Goal: Task Accomplishment & Management: Complete application form

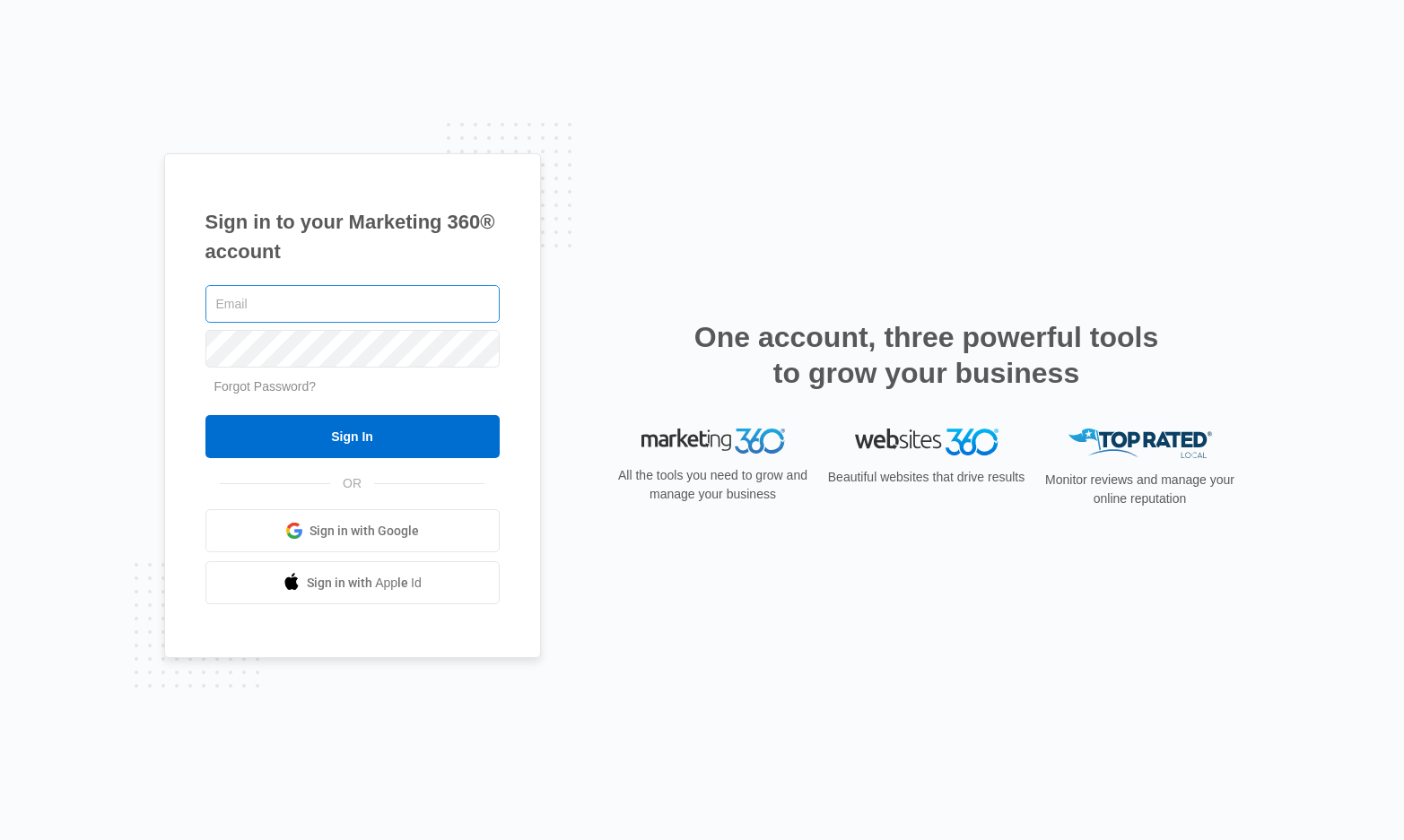
click at [249, 302] on input "text" at bounding box center [352, 304] width 294 height 38
type input "[EMAIL_ADDRESS][DOMAIN_NAME]"
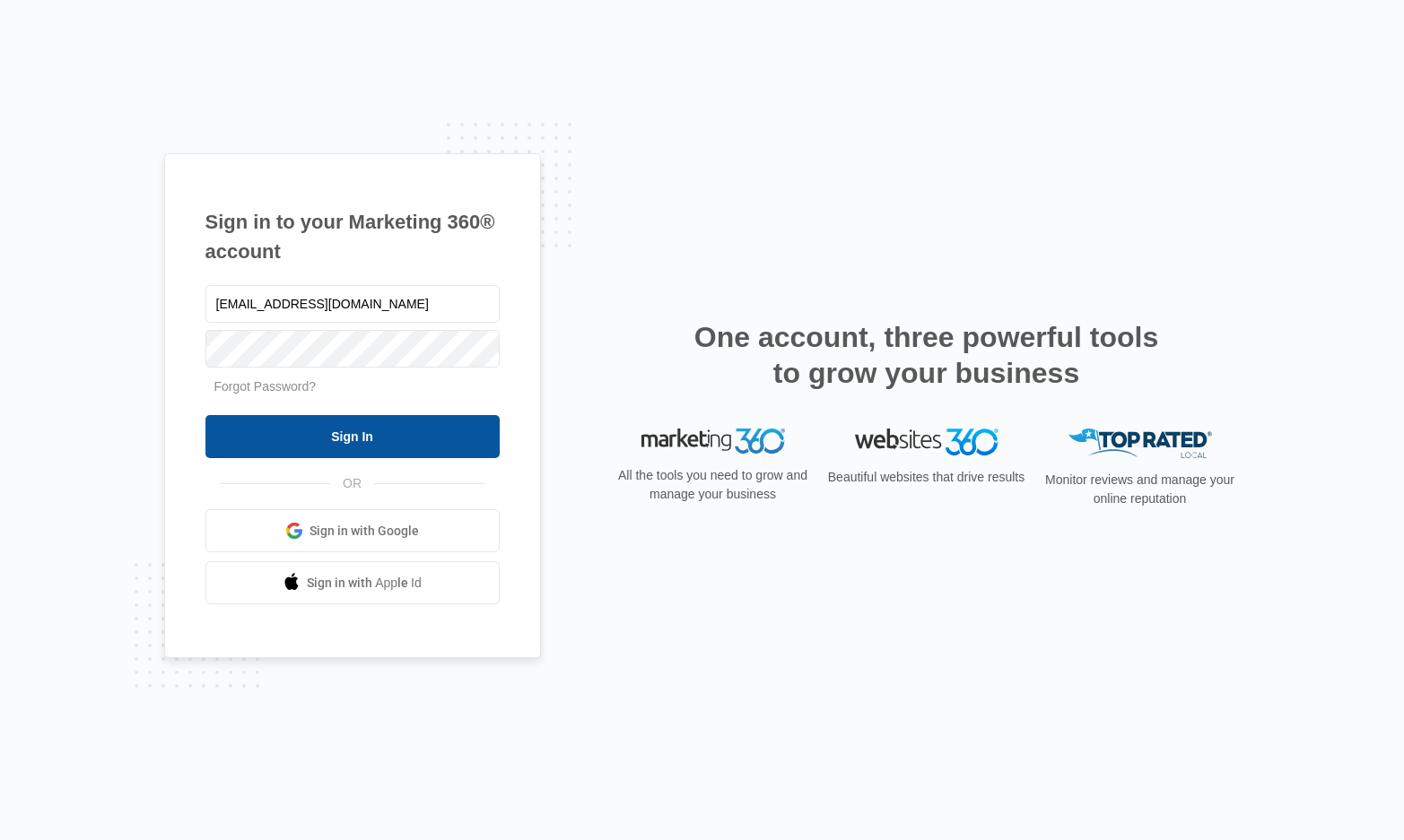
click at [341, 428] on input "Sign In" at bounding box center [352, 436] width 294 height 43
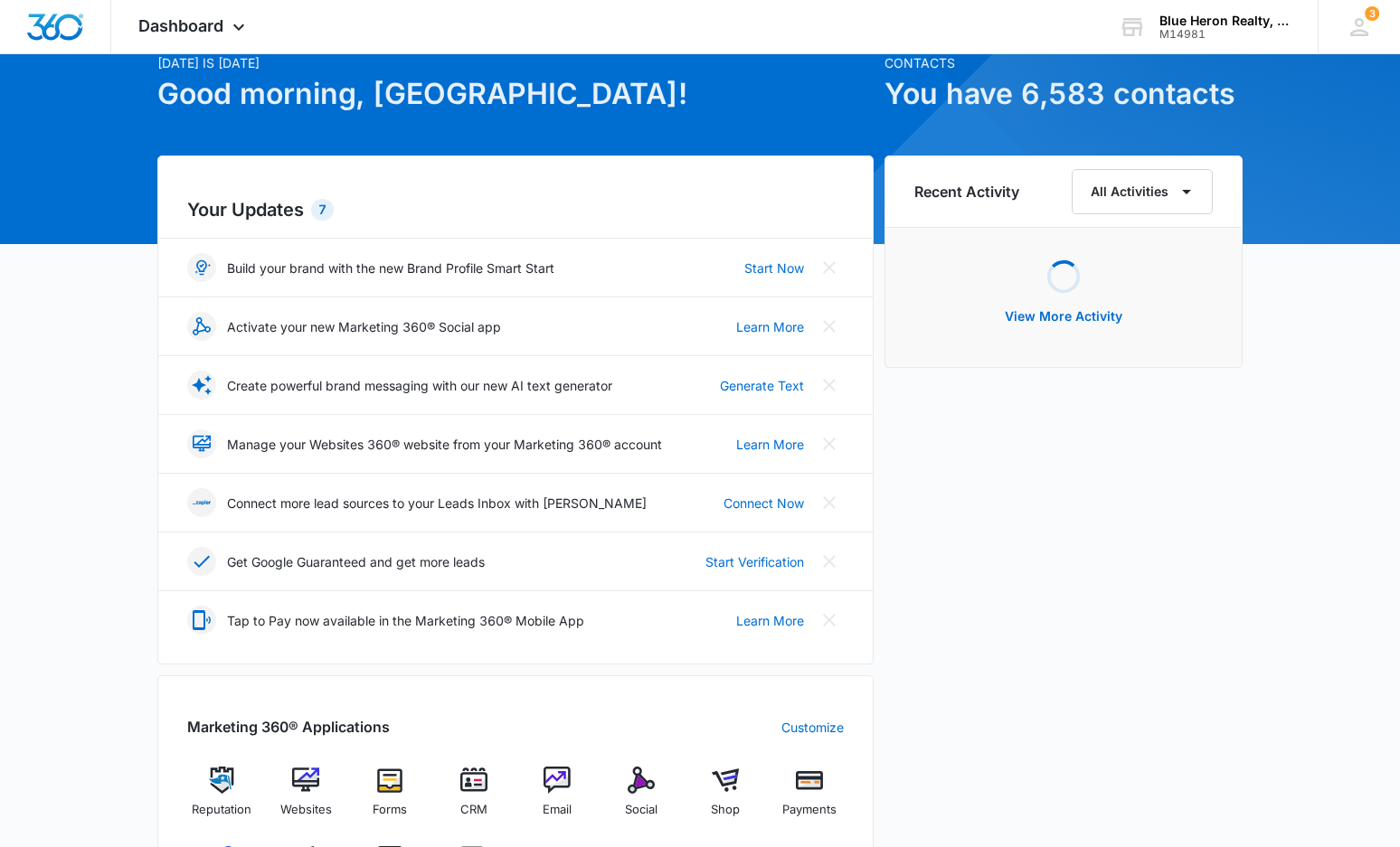
scroll to position [271, 0]
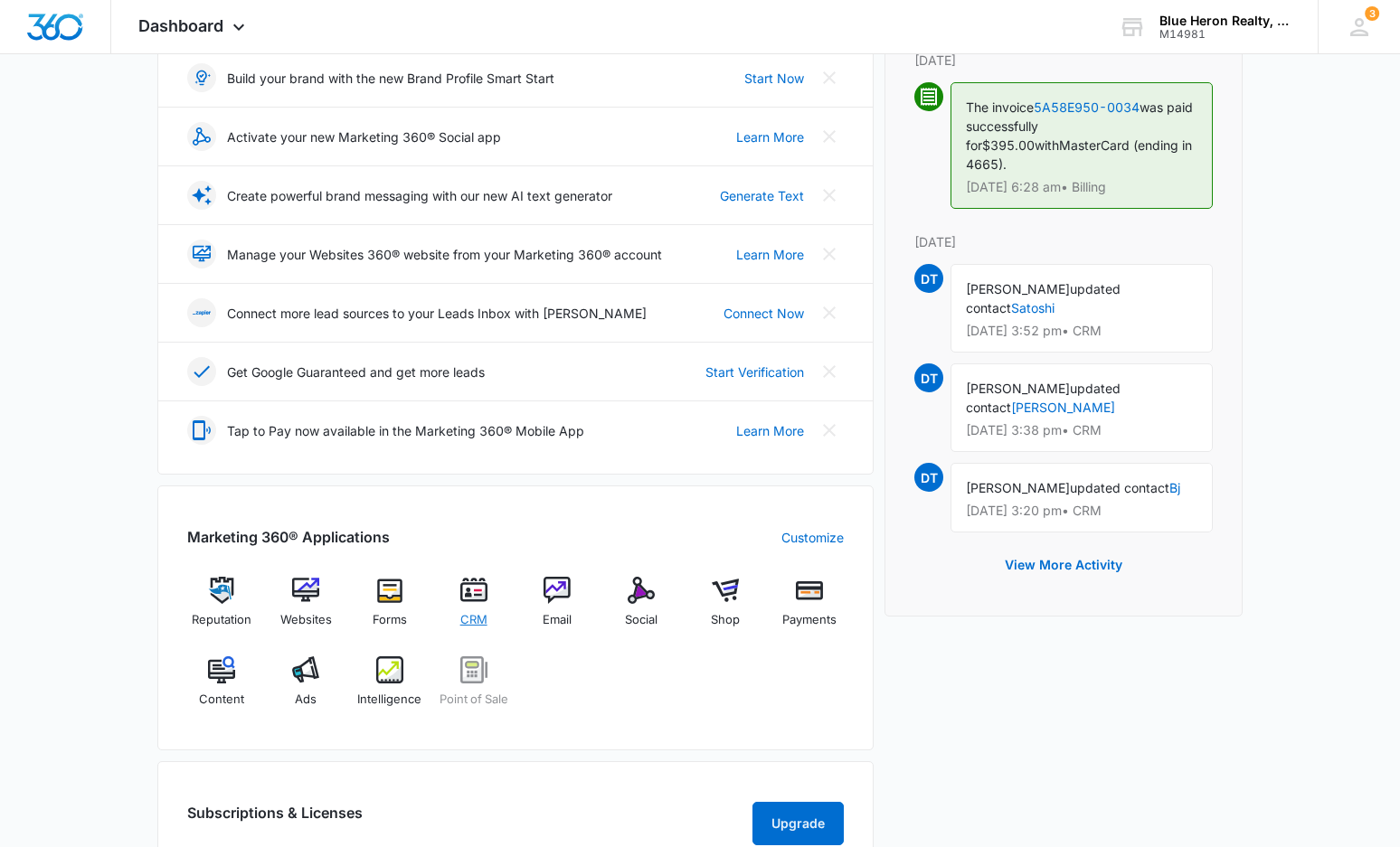
click at [471, 597] on img at bounding box center [474, 590] width 27 height 27
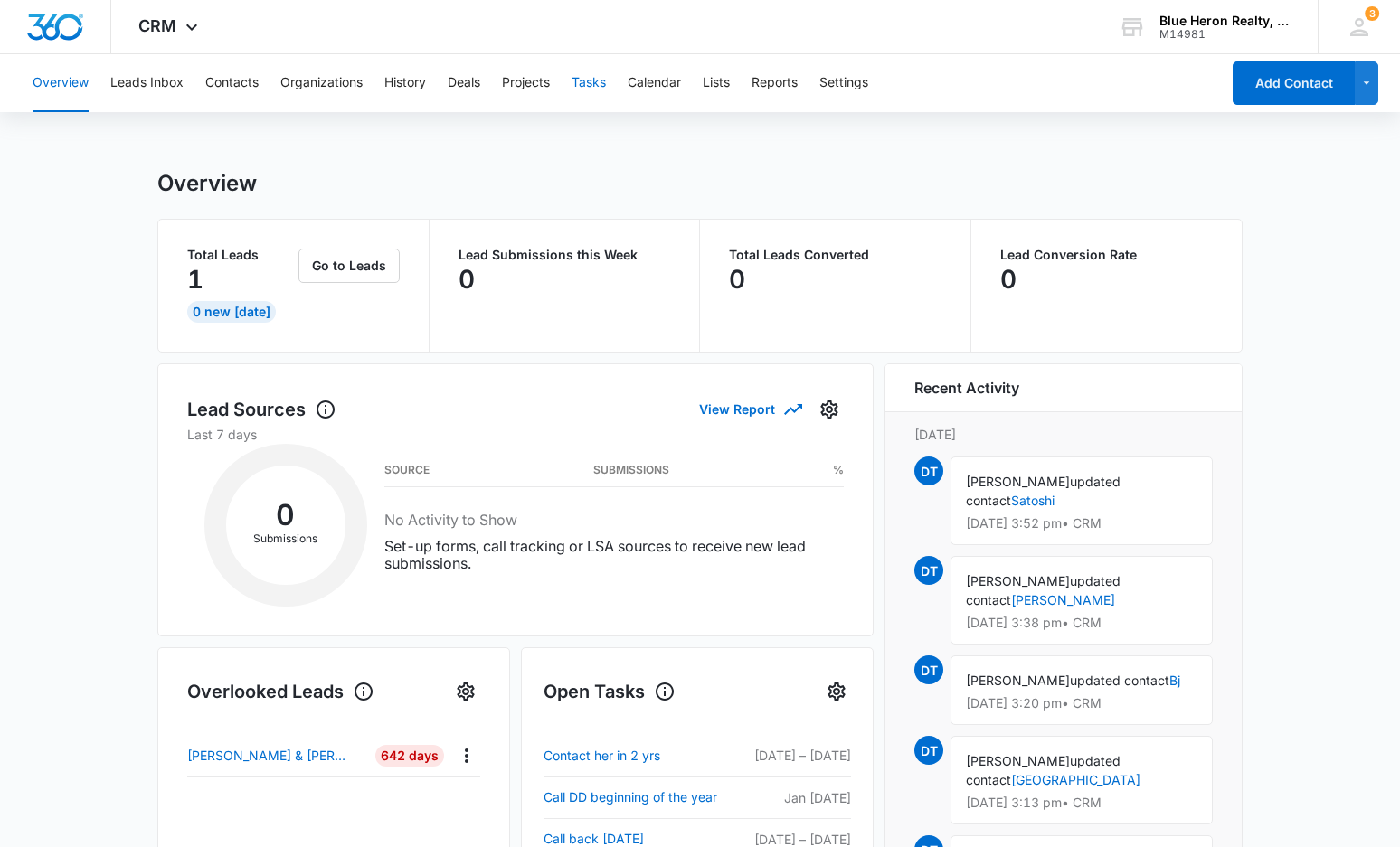
click at [585, 84] on button "Tasks" at bounding box center [589, 83] width 34 height 57
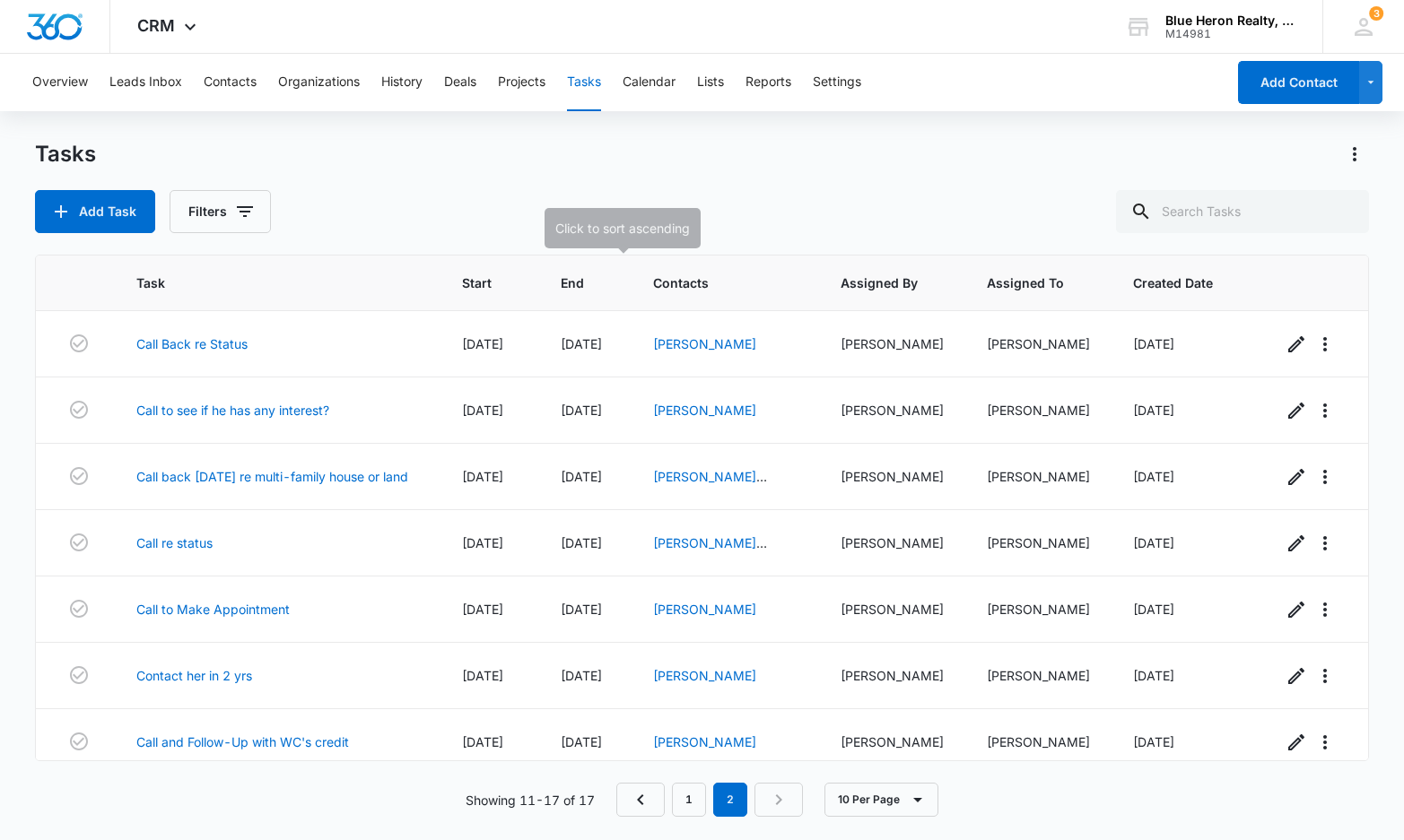
click at [584, 287] on span "End" at bounding box center [572, 284] width 23 height 19
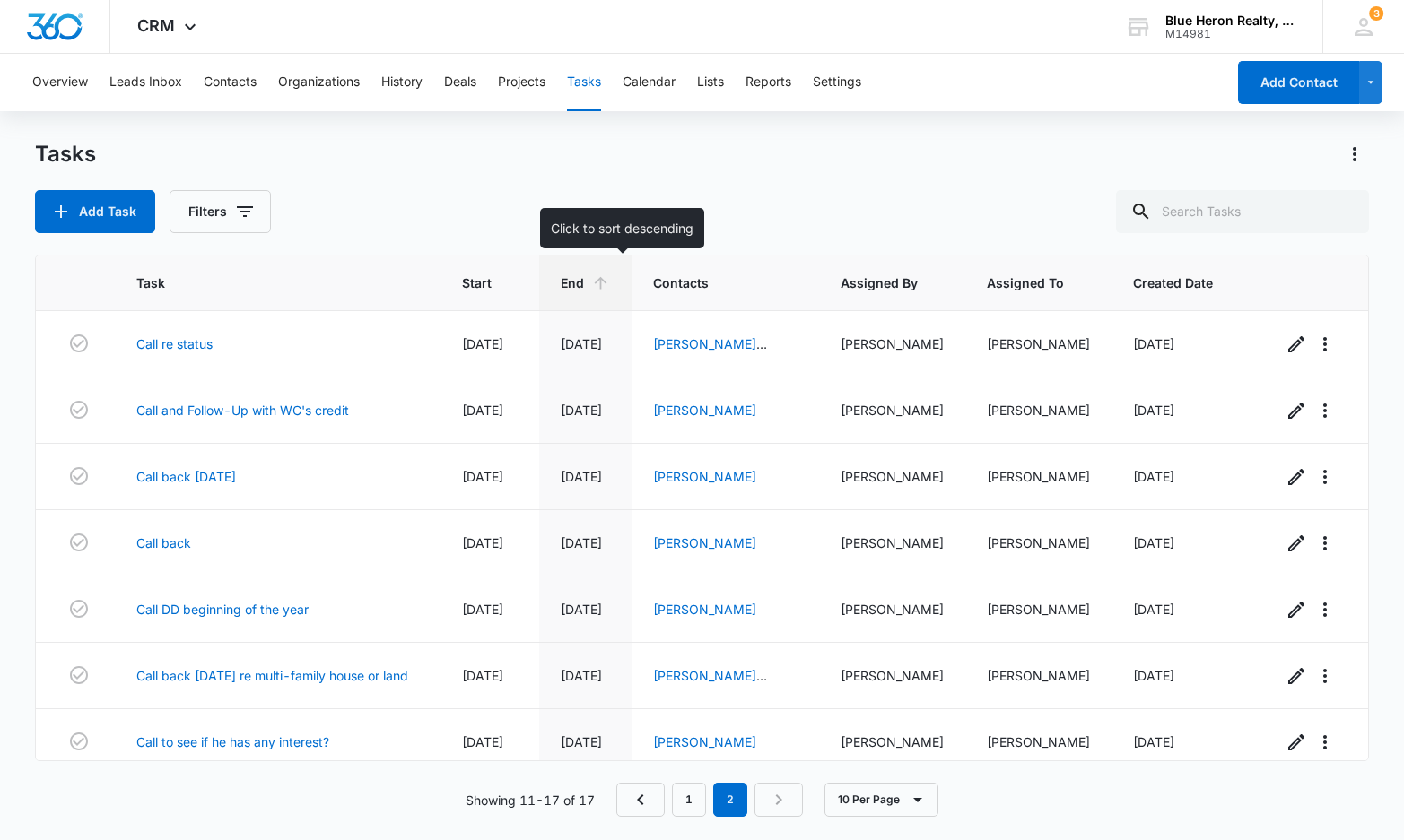
click at [584, 276] on span "End" at bounding box center [572, 284] width 23 height 19
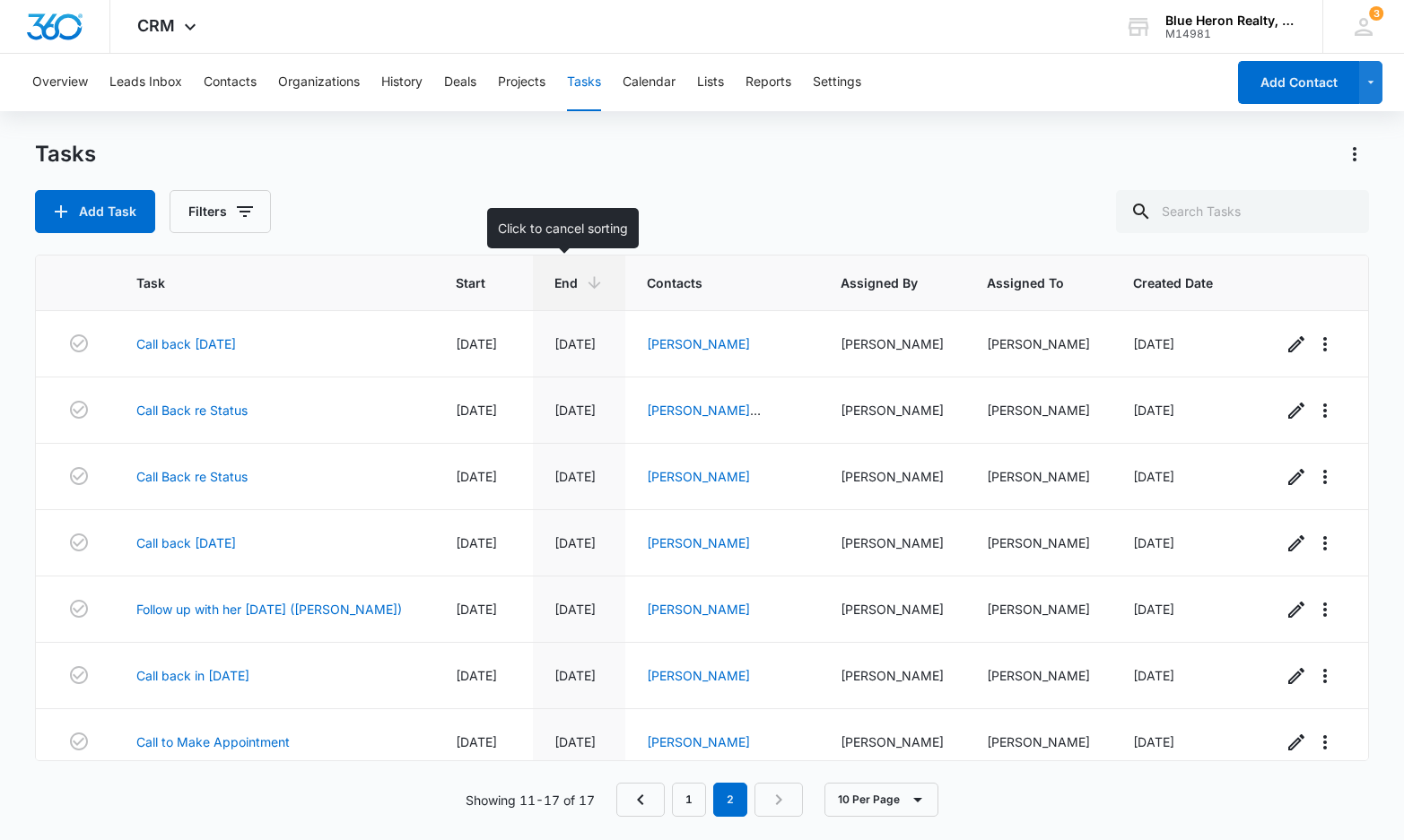
click at [555, 275] on span "End" at bounding box center [566, 284] width 23 height 19
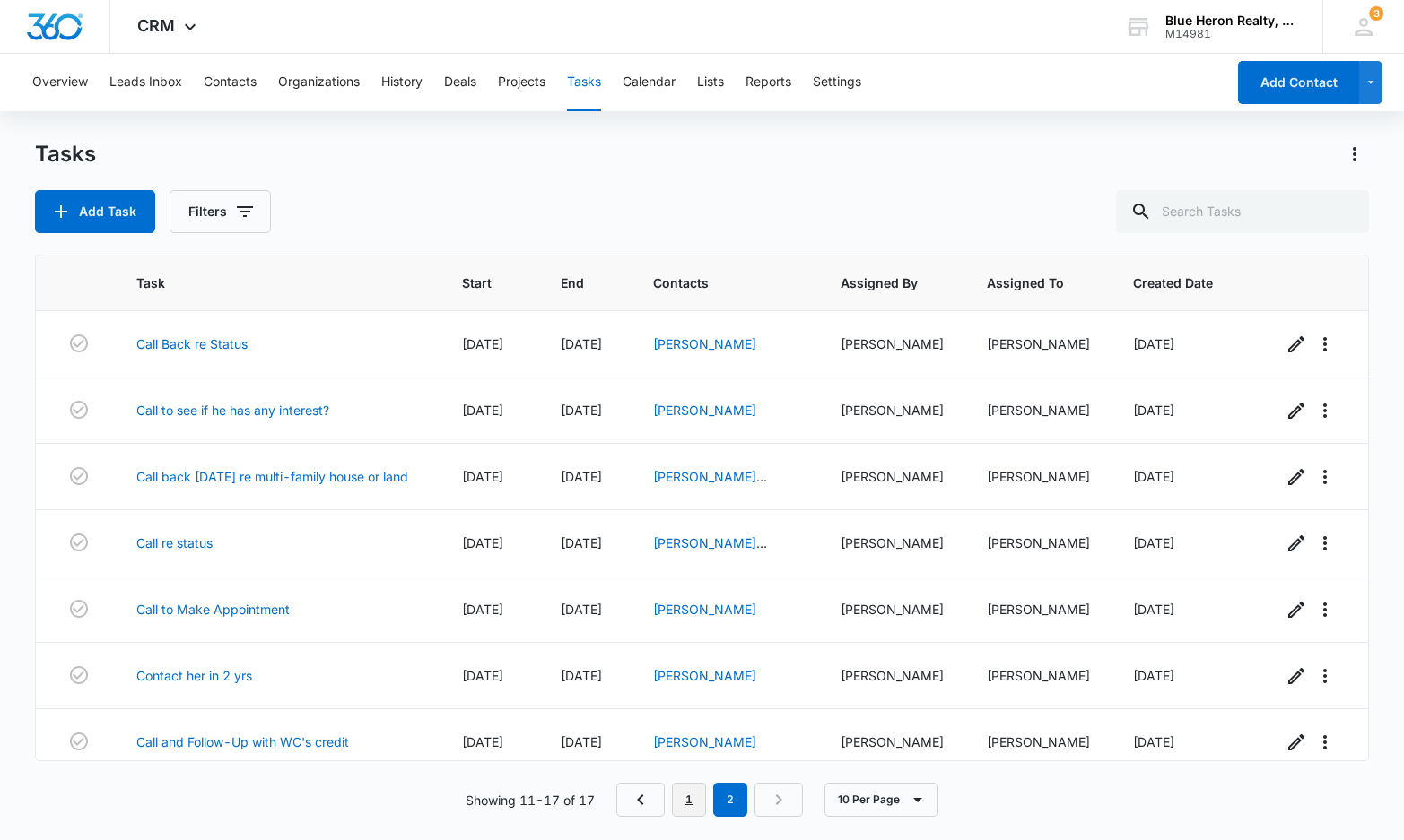
click at [695, 802] on link "1" at bounding box center [688, 799] width 34 height 34
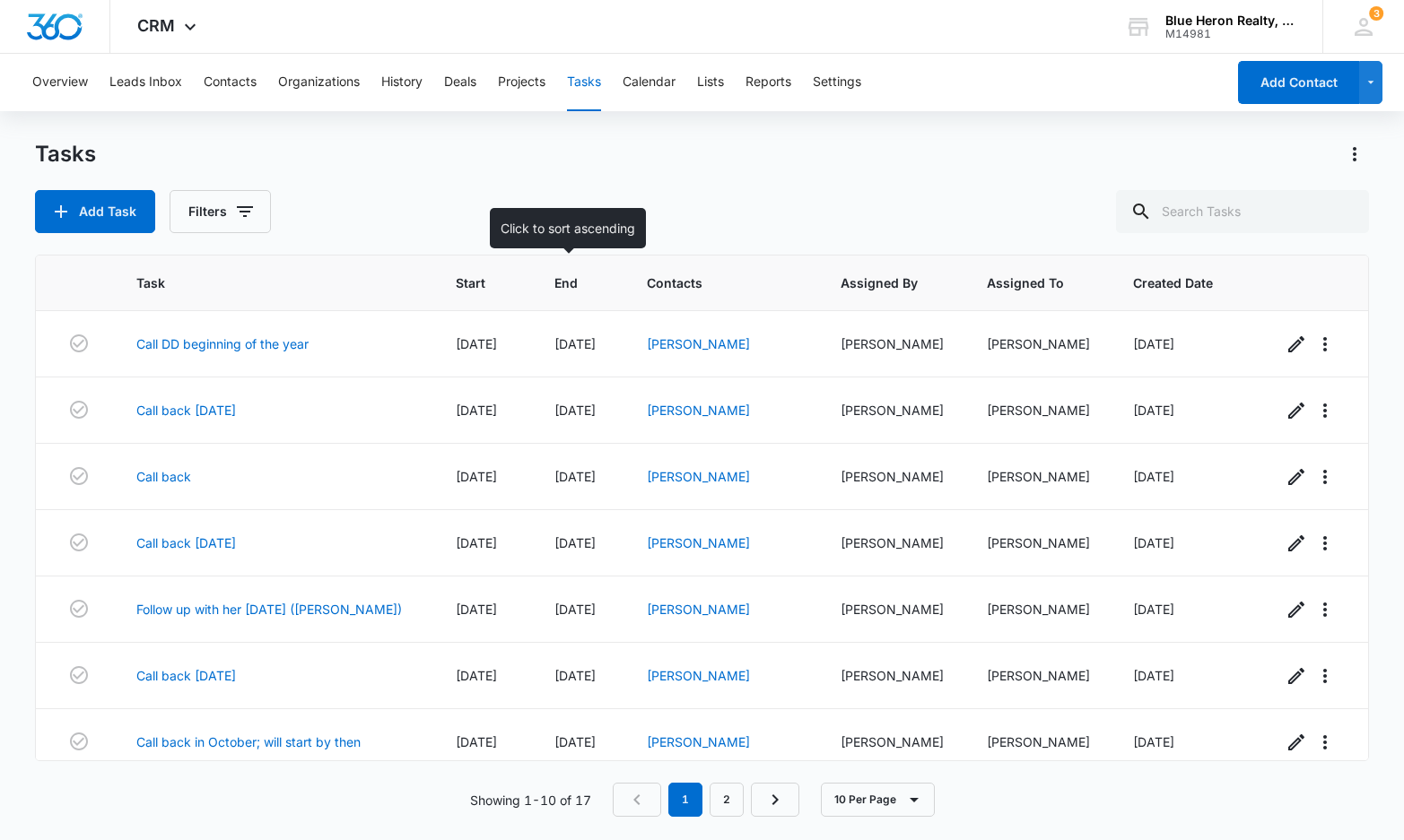
click at [555, 286] on span "End" at bounding box center [566, 284] width 23 height 19
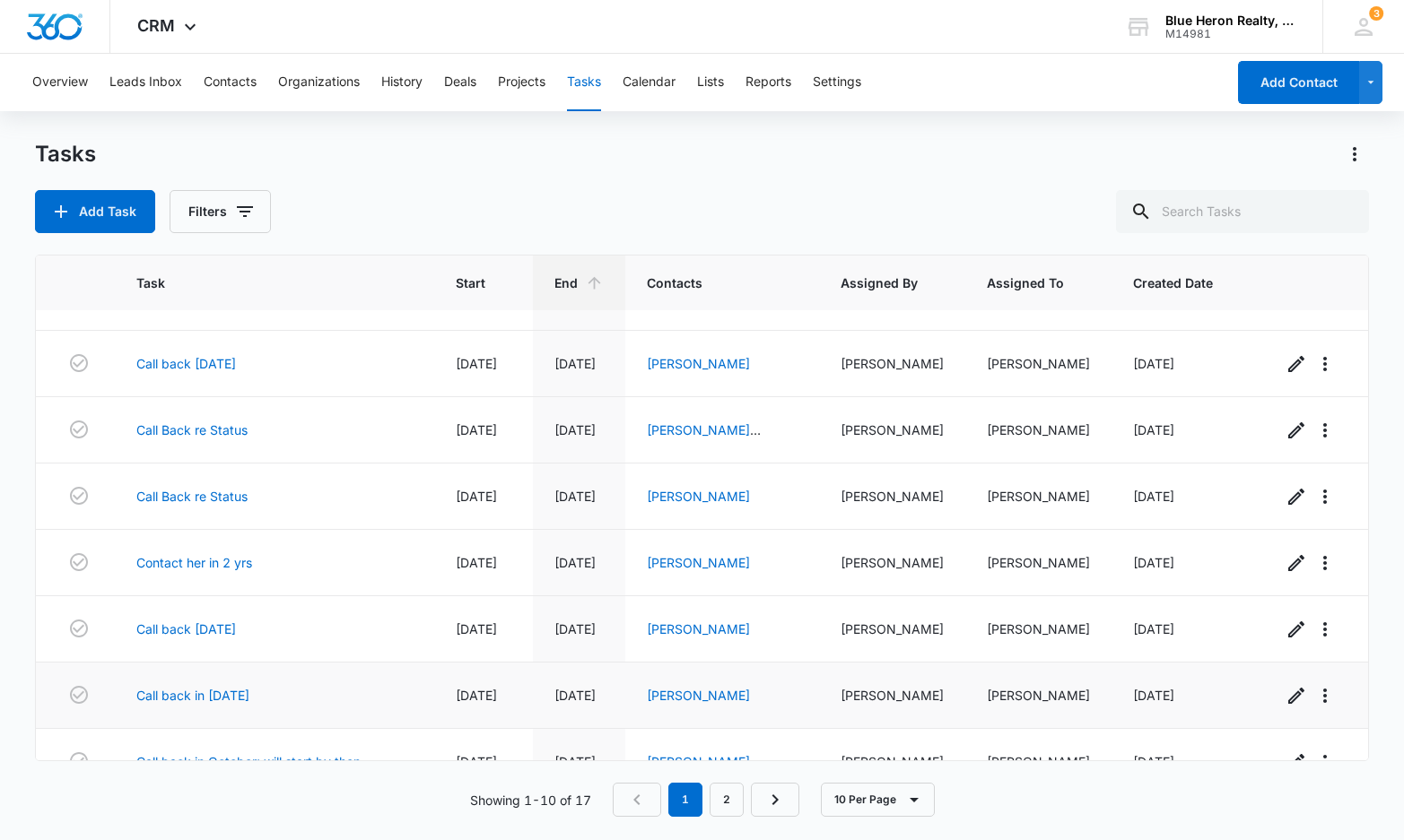
scroll to position [213, 0]
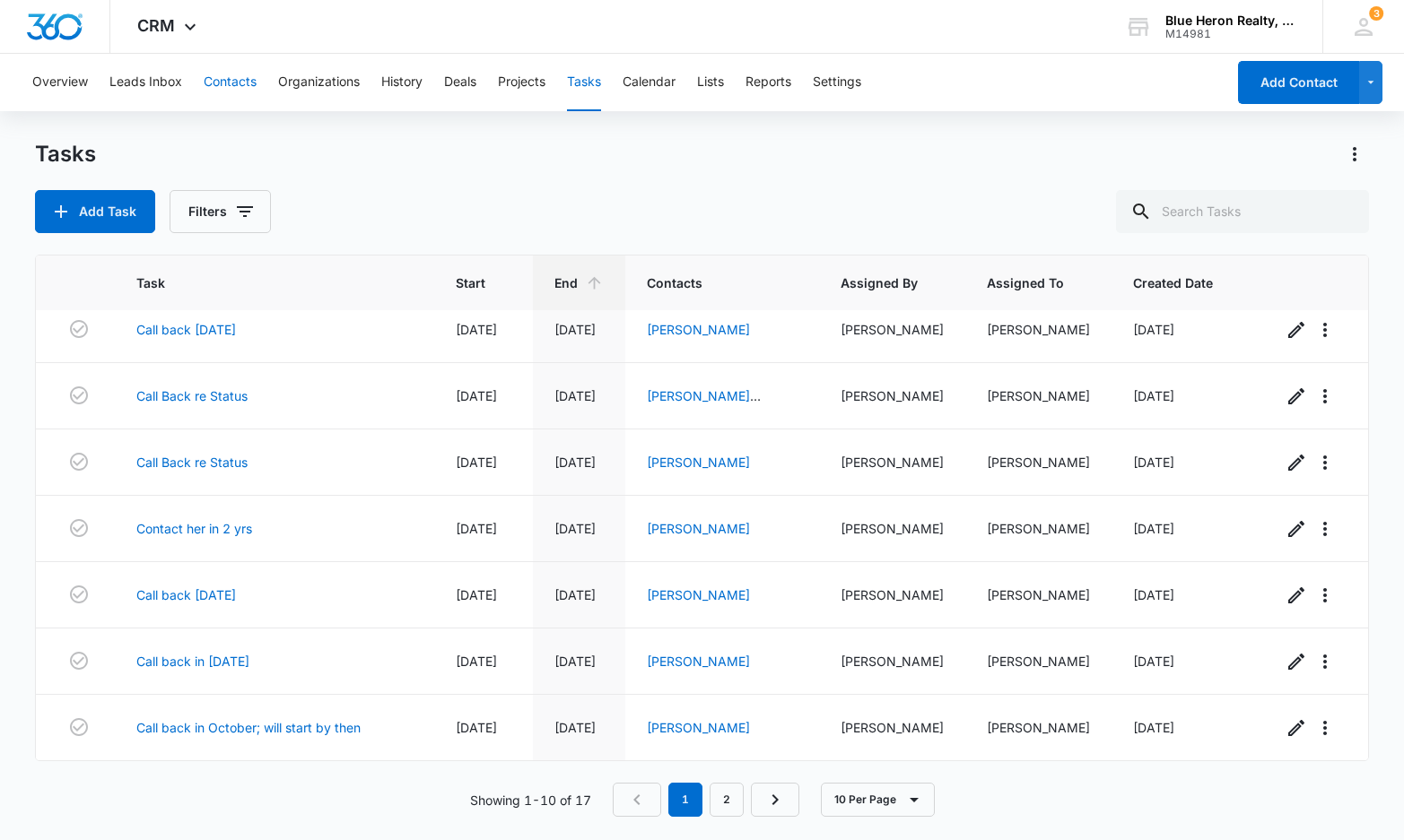
click at [236, 82] on button "Contacts" at bounding box center [230, 82] width 53 height 57
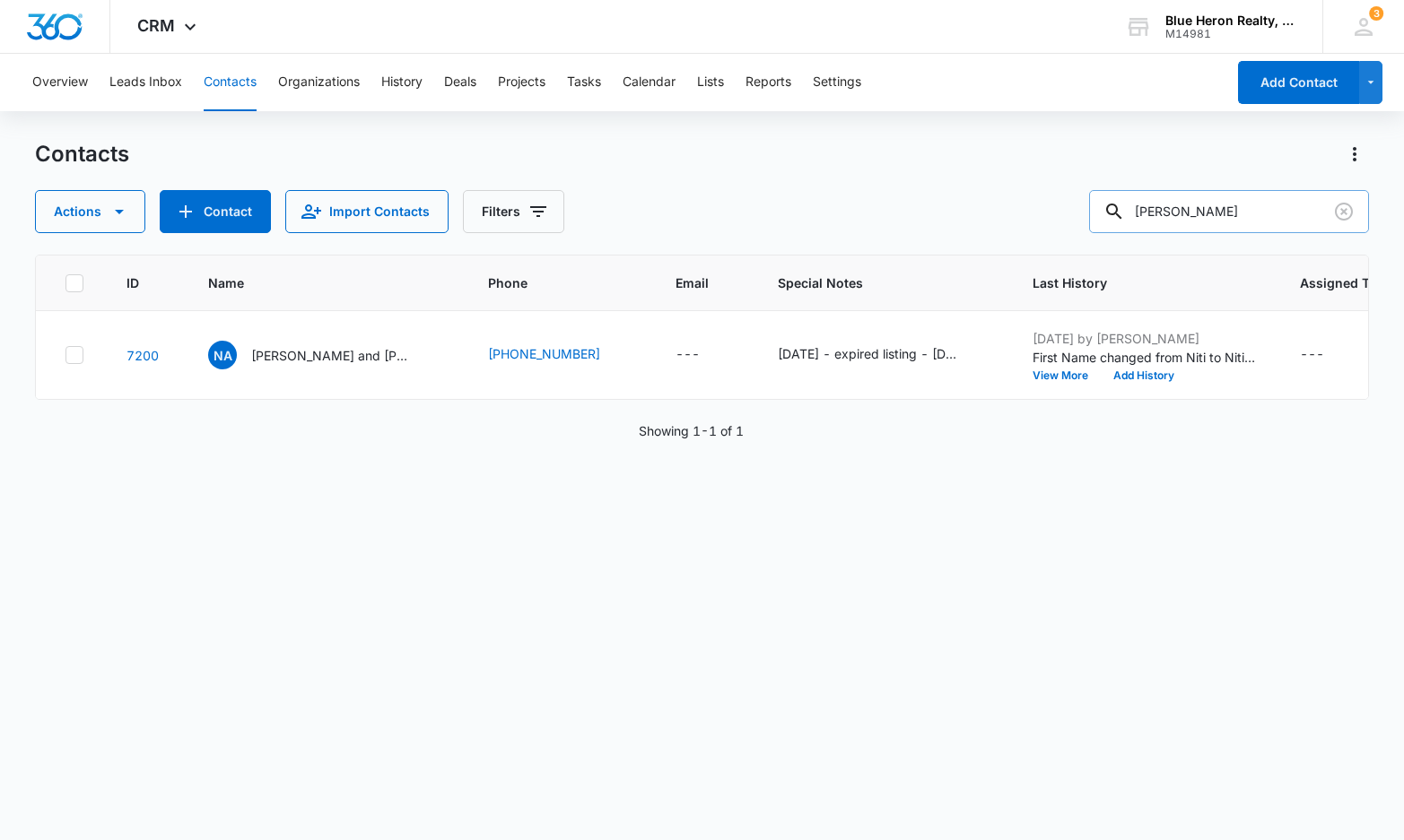
click at [1274, 210] on input "Ashish Chhitwal" at bounding box center [1229, 211] width 280 height 43
drag, startPoint x: 1274, startPoint y: 210, endPoint x: 1040, endPoint y: 178, distance: 236.2
click at [1040, 178] on div "Contacts Actions Contact Import Contacts Filters Ashish Chhitwal" at bounding box center [702, 186] width 1334 height 94
type input "Ashish Chhitwal"
click at [1339, 211] on icon "Clear" at bounding box center [1343, 211] width 21 height 21
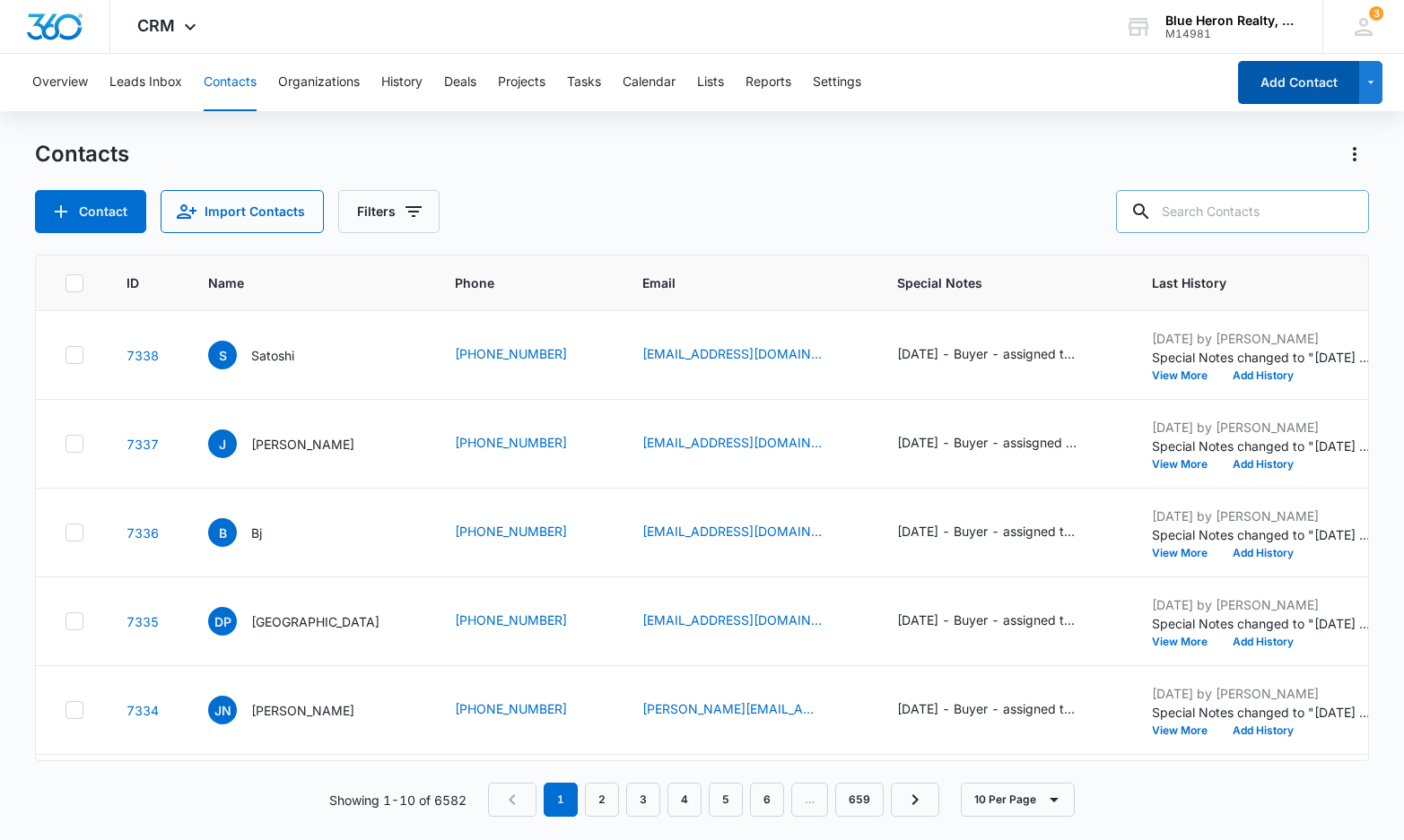
click at [1281, 89] on button "Add Contact" at bounding box center [1298, 82] width 121 height 43
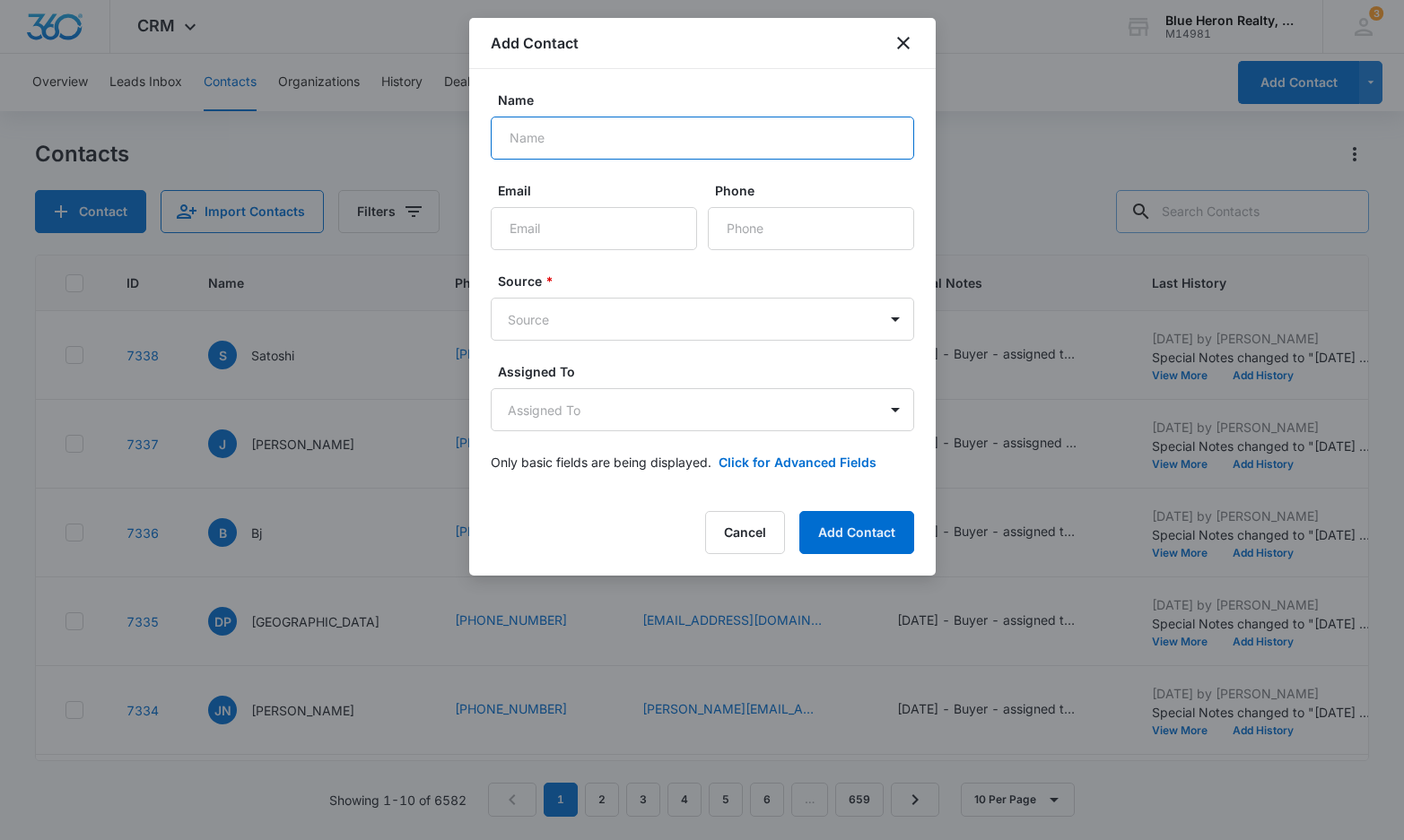
click at [563, 135] on input "Name" at bounding box center [702, 138] width 424 height 43
type input "Ashish Chhitwal"
type input "acchitwal@yahoo.com"
type input "(703) 470-2999"
click at [895, 319] on body "CRM Apps Reputation Websites Forms CRM Email Social Shop Payments POS Content A…" at bounding box center [702, 420] width 1404 height 840
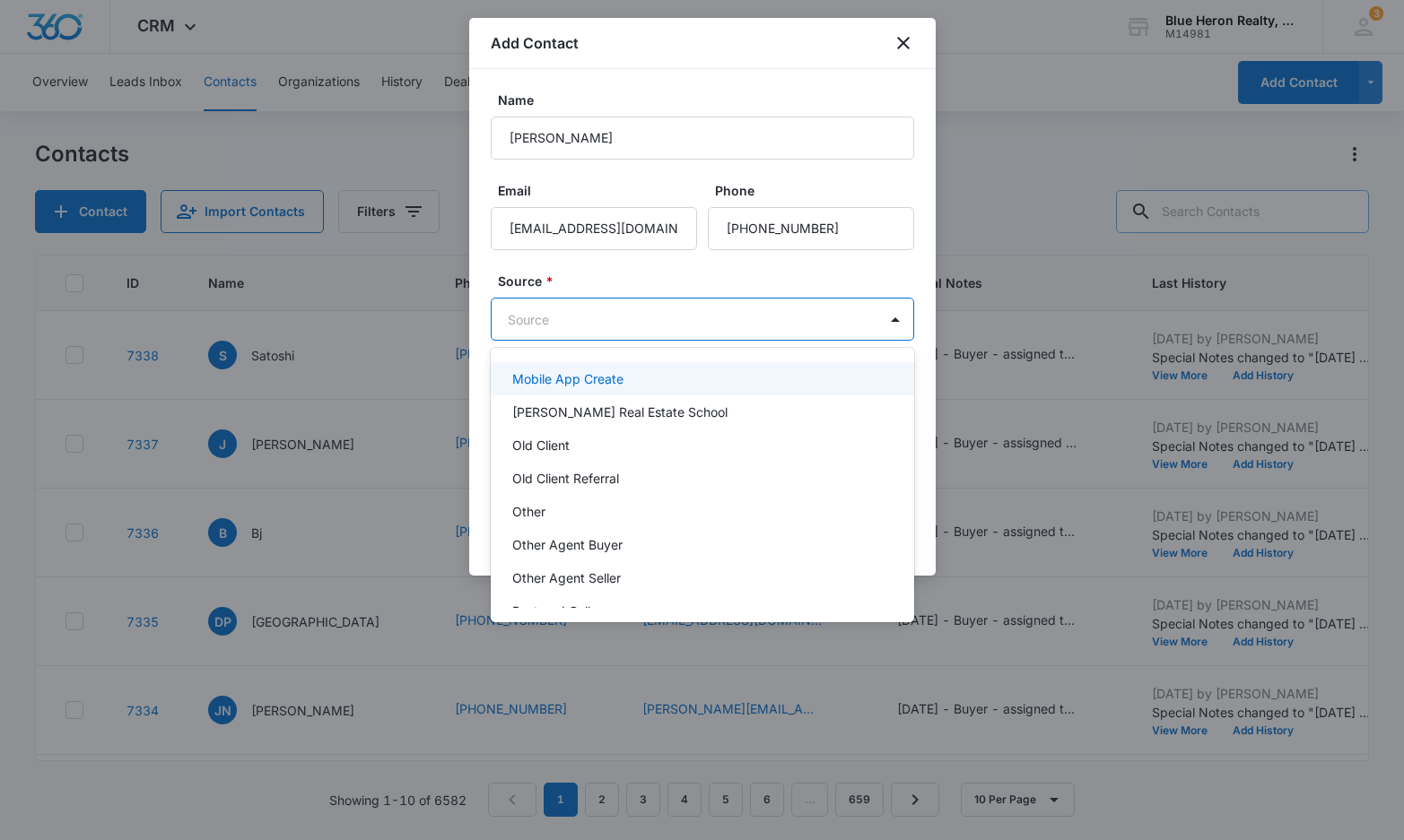
scroll to position [359, 0]
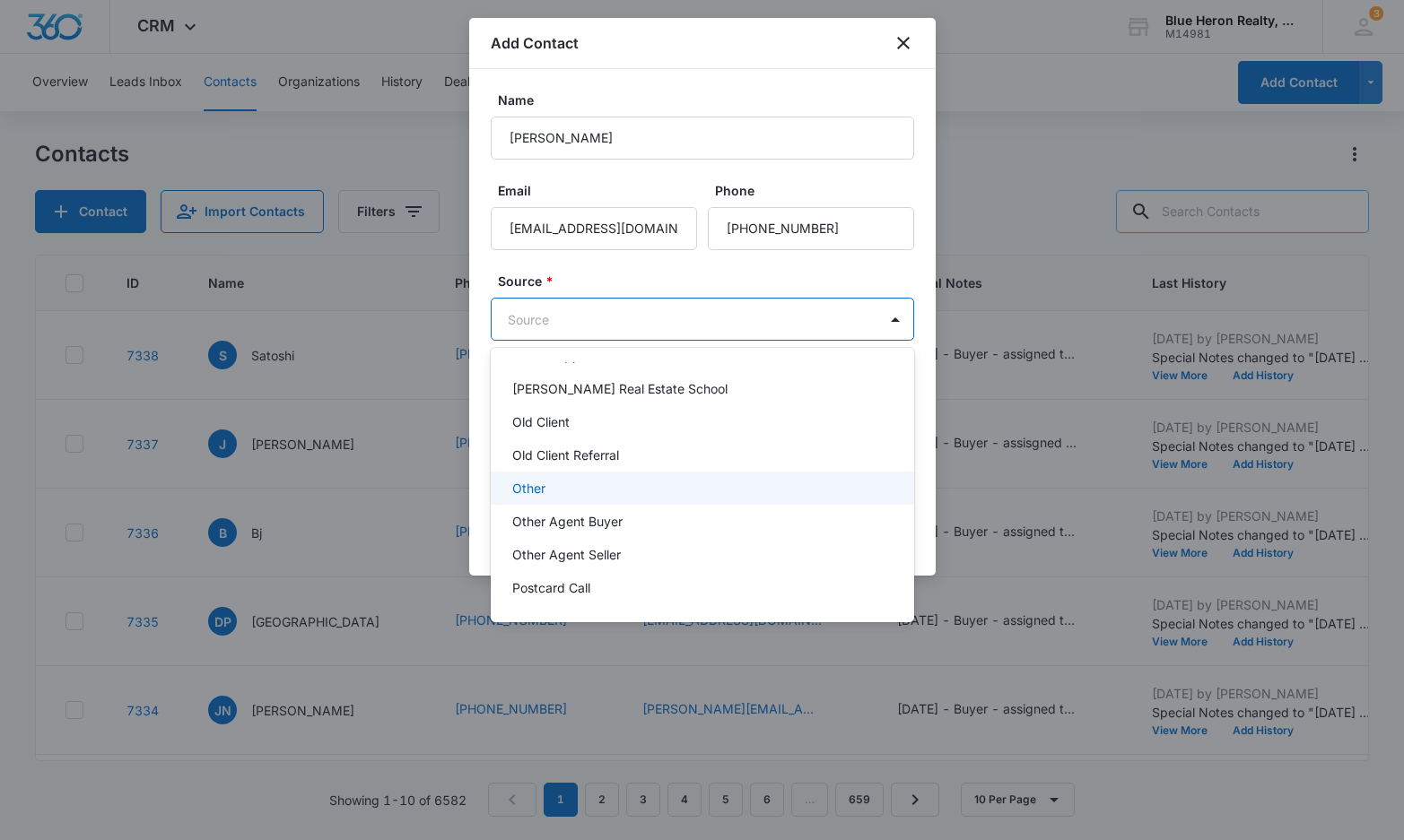
click at [542, 488] on p "Other" at bounding box center [529, 488] width 33 height 19
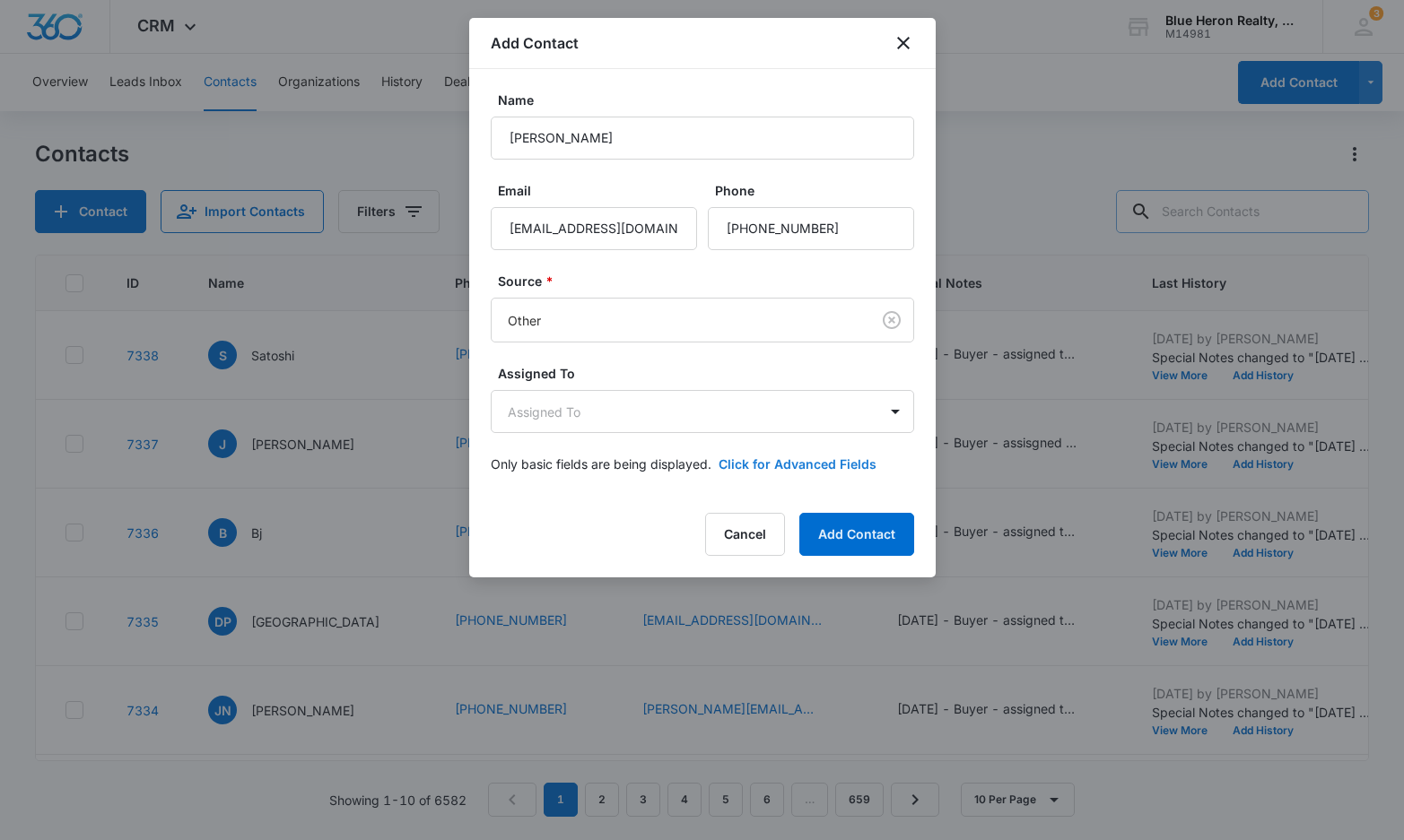
click at [794, 463] on button "Click for Advanced Fields" at bounding box center [798, 464] width 158 height 19
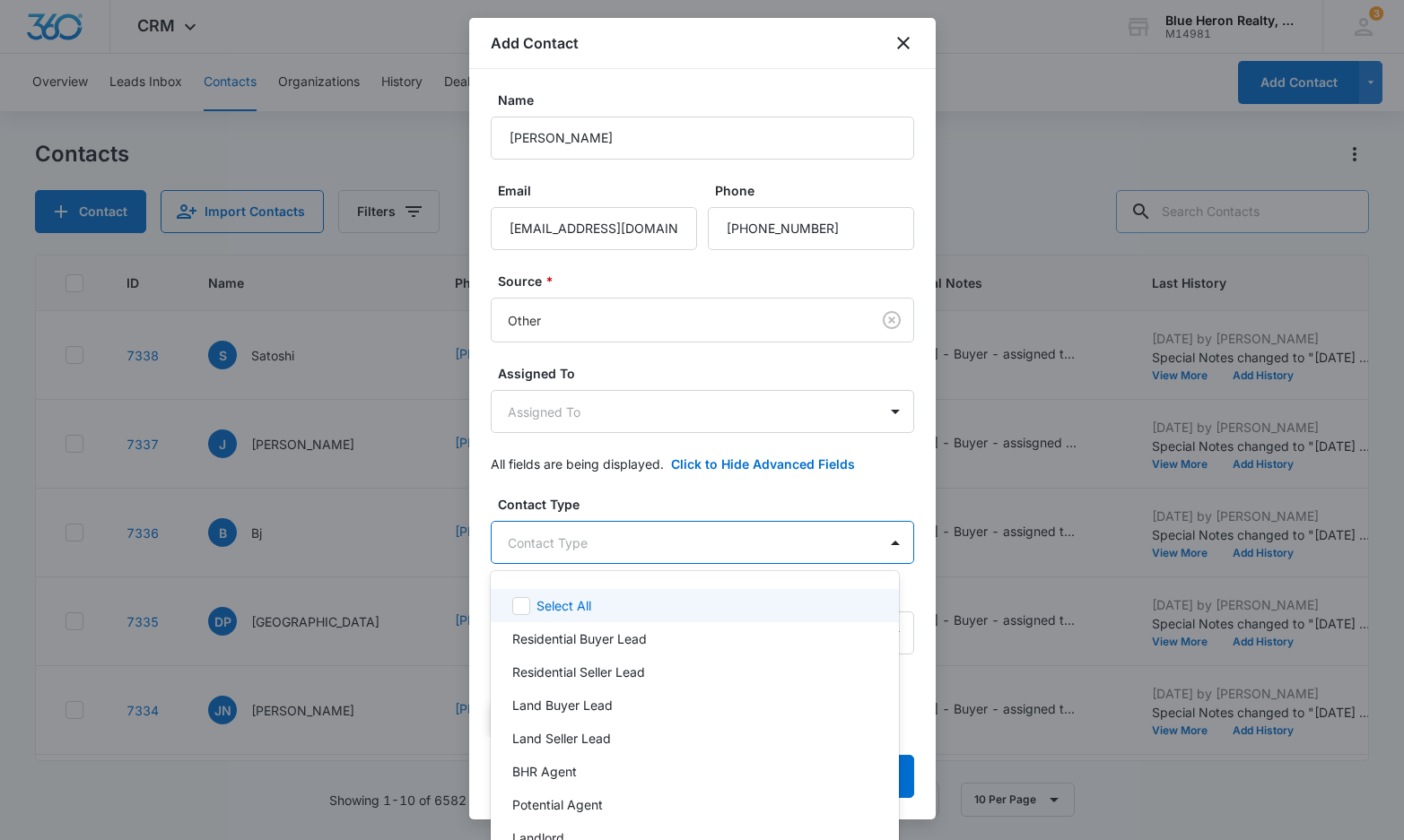
click at [721, 536] on body "CRM Apps Reputation Websites Forms CRM Email Social Shop Payments POS Content A…" at bounding box center [702, 420] width 1404 height 840
click at [619, 642] on p "Residential Buyer Lead" at bounding box center [579, 639] width 134 height 19
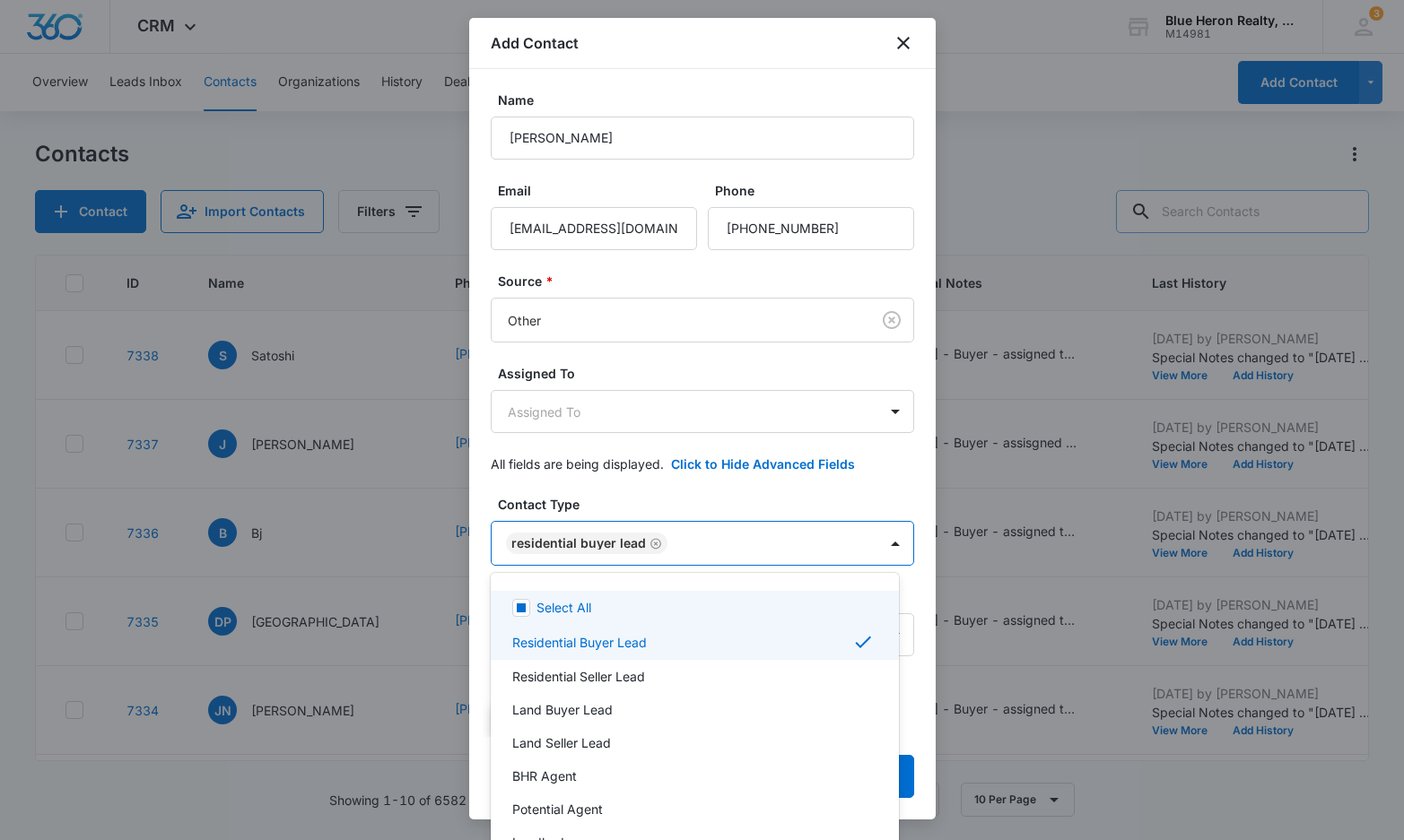
drag, startPoint x: 930, startPoint y: 299, endPoint x: 937, endPoint y: 395, distance: 96.3
click at [937, 395] on div at bounding box center [702, 420] width 1404 height 840
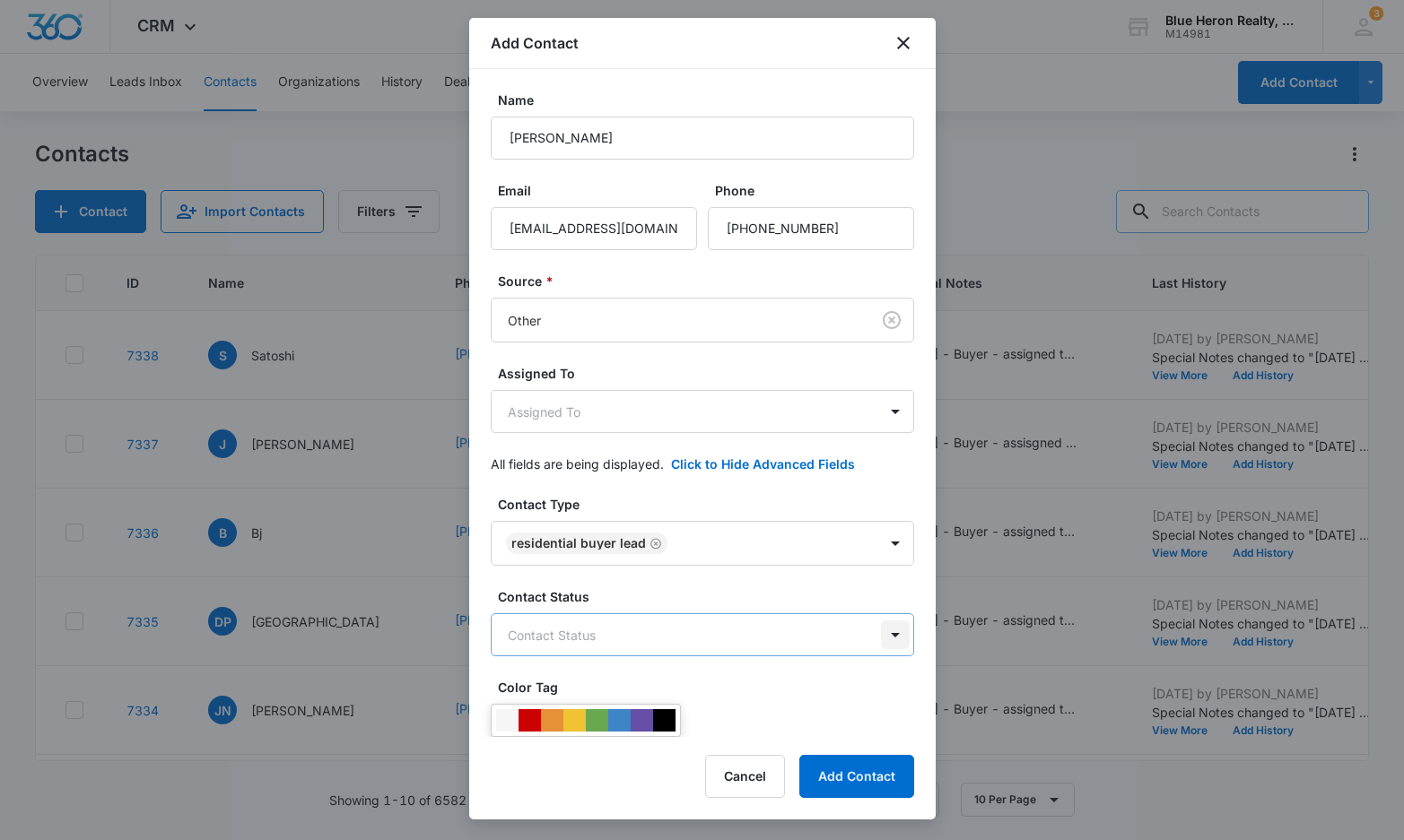
click at [879, 637] on body "CRM Apps Reputation Websites Forms CRM Email Social Shop Payments POS Content A…" at bounding box center [702, 420] width 1404 height 840
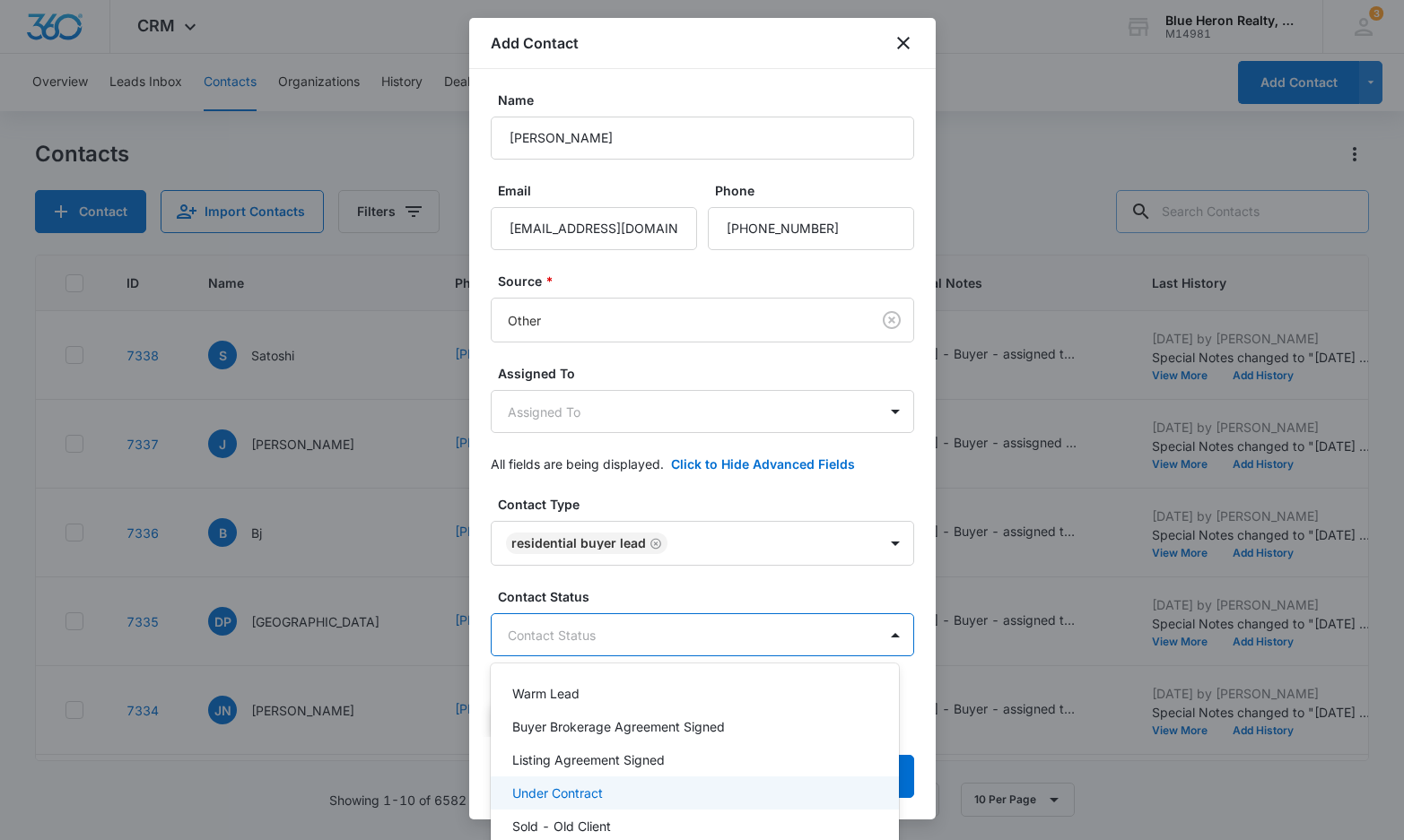
scroll to position [147, 0]
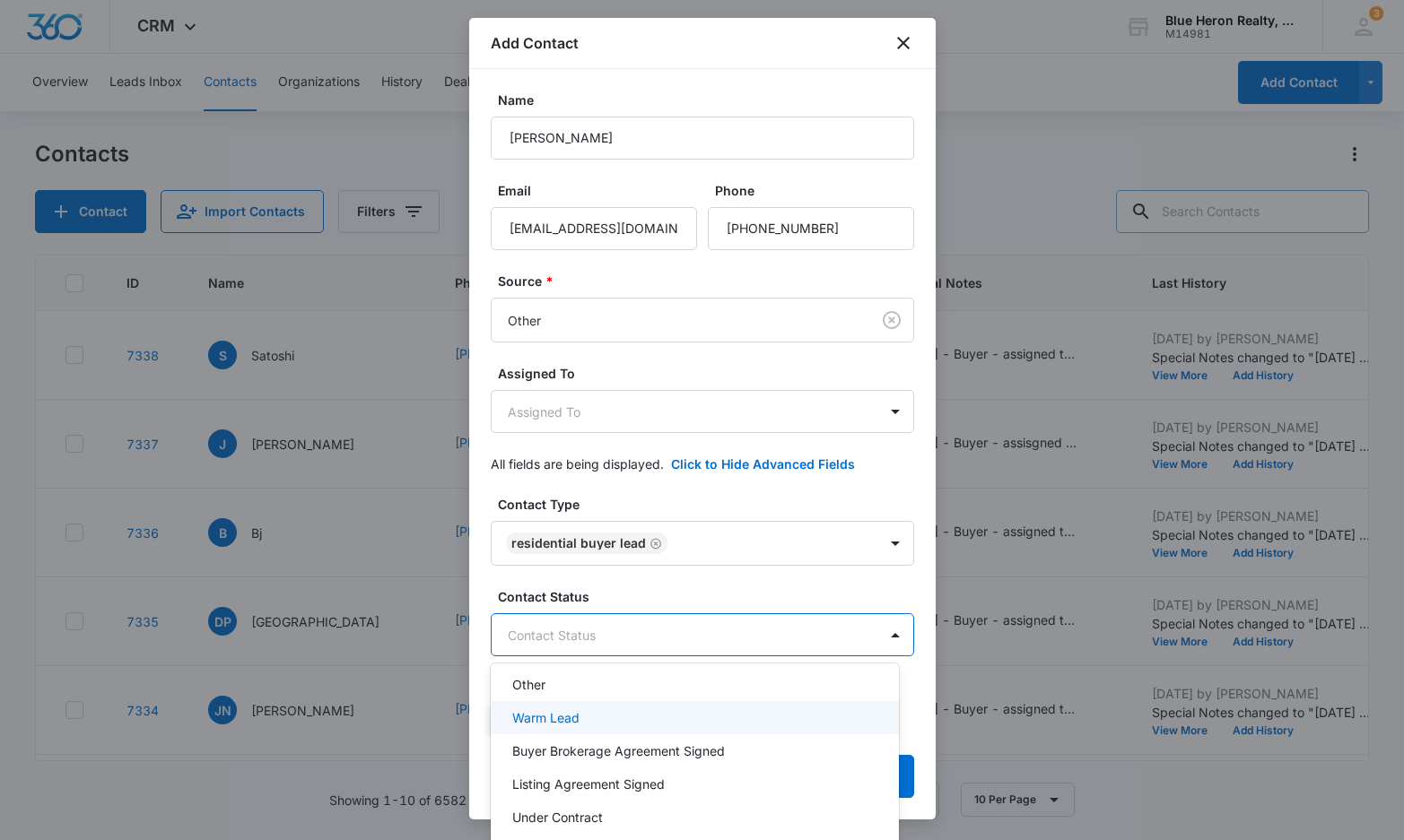
click at [542, 717] on p "Warm Lead" at bounding box center [546, 718] width 68 height 19
drag, startPoint x: 927, startPoint y: 281, endPoint x: 928, endPoint y: 398, distance: 117.0
click at [928, 398] on div at bounding box center [702, 420] width 1404 height 840
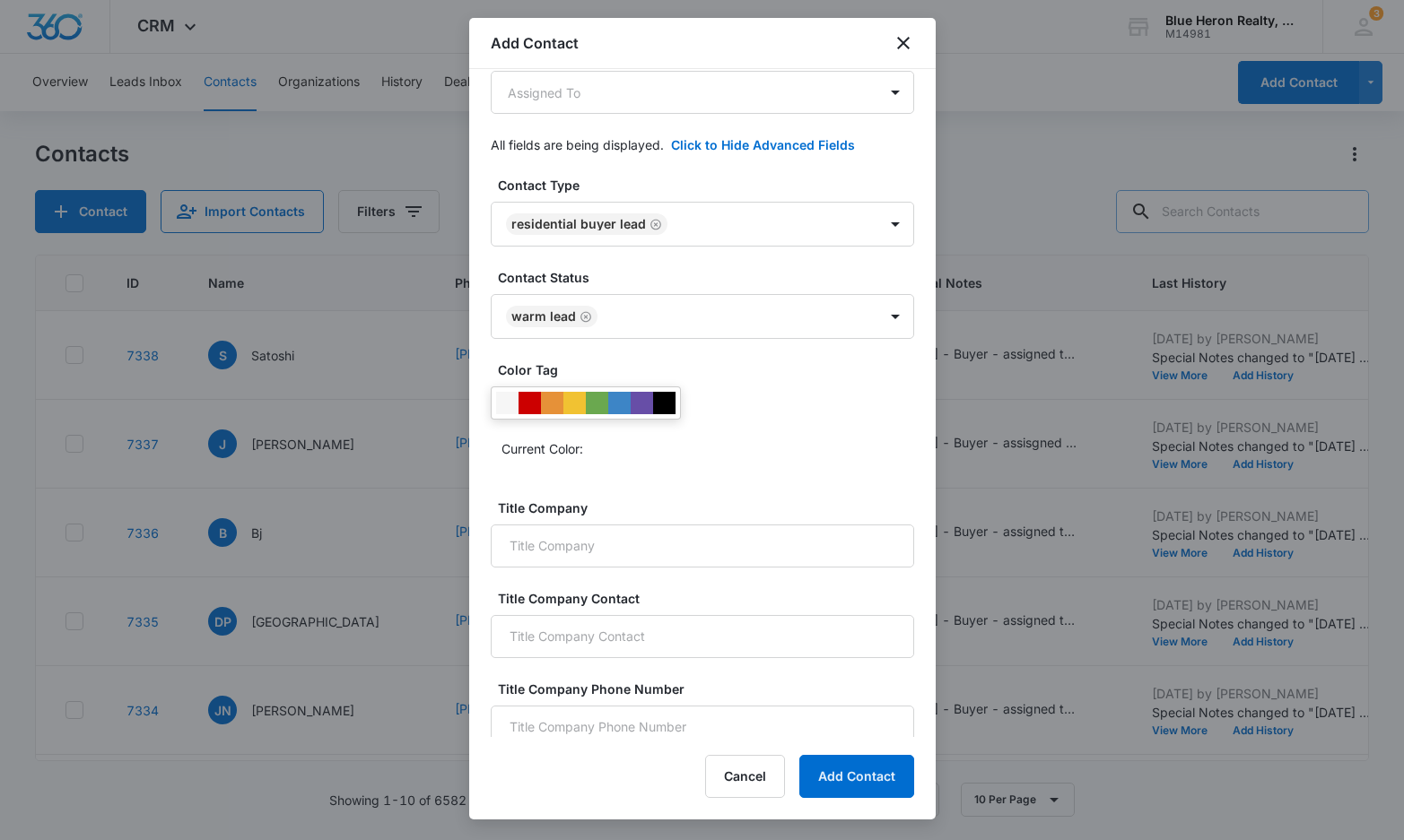
scroll to position [338, 0]
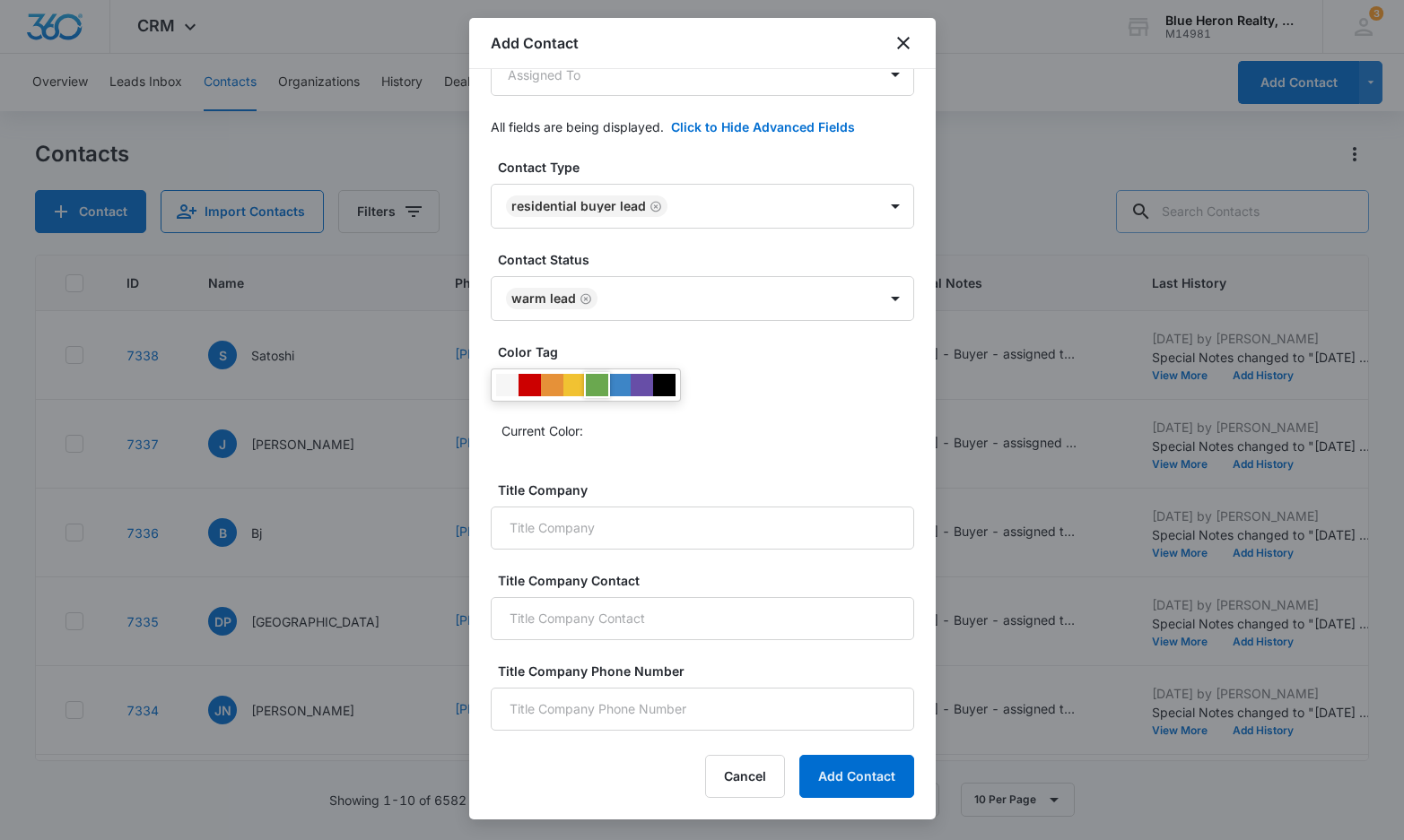
click at [596, 384] on div at bounding box center [596, 385] width 22 height 22
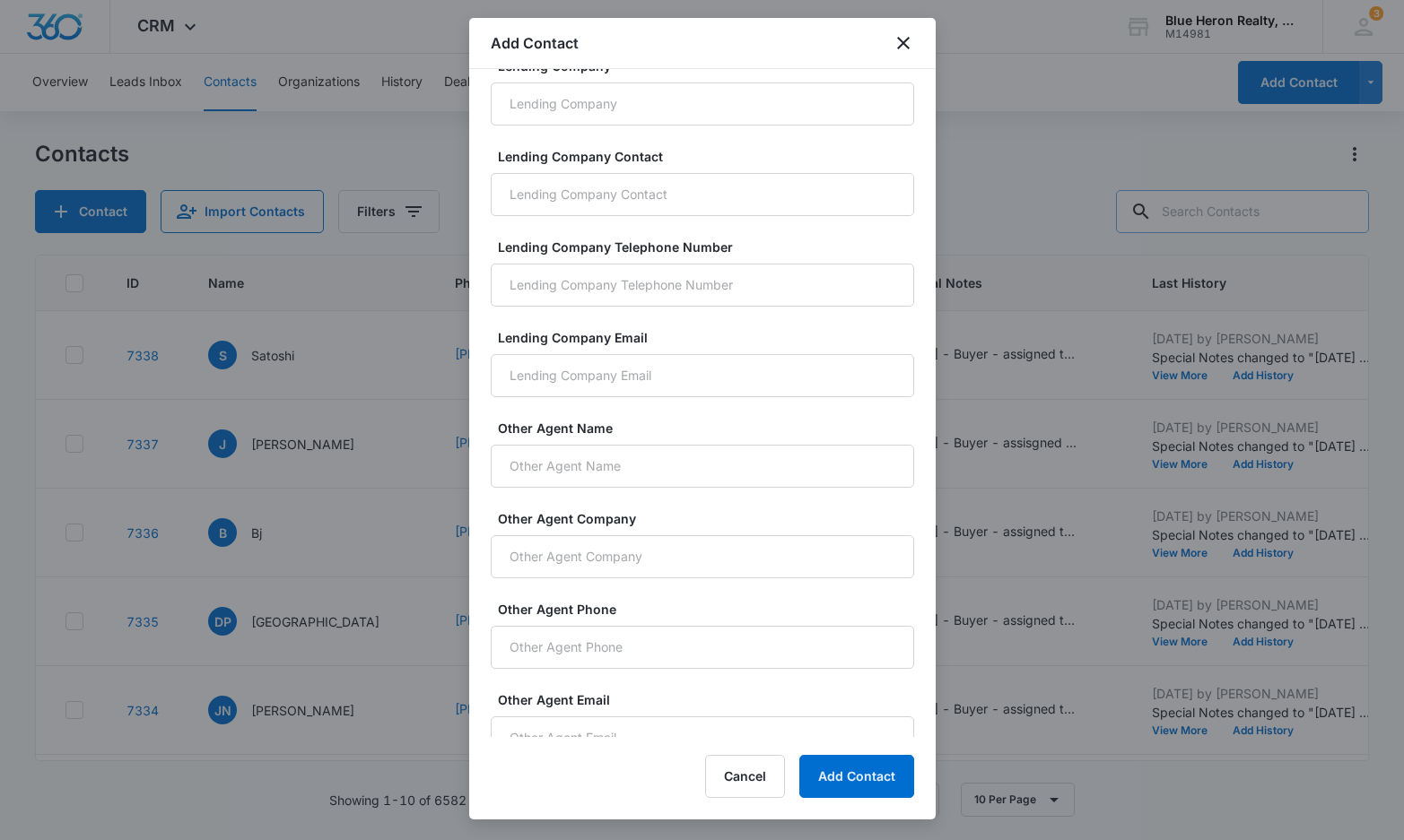
scroll to position [1146, 0]
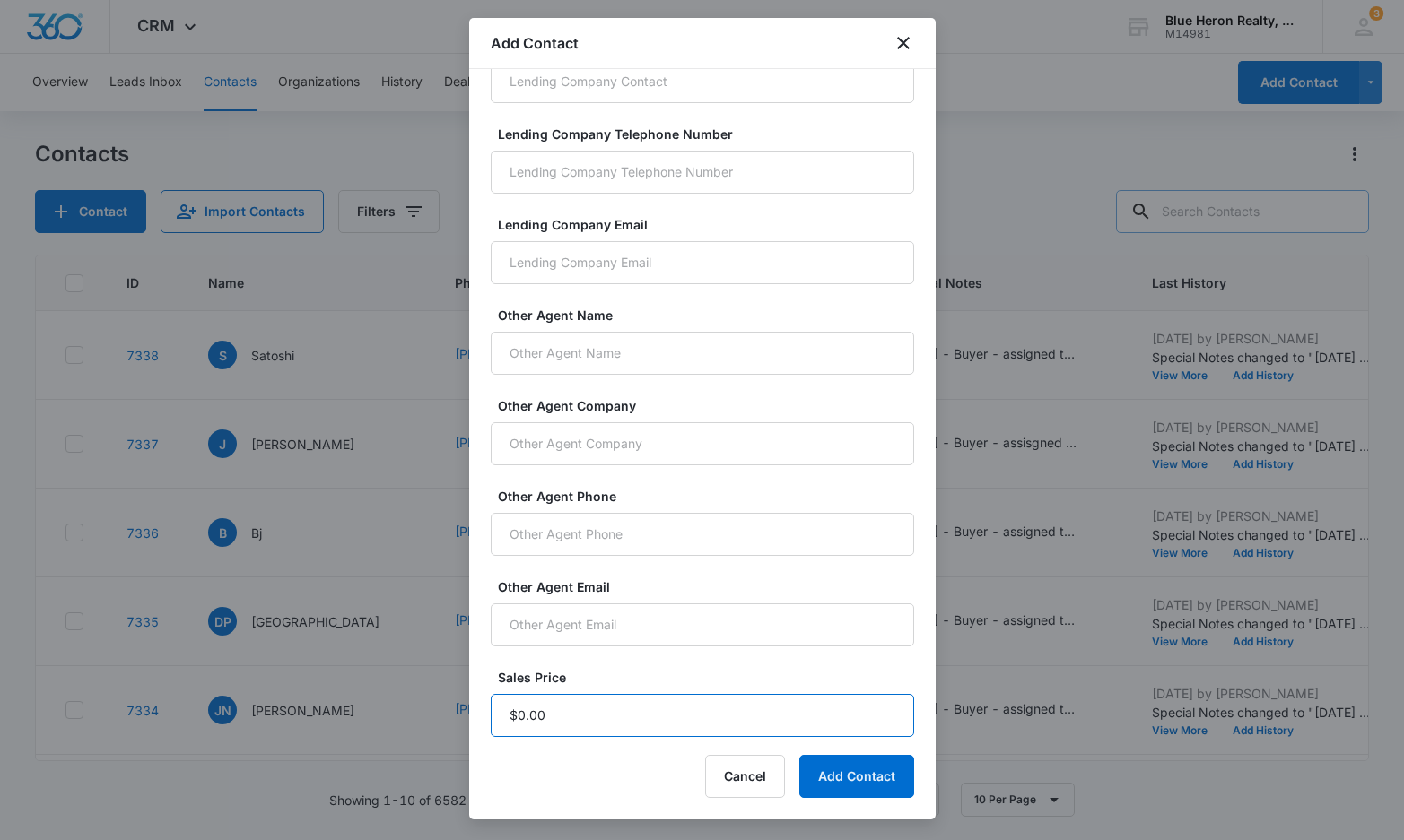
click at [552, 717] on input "Sales Price" at bounding box center [702, 716] width 424 height 43
type input "$1.00"
click at [862, 782] on button "Add Contact" at bounding box center [856, 776] width 115 height 43
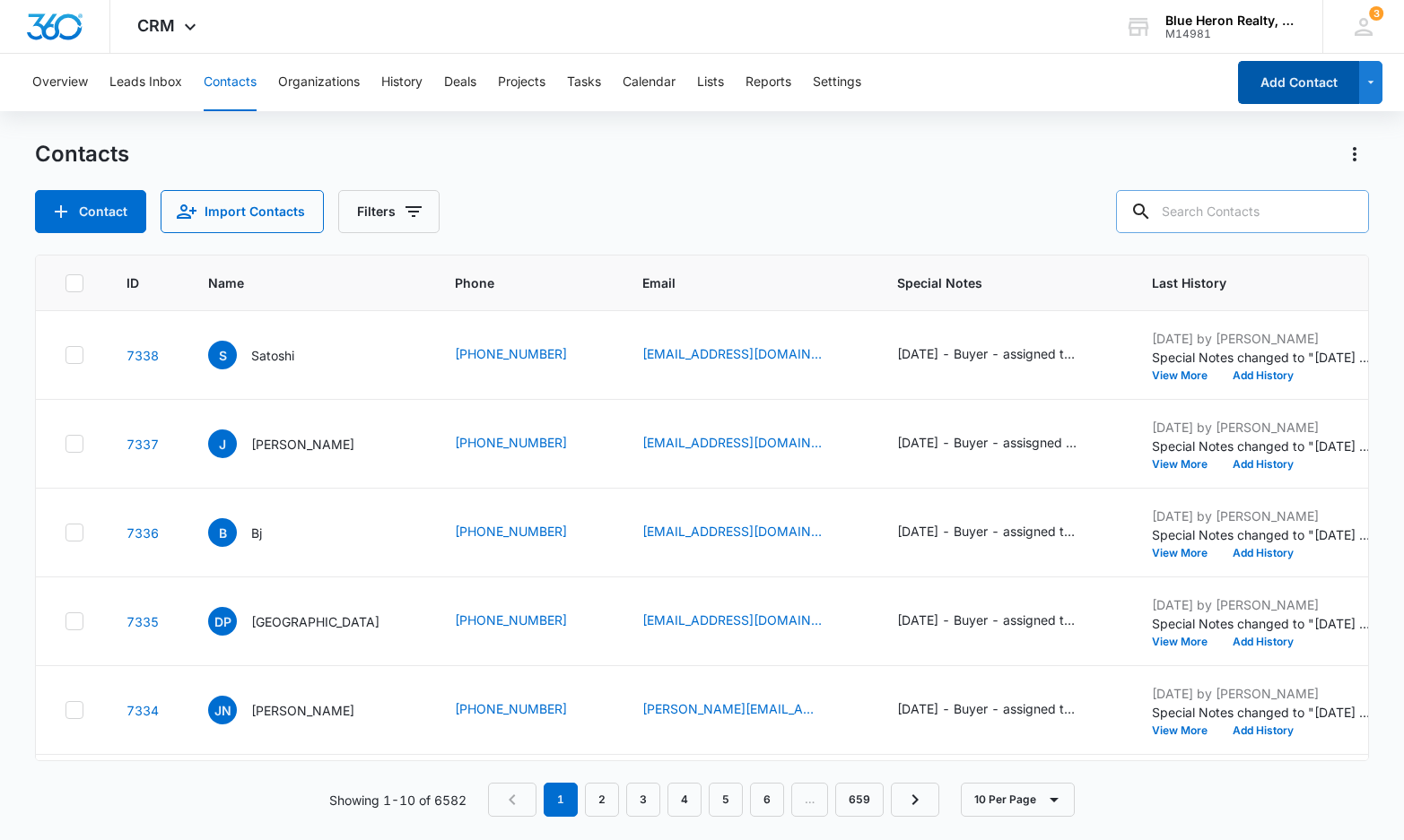
click at [1303, 80] on button "Add Contact" at bounding box center [1298, 82] width 121 height 43
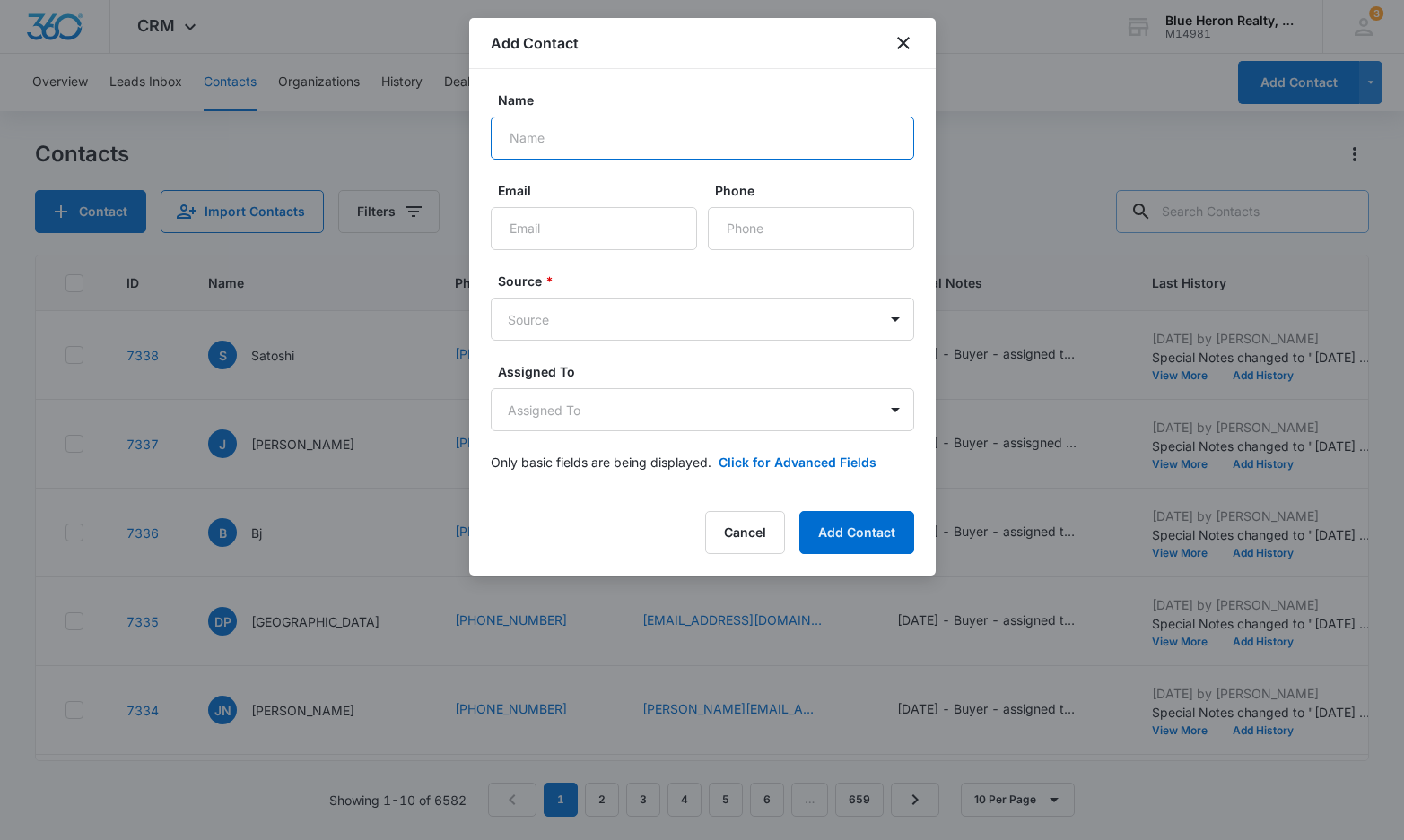
click at [578, 139] on input "Name" at bounding box center [702, 138] width 424 height 43
click at [598, 139] on input "Name" at bounding box center [702, 138] width 424 height 43
click at [585, 132] on input "Name" at bounding box center [702, 138] width 424 height 43
click at [572, 141] on input "Name" at bounding box center [702, 138] width 424 height 43
click at [572, 142] on input "Name" at bounding box center [702, 138] width 424 height 43
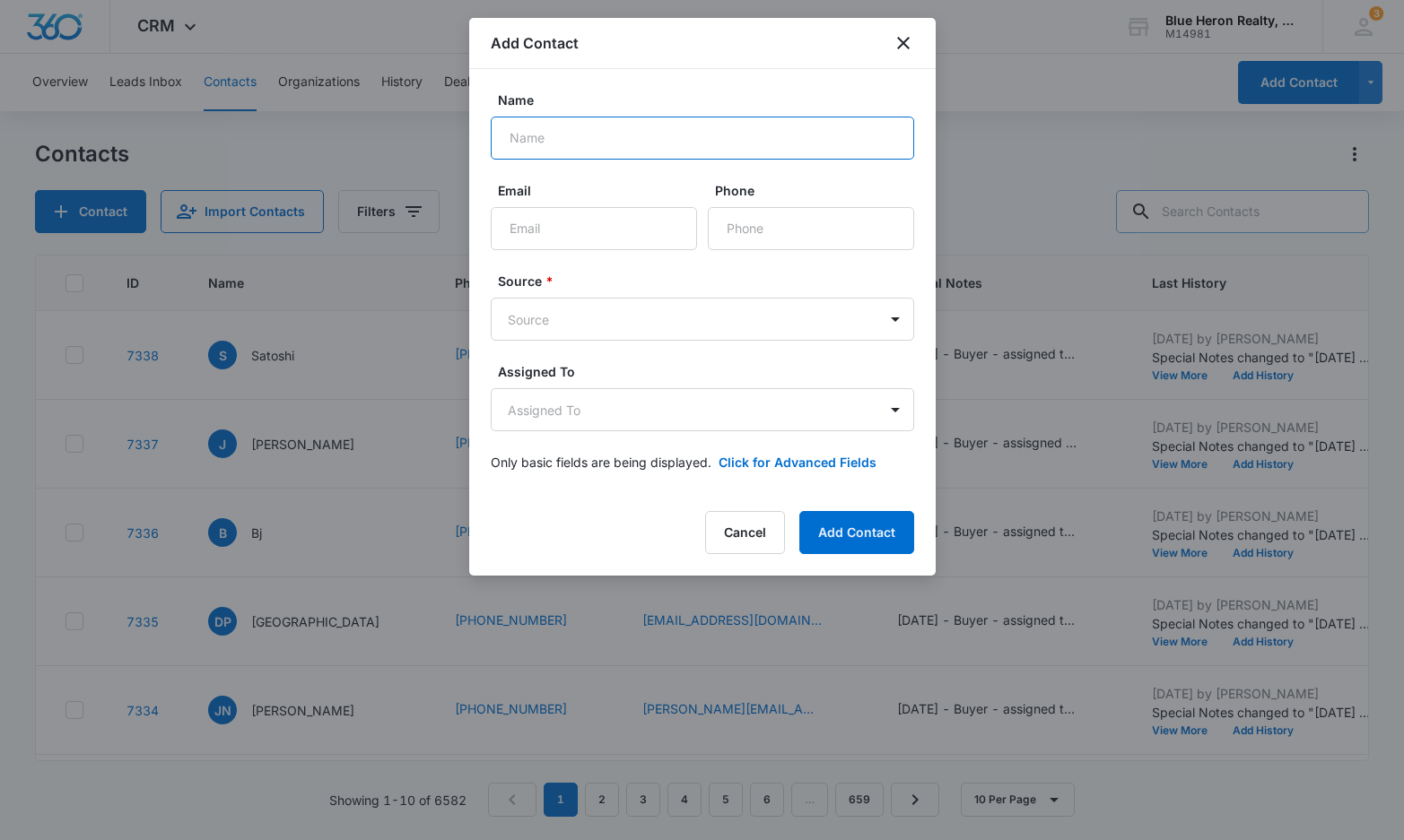
click at [537, 135] on input "Name" at bounding box center [702, 138] width 424 height 43
click at [905, 44] on icon "close" at bounding box center [903, 42] width 13 height 13
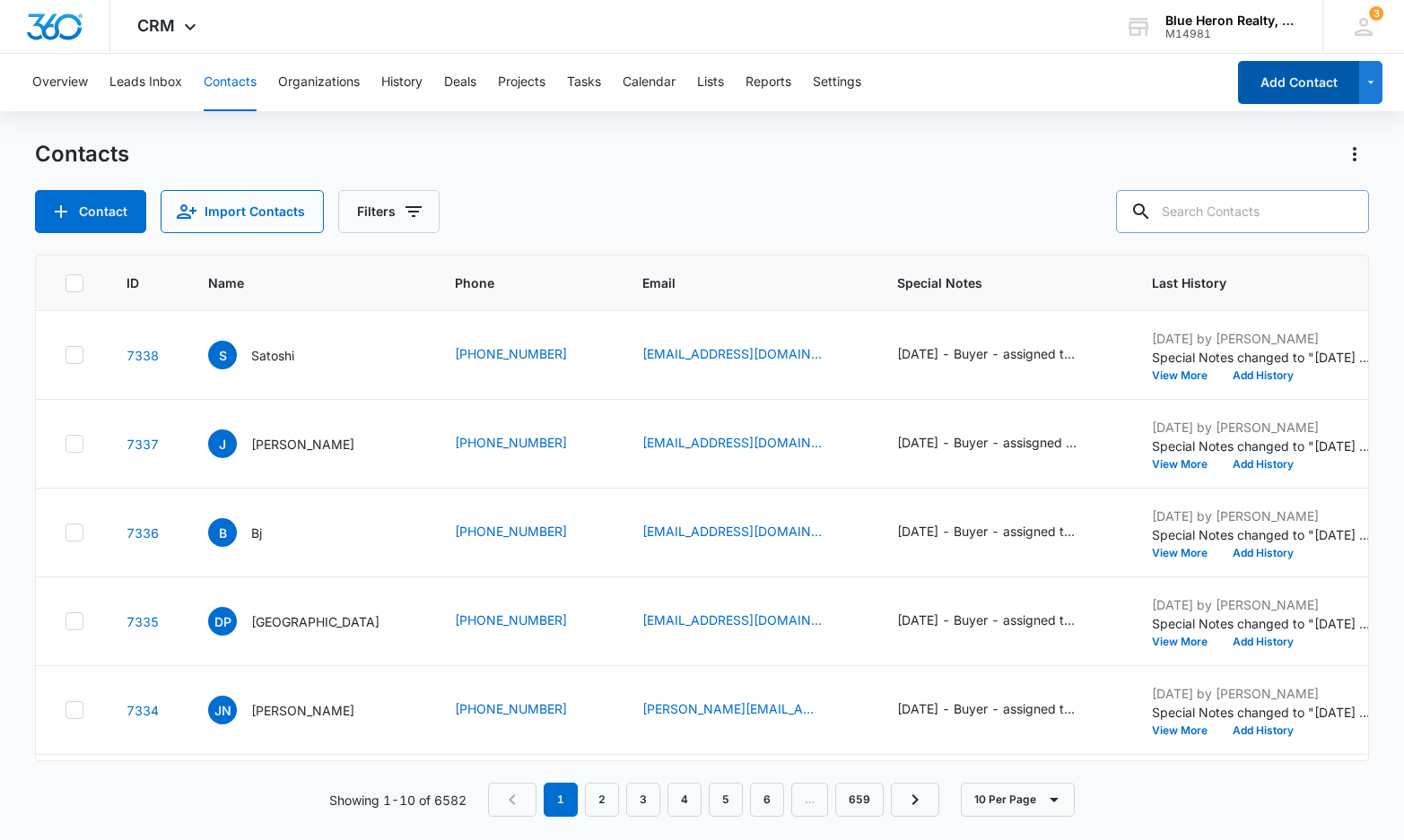
click at [1300, 92] on button "Add Contact" at bounding box center [1298, 82] width 121 height 43
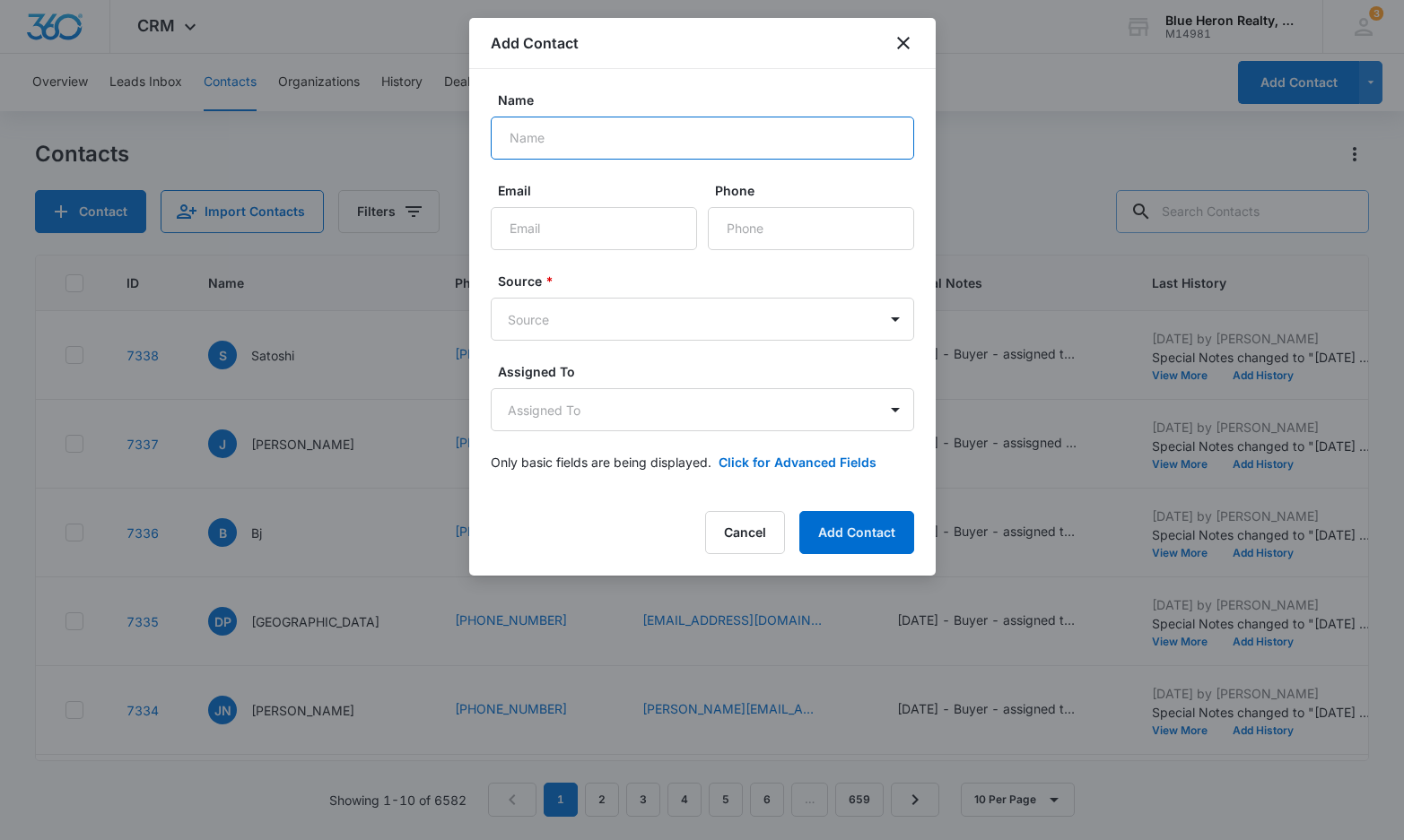
drag, startPoint x: 555, startPoint y: 130, endPoint x: 564, endPoint y: 126, distance: 9.8
click at [559, 127] on input "Name" at bounding box center [702, 138] width 424 height 43
type input "Ashish Chhitwal"
type input "a"
drag, startPoint x: 629, startPoint y: 134, endPoint x: 462, endPoint y: 142, distance: 167.2
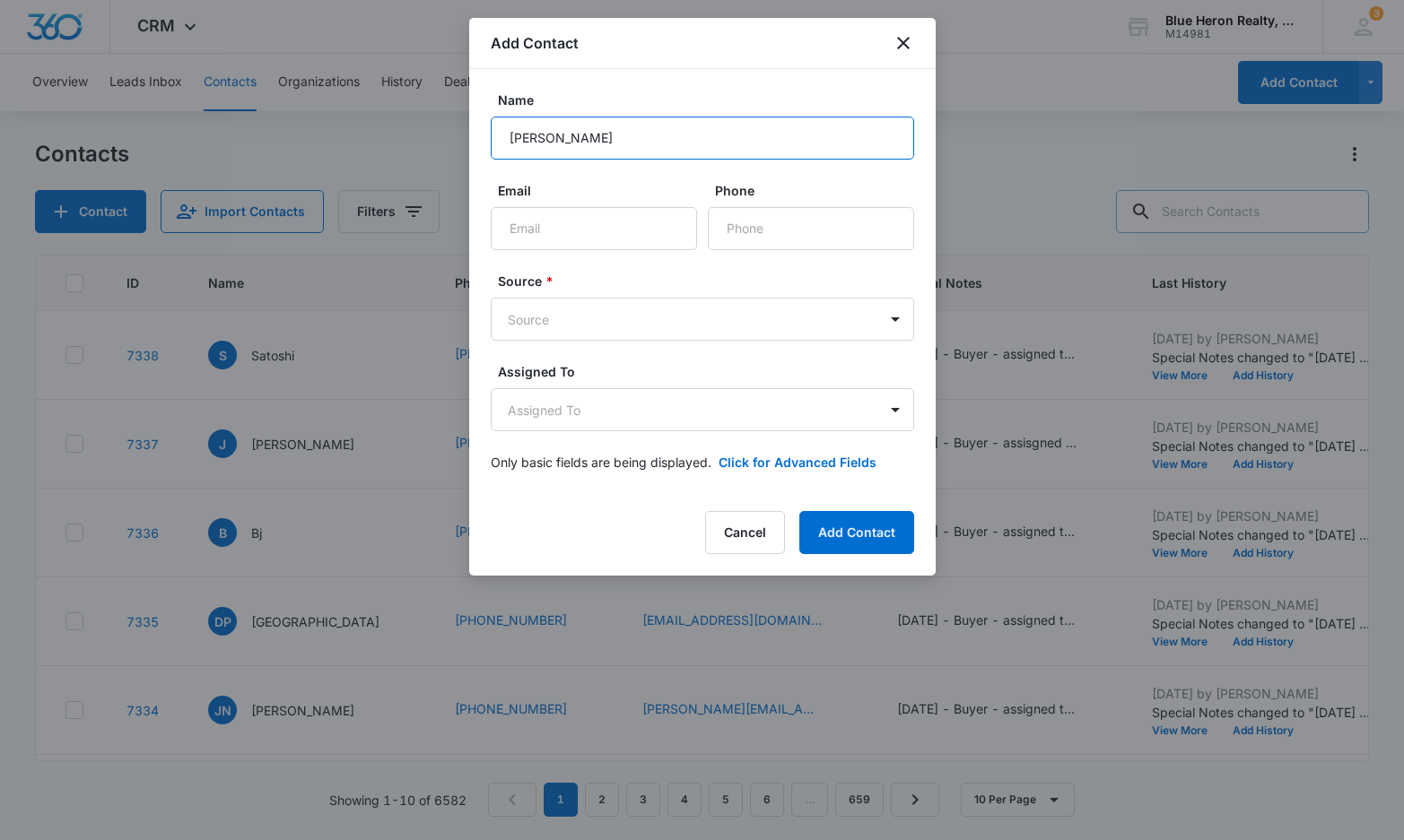
click at [462, 142] on body "CRM Apps Reputation Websites Forms CRM Email Social Shop Payments POS Content A…" at bounding box center [702, 420] width 1404 height 840
click at [902, 41] on icon "close" at bounding box center [903, 42] width 21 height 21
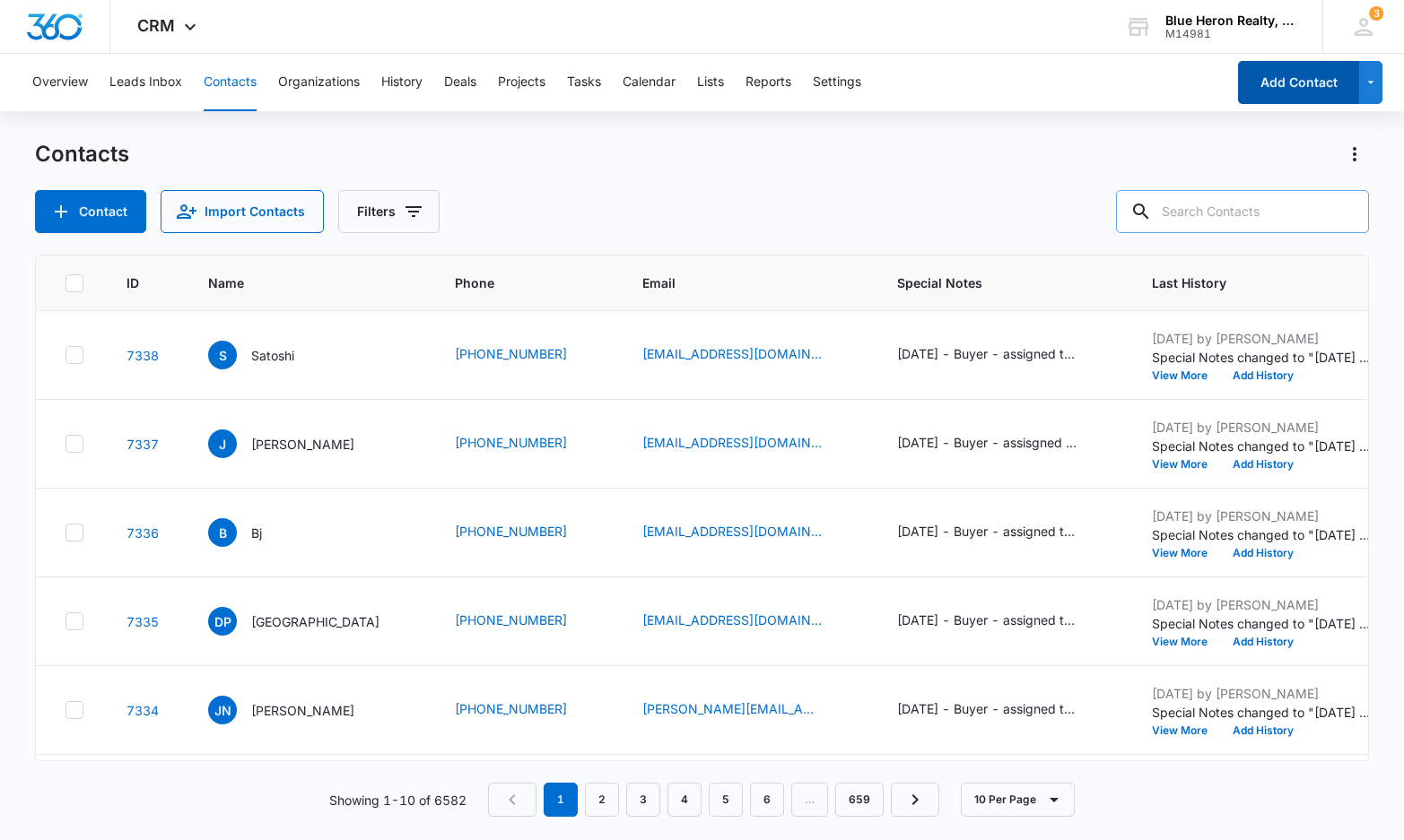
click at [1300, 95] on button "Add Contact" at bounding box center [1298, 82] width 121 height 43
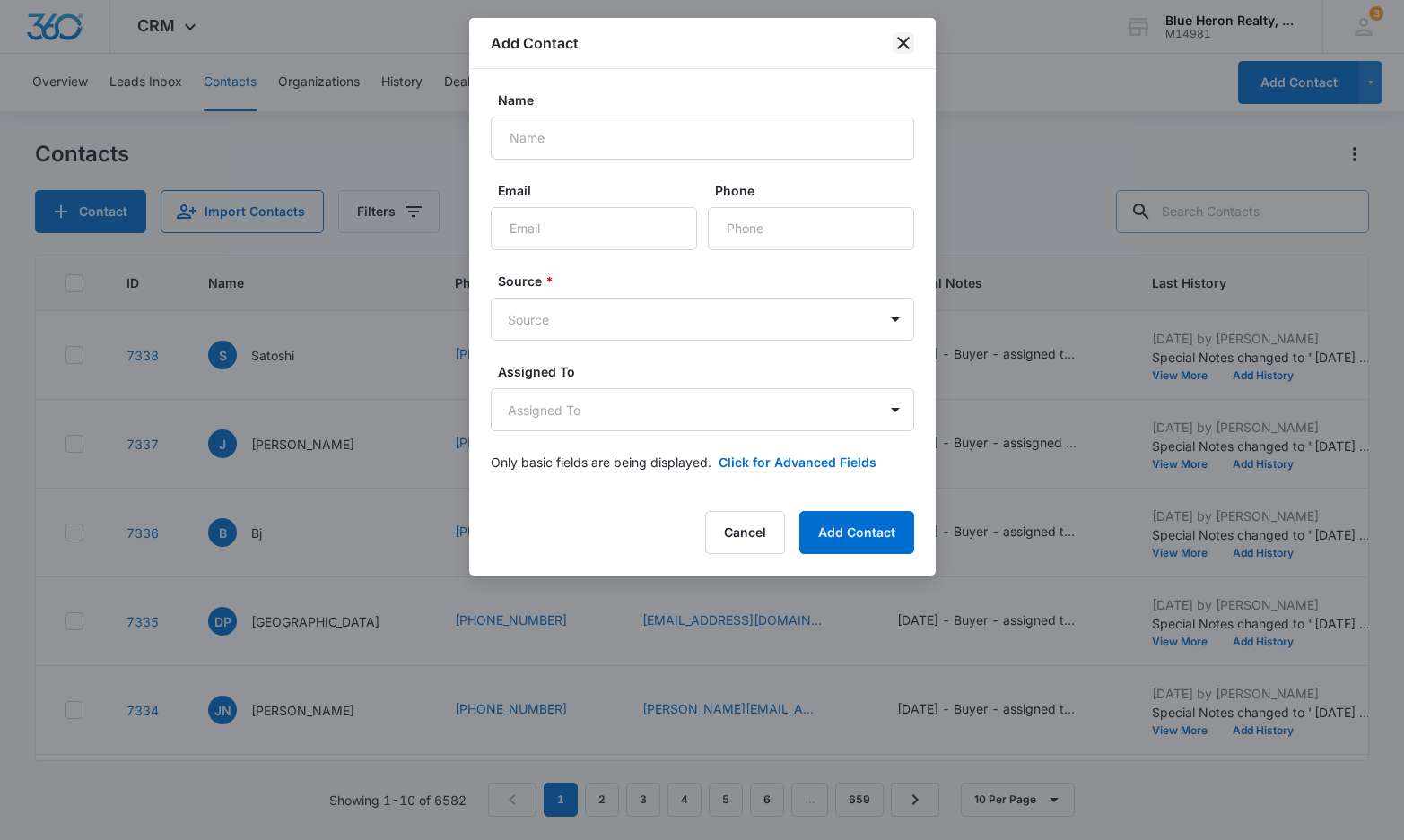
click at [903, 43] on icon "close" at bounding box center [903, 42] width 13 height 13
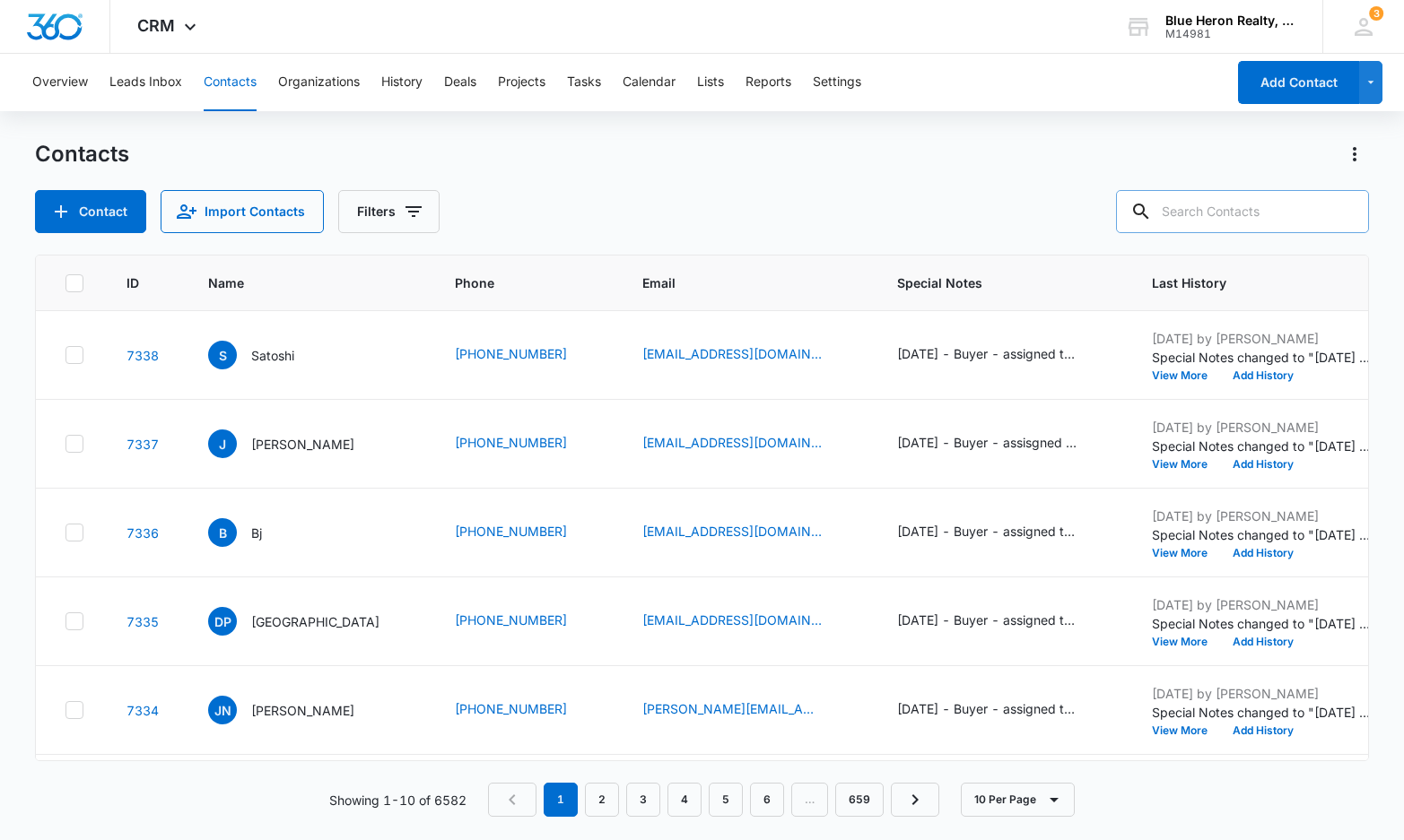
click at [1233, 214] on input "text" at bounding box center [1242, 211] width 253 height 43
type input "Ashish Chhitwal"
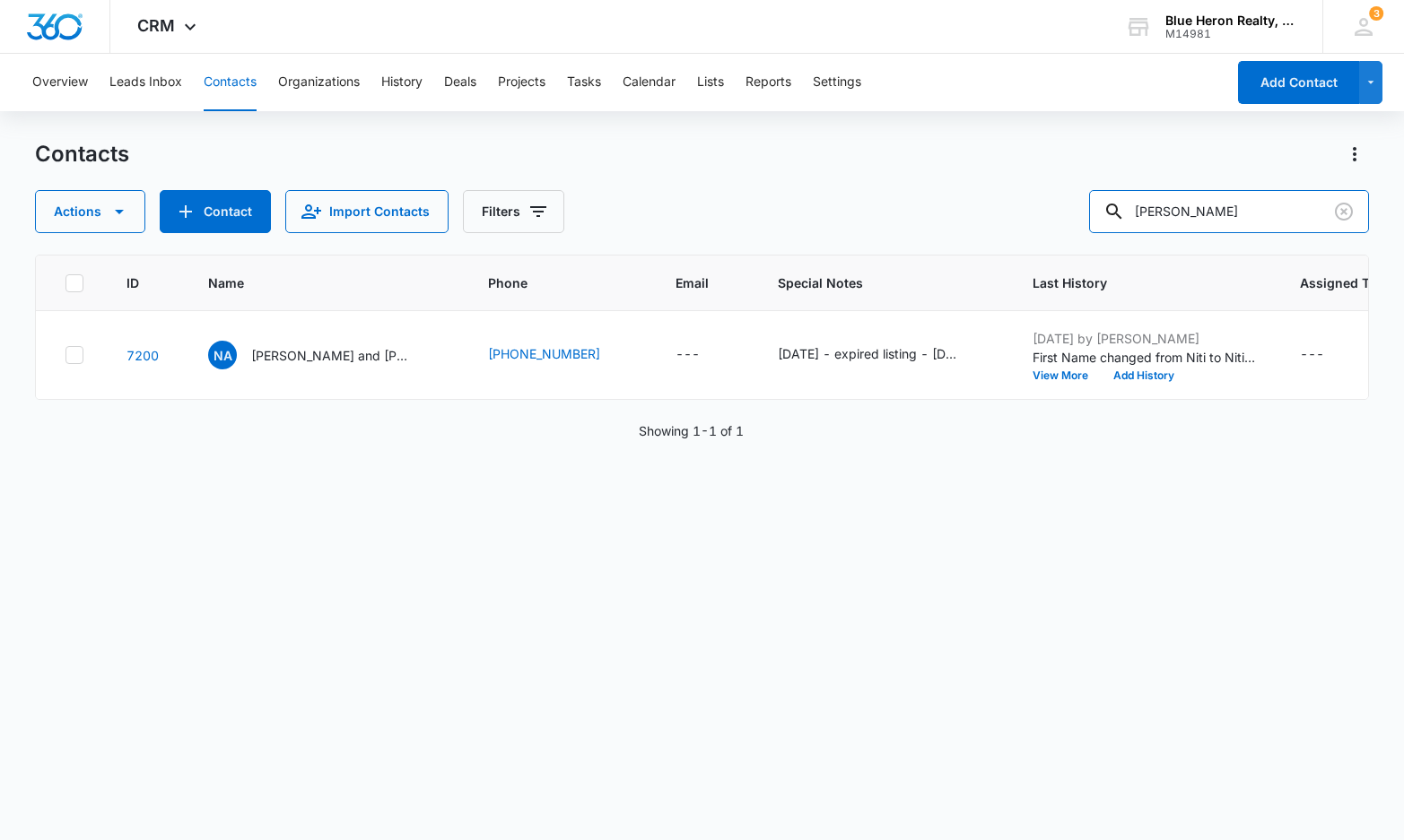
drag, startPoint x: 1268, startPoint y: 200, endPoint x: 928, endPoint y: 210, distance: 340.1
click at [937, 214] on div "Actions Contact Import Contacts Filters Ashish Chhitwal" at bounding box center [702, 211] width 1334 height 43
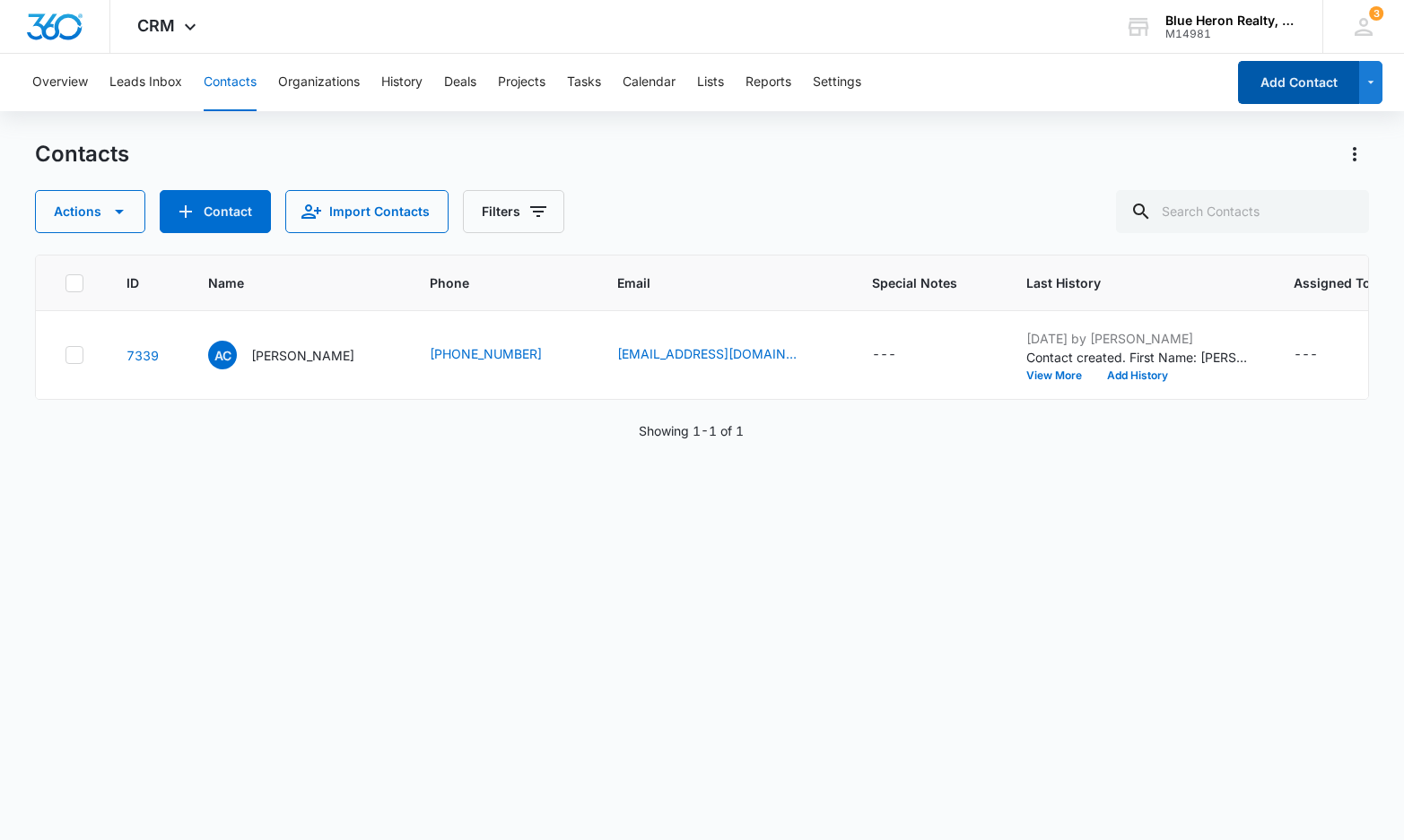
click at [1287, 91] on button "Add Contact" at bounding box center [1298, 82] width 121 height 43
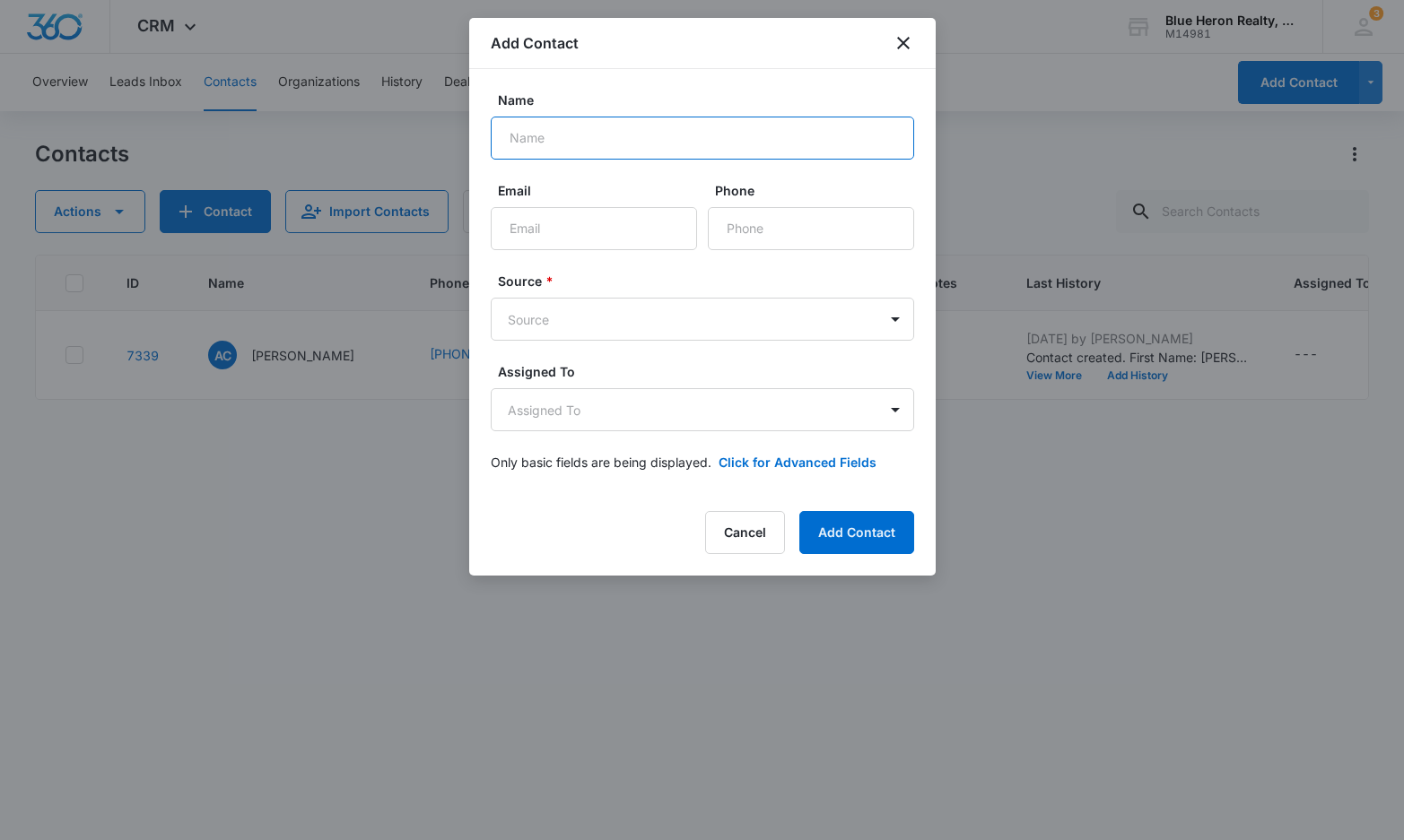
click at [592, 132] on input "Name" at bounding box center [702, 138] width 424 height 43
type input "Ashish Chhitwal"
type input "achhitwal@yahoo.com"
type input "(703) 470-2999"
click at [895, 320] on body "CRM Apps Reputation Websites Forms CRM Email Social Shop Payments POS Content A…" at bounding box center [702, 420] width 1404 height 840
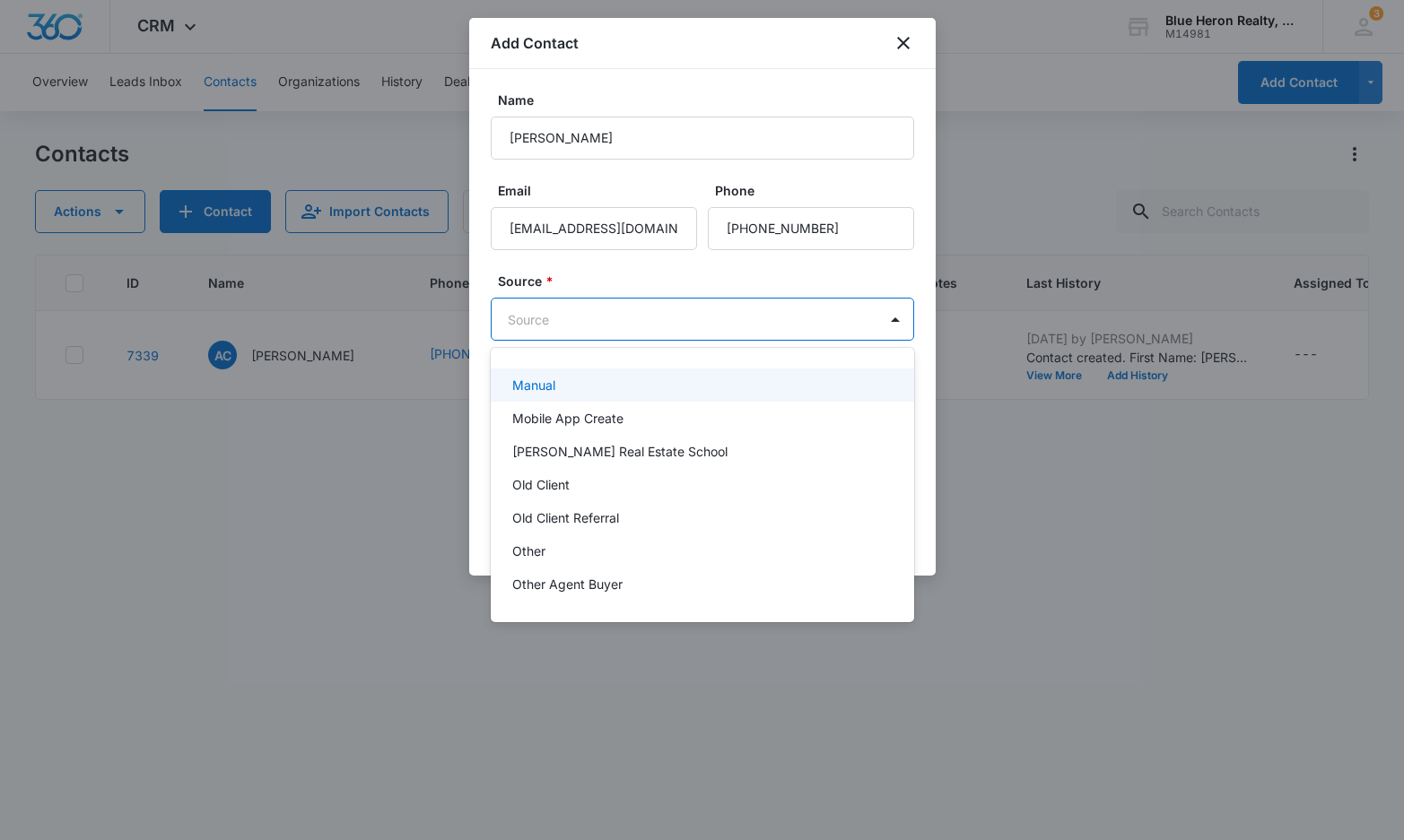
scroll to position [359, 0]
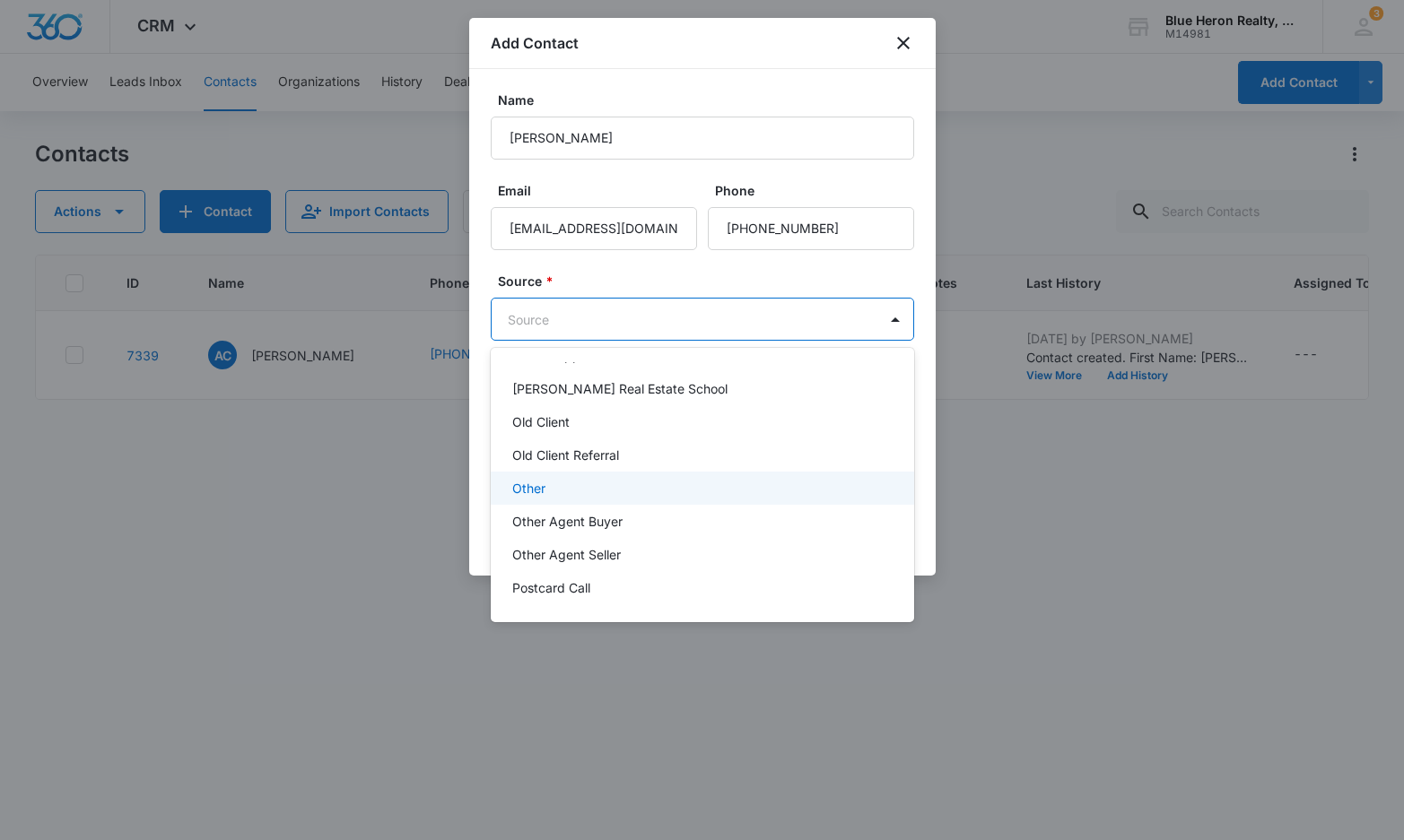
click at [551, 490] on div "Other" at bounding box center [701, 488] width 376 height 19
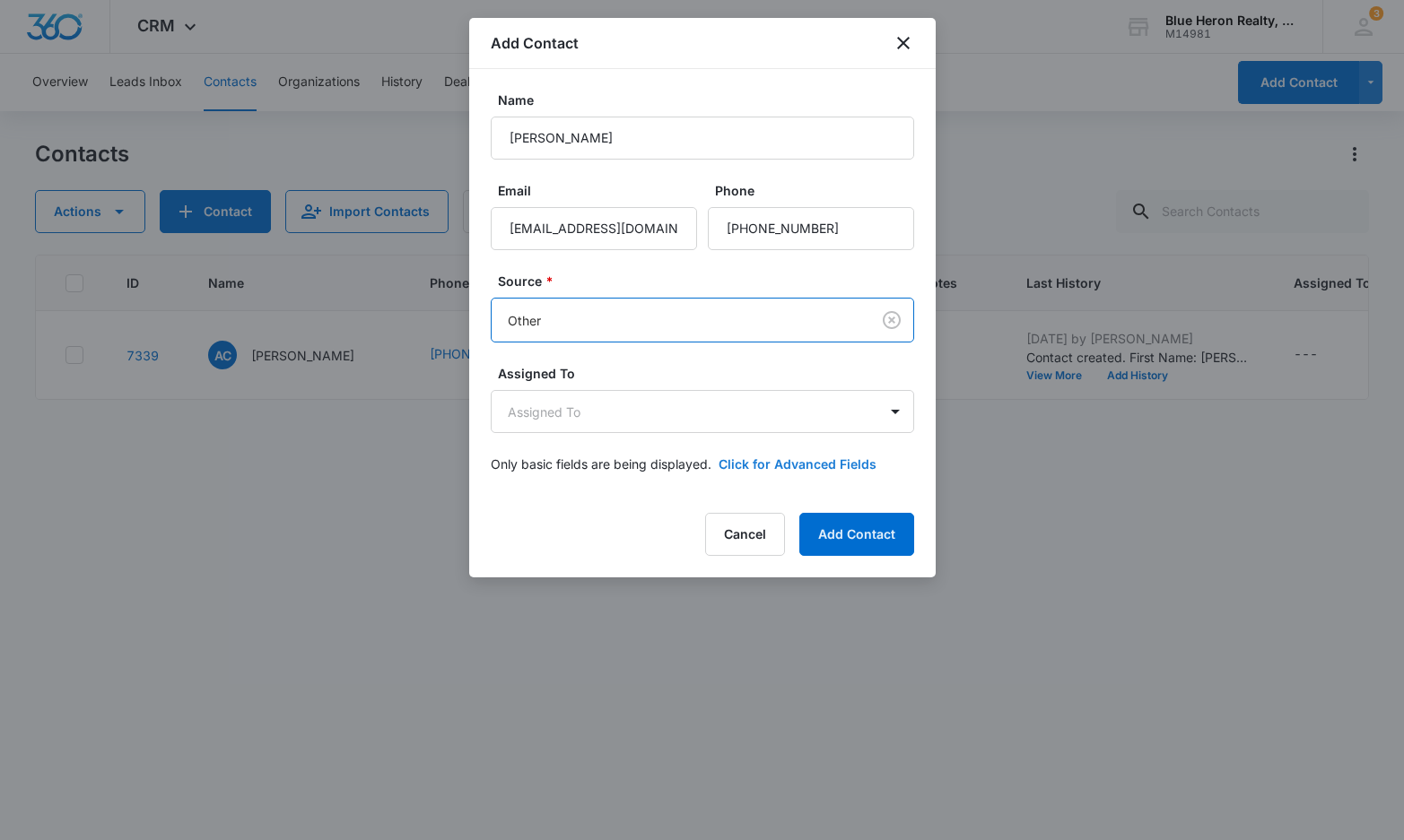
click at [797, 456] on button "Click for Advanced Fields" at bounding box center [798, 464] width 158 height 19
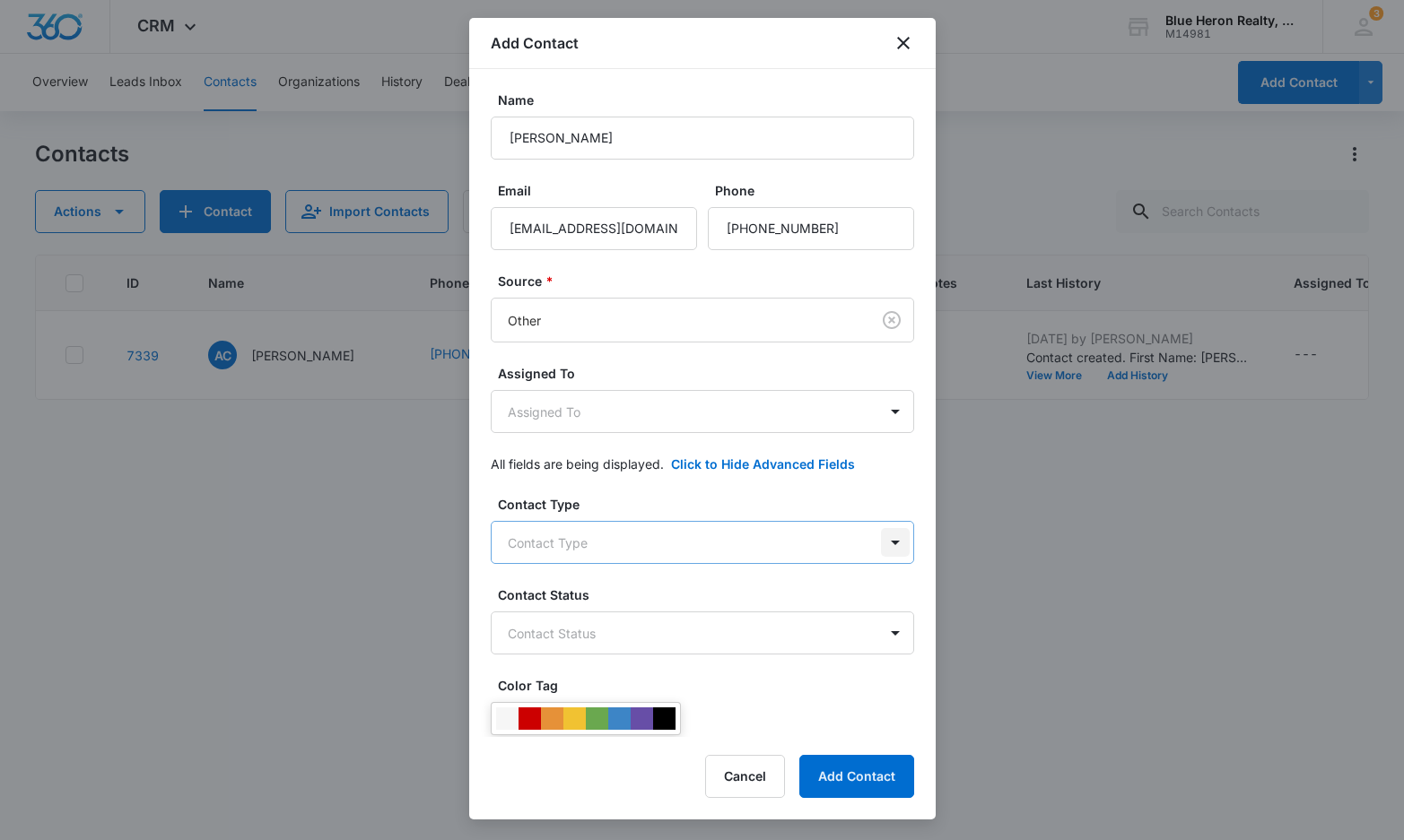
click at [881, 541] on body "CRM Apps Reputation Websites Forms CRM Email Social Shop Payments POS Content A…" at bounding box center [702, 420] width 1404 height 840
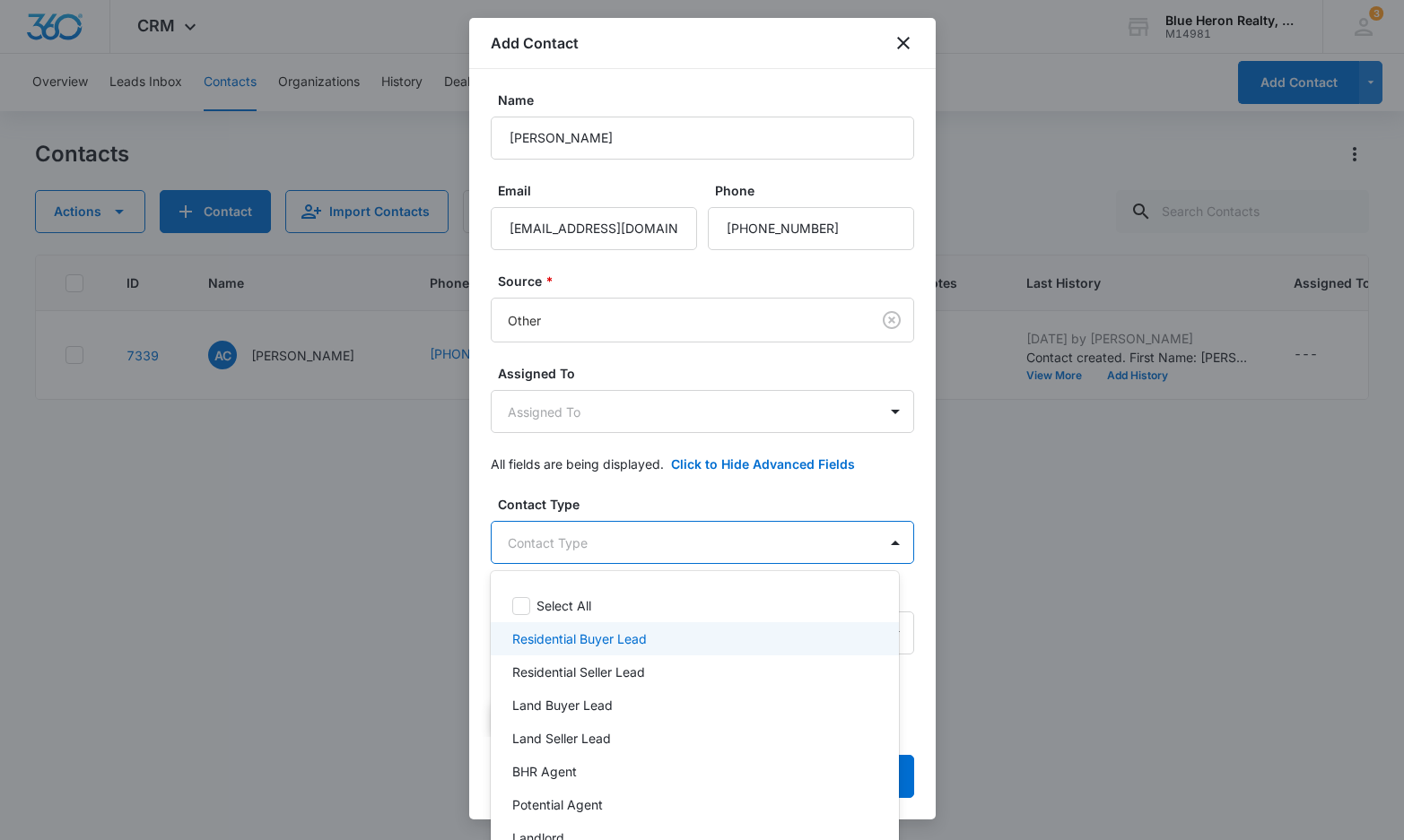
click at [605, 639] on p "Residential Buyer Lead" at bounding box center [579, 639] width 134 height 19
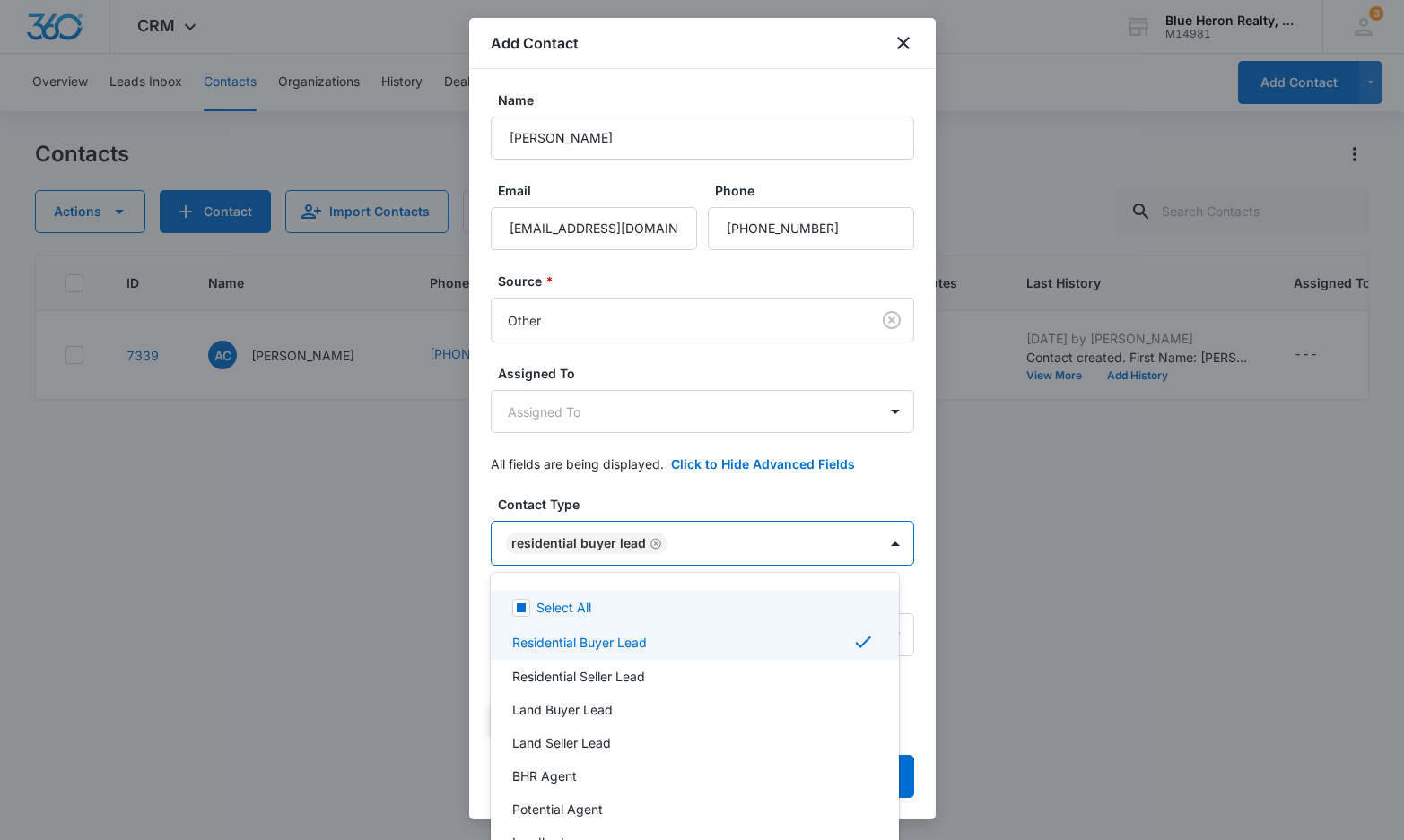
drag, startPoint x: 925, startPoint y: 290, endPoint x: 922, endPoint y: 411, distance: 121.0
click at [922, 411] on div at bounding box center [702, 420] width 1404 height 840
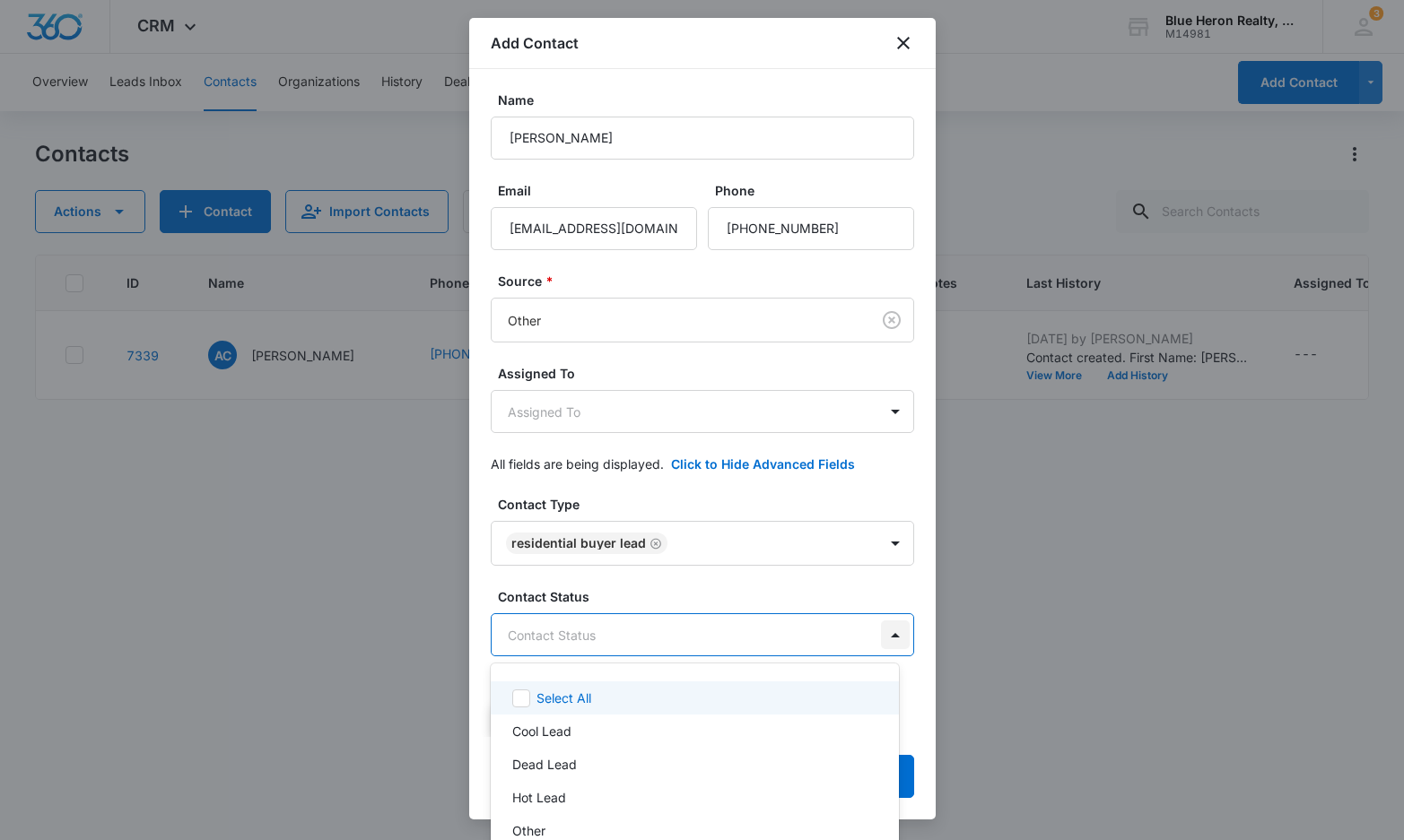
click at [882, 633] on body "CRM Apps Reputation Websites Forms CRM Email Social Shop Payments POS Content A…" at bounding box center [702, 420] width 1404 height 840
drag, startPoint x: 930, startPoint y: 303, endPoint x: 926, endPoint y: 436, distance: 133.1
click at [926, 436] on div at bounding box center [702, 420] width 1404 height 840
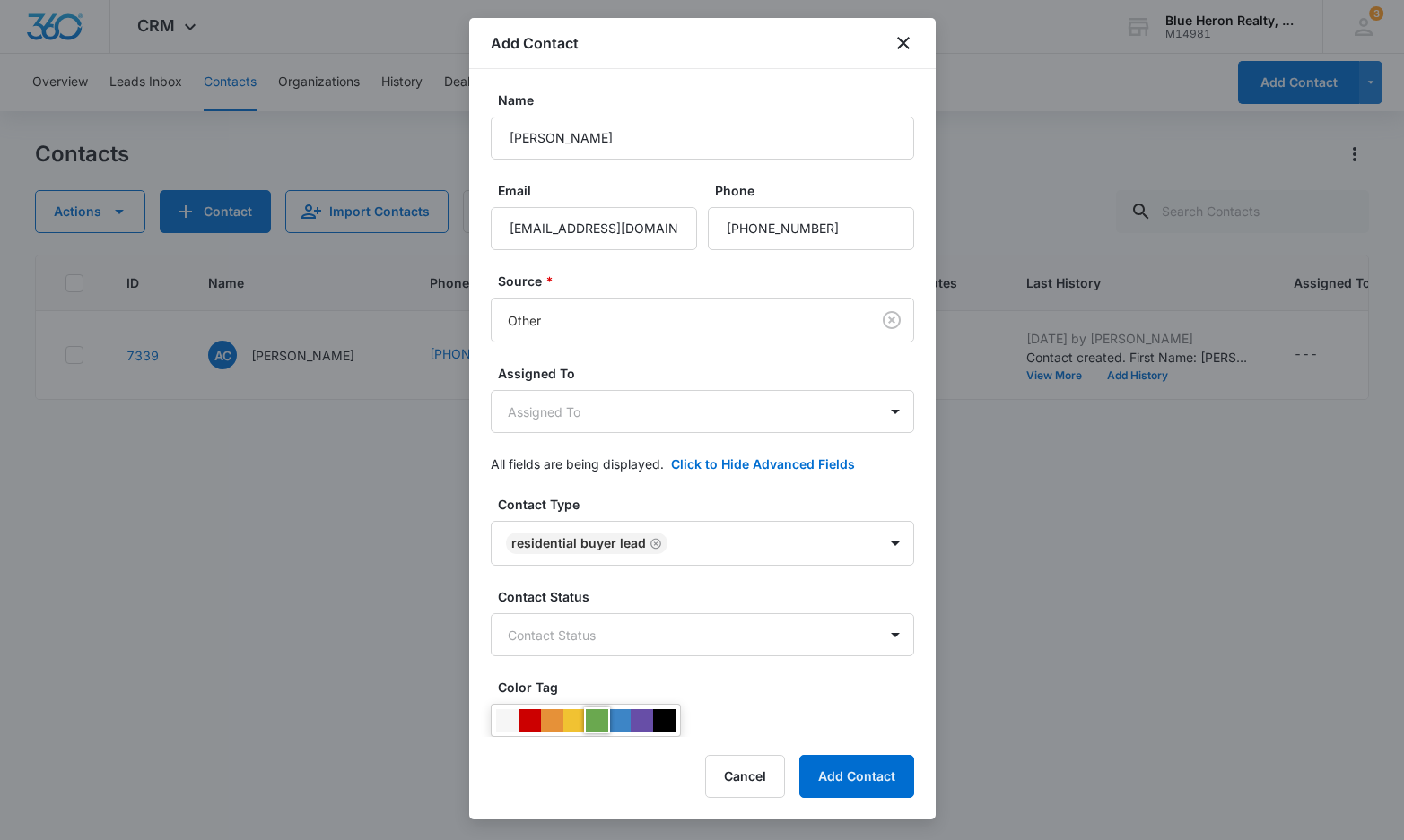
click at [594, 722] on div at bounding box center [596, 719] width 22 height 22
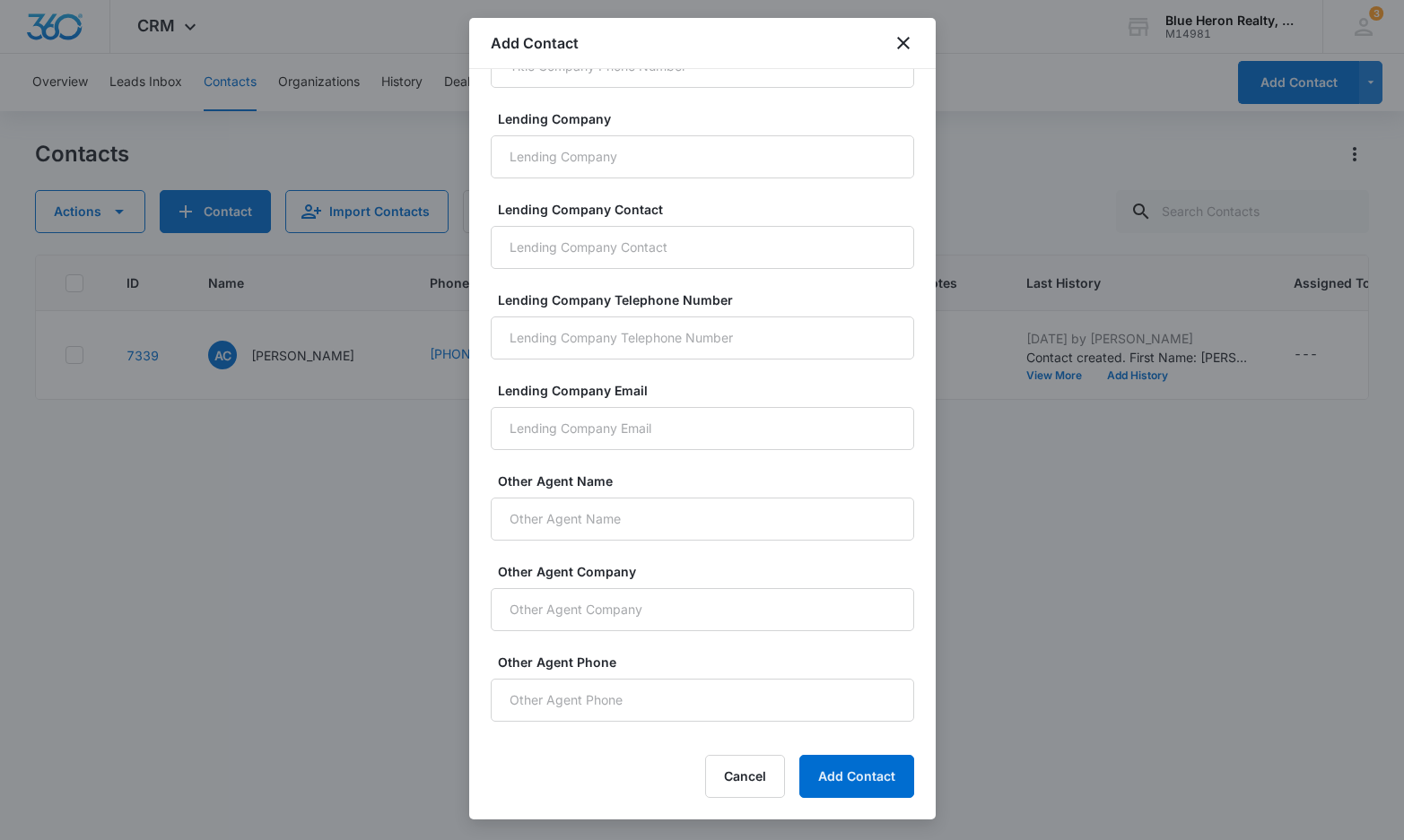
scroll to position [1144, 0]
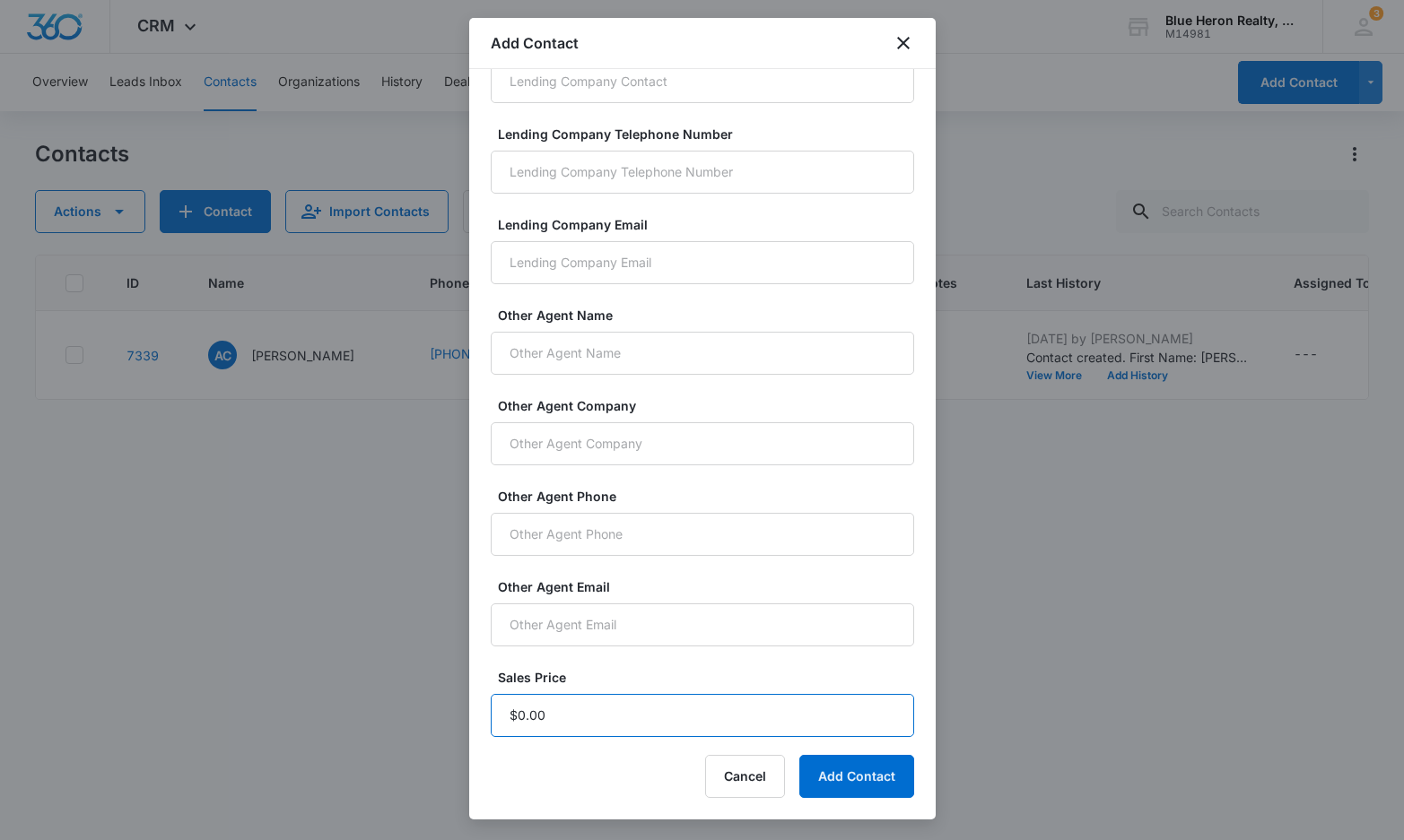
click at [568, 716] on input "Sales Price" at bounding box center [702, 716] width 424 height 43
type input "$1.00"
click at [852, 763] on button "Add Contact" at bounding box center [856, 776] width 115 height 43
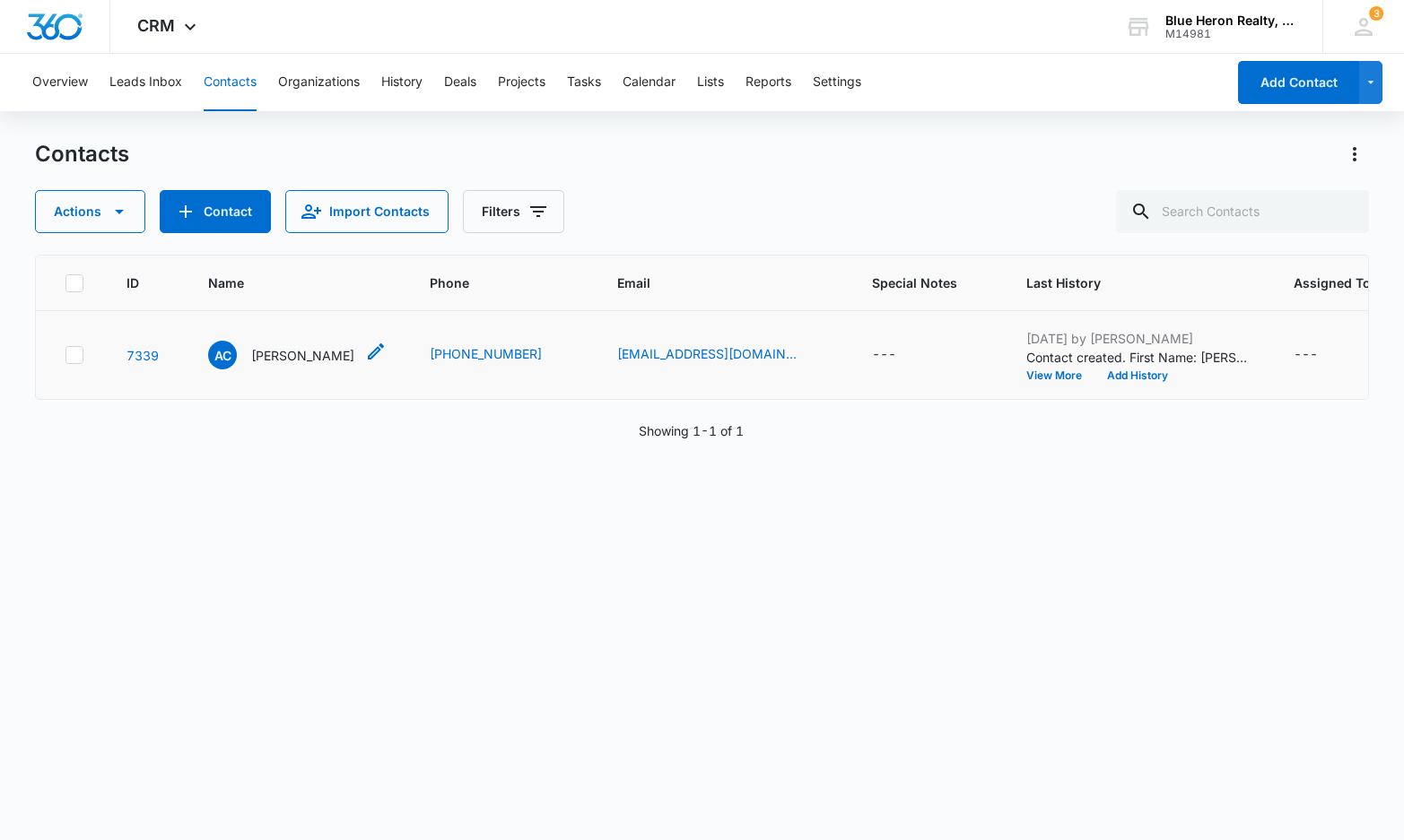
click at [294, 355] on p "Ashish Chhitwal" at bounding box center [302, 356] width 103 height 19
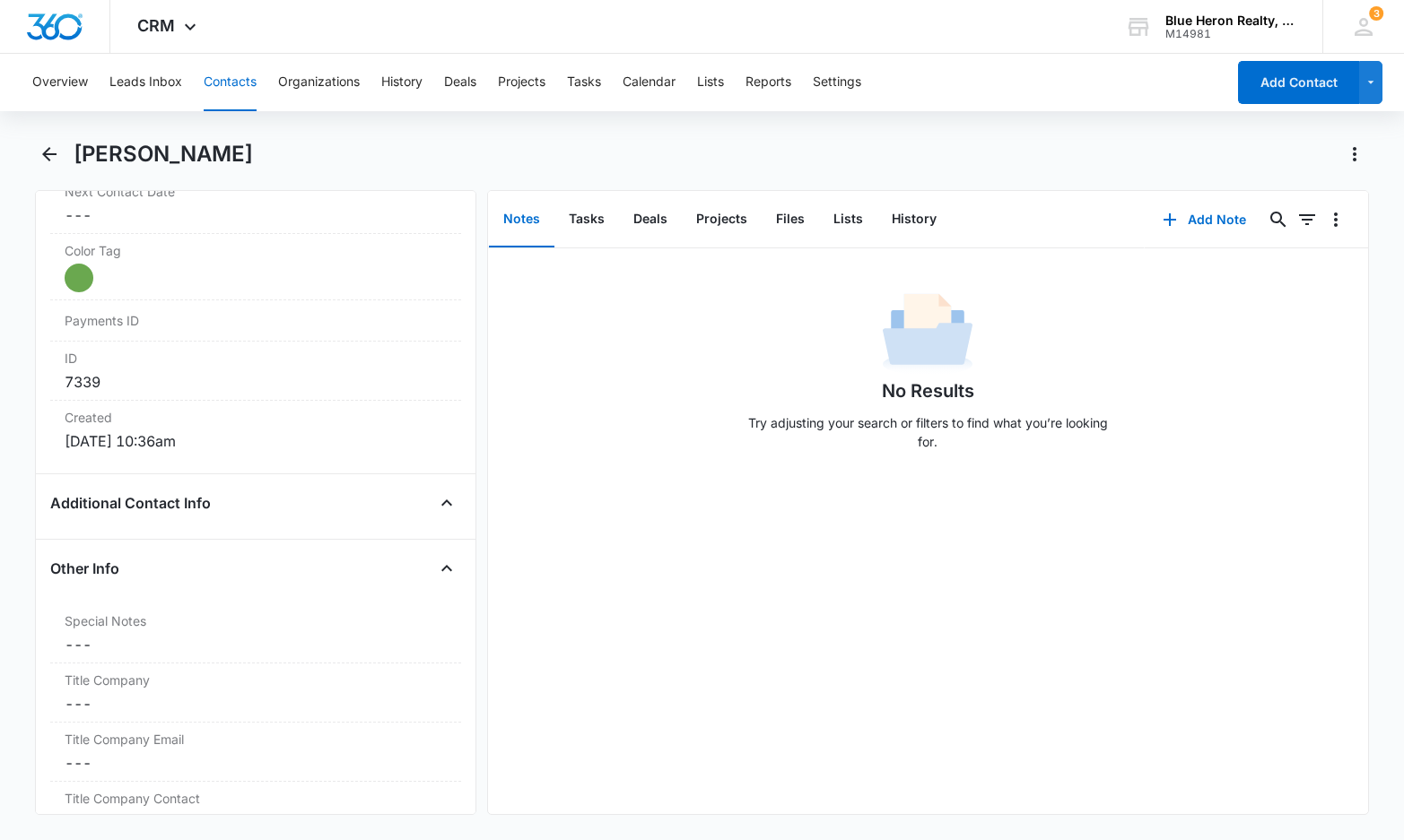
scroll to position [1085, 0]
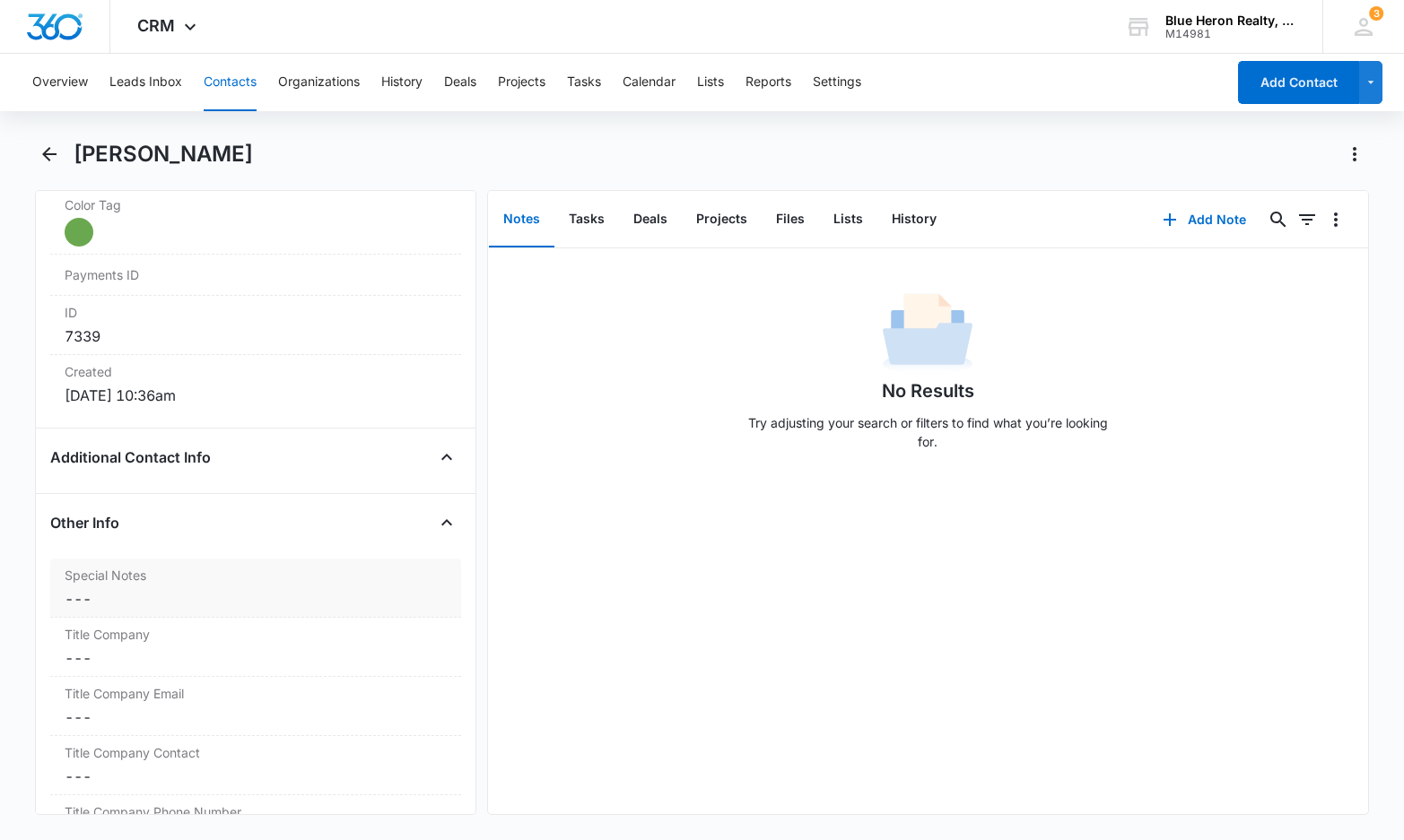
click at [92, 595] on dd "Cancel Save Changes ---" at bounding box center [256, 599] width 382 height 21
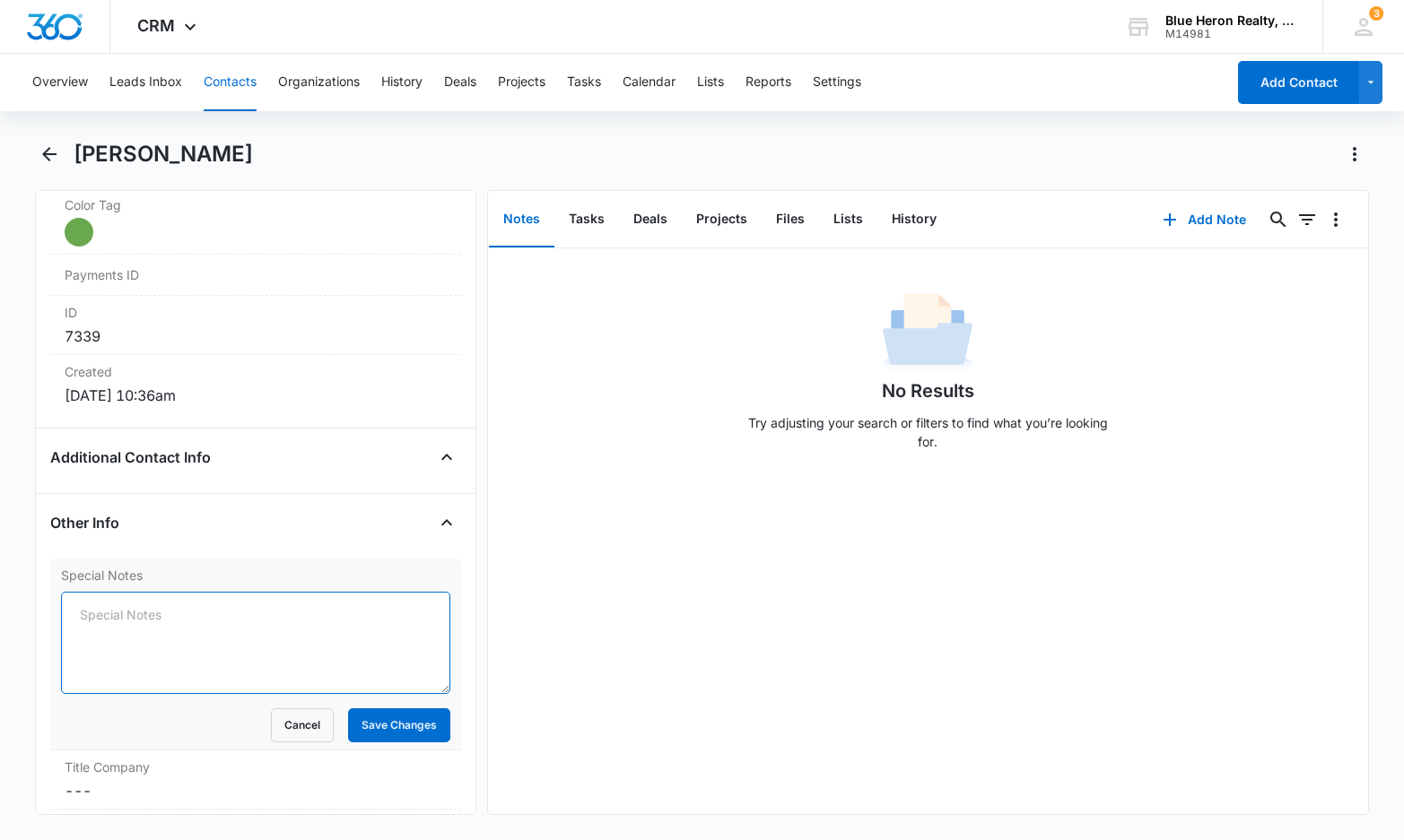
click at [105, 614] on textarea "Special Notes" at bounding box center [255, 643] width 389 height 102
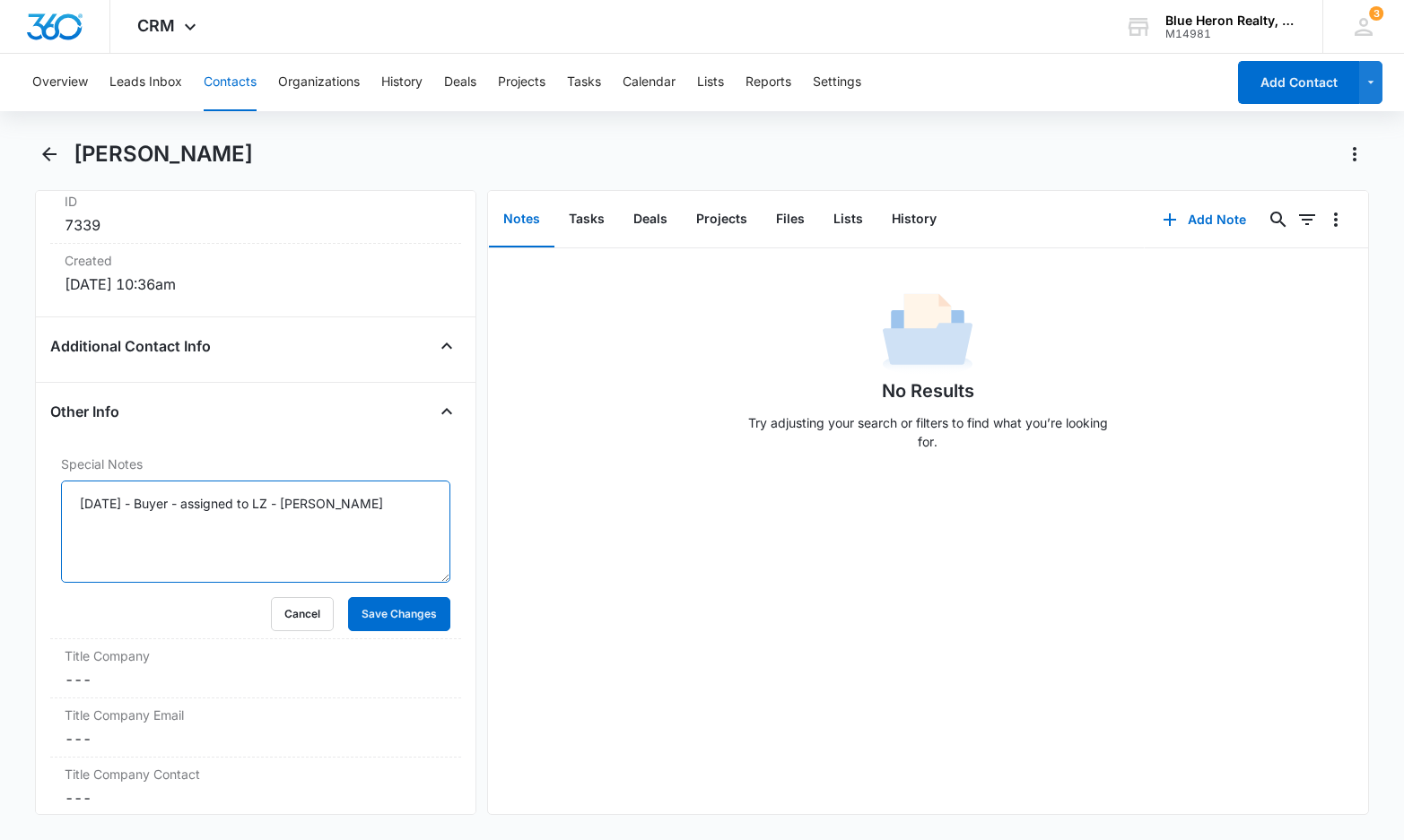
scroll to position [1296, 0]
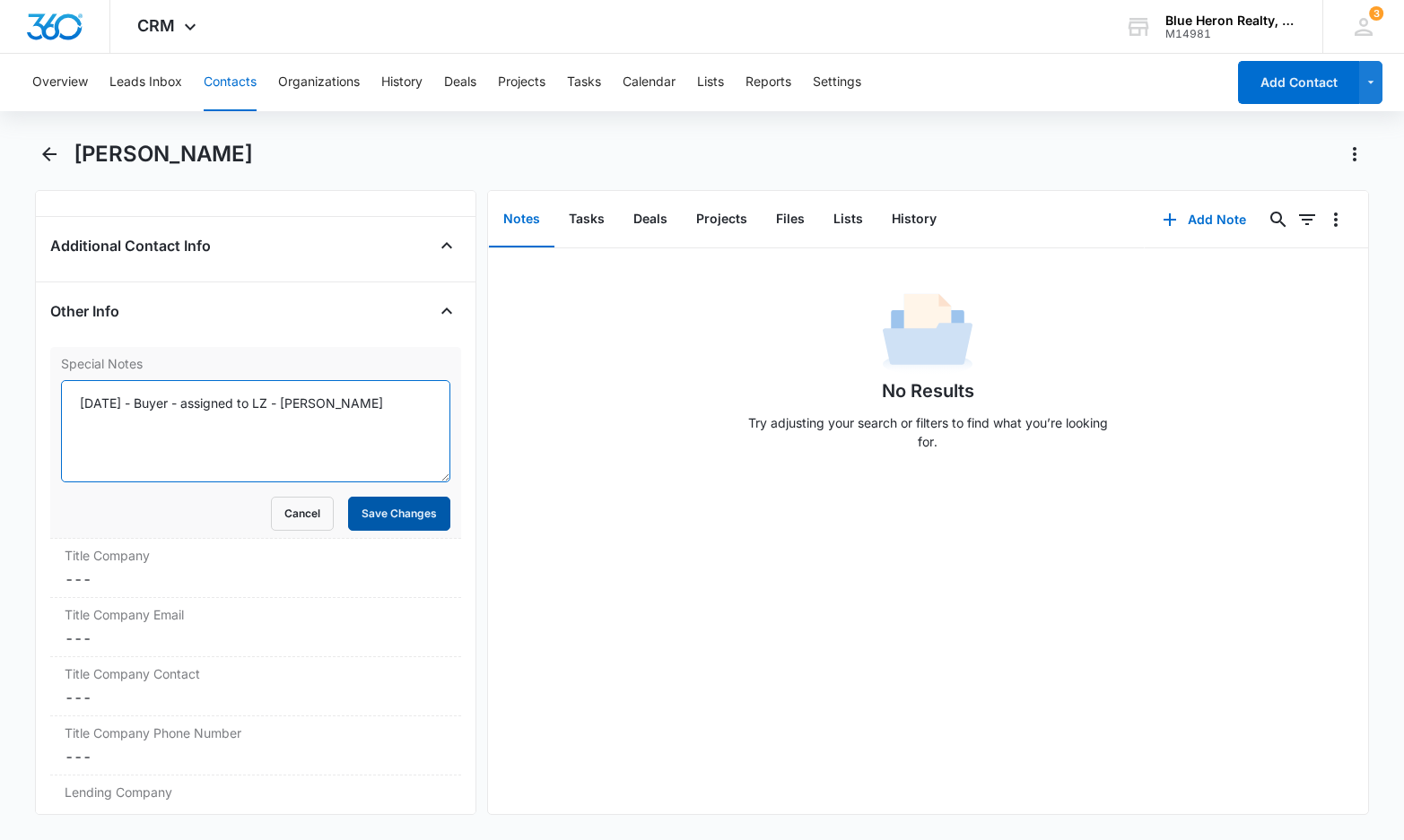
type textarea "9/16/2025 - Buyer - assigned to LZ - A. Williams"
click at [365, 515] on button "Save Changes" at bounding box center [399, 513] width 102 height 34
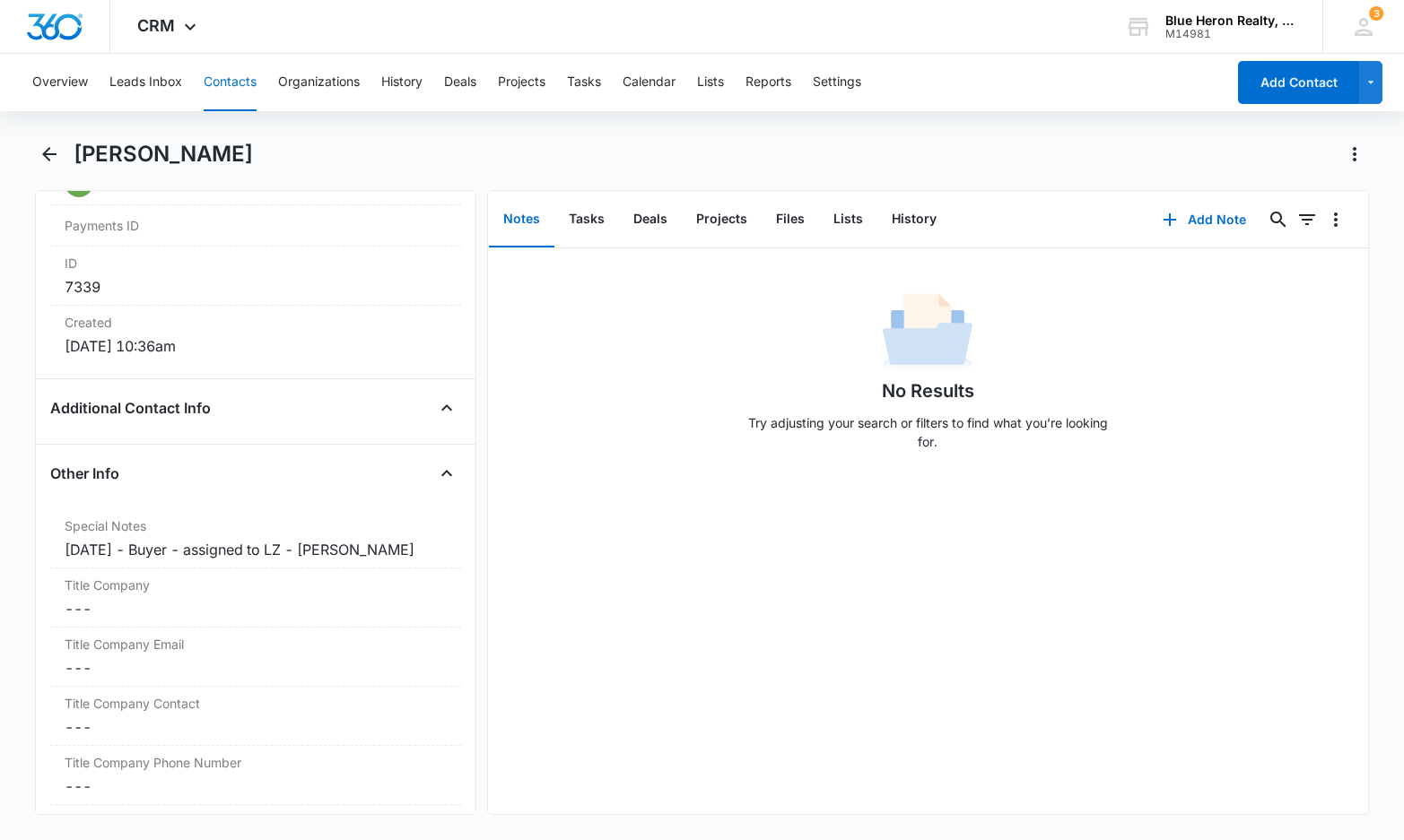
scroll to position [957, 0]
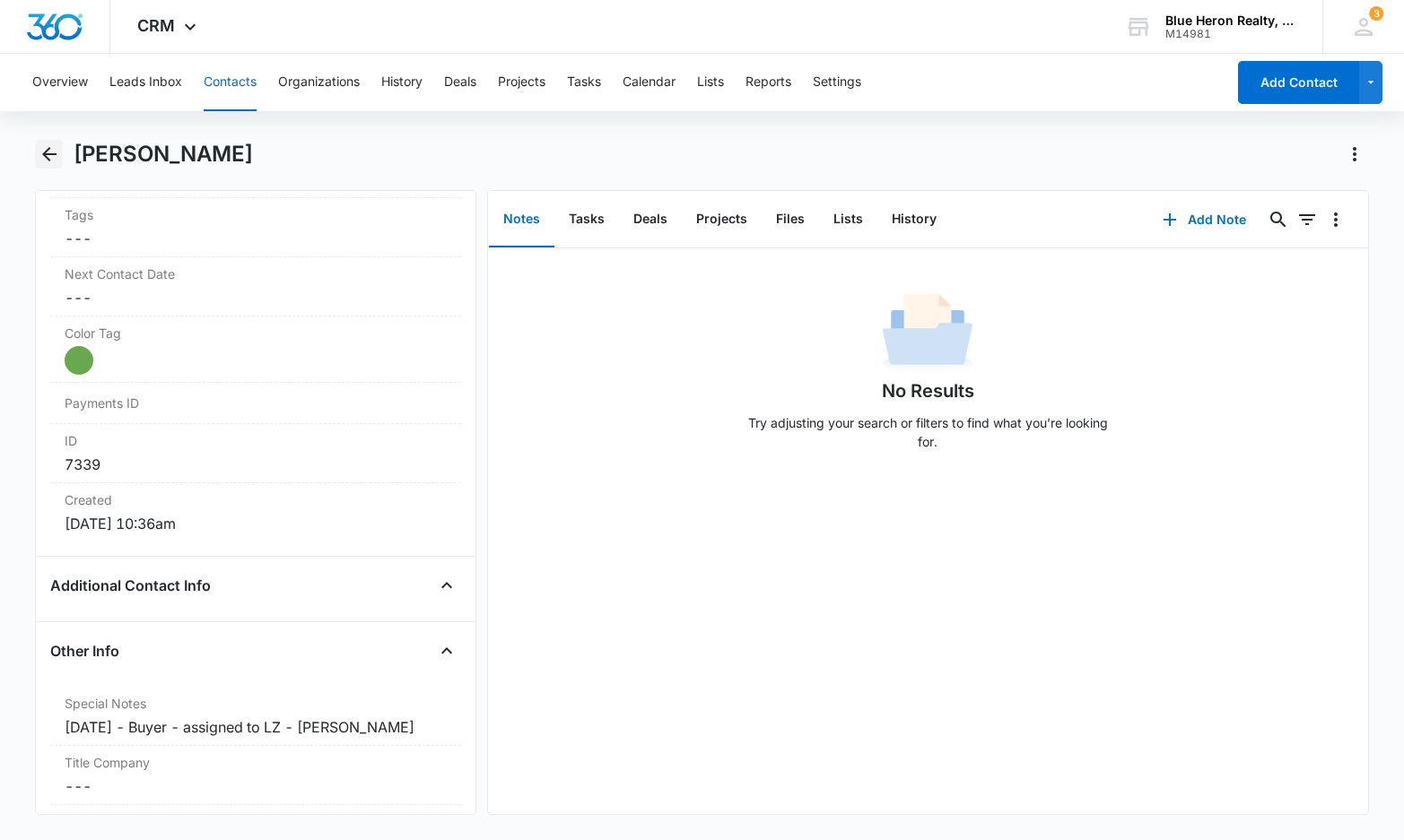
click at [43, 153] on icon "Back" at bounding box center [49, 153] width 14 height 14
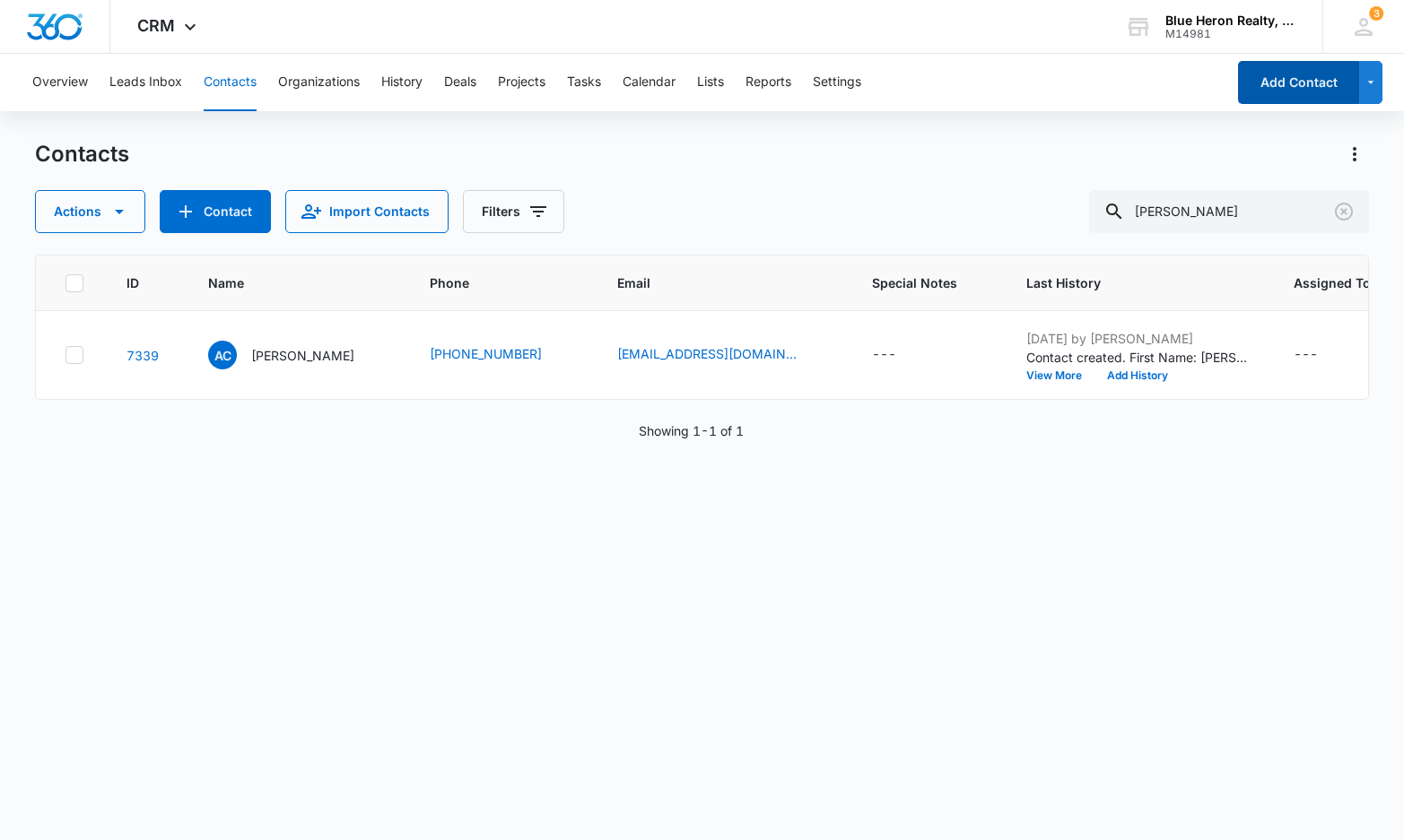
click at [1284, 83] on button "Add Contact" at bounding box center [1298, 82] width 121 height 43
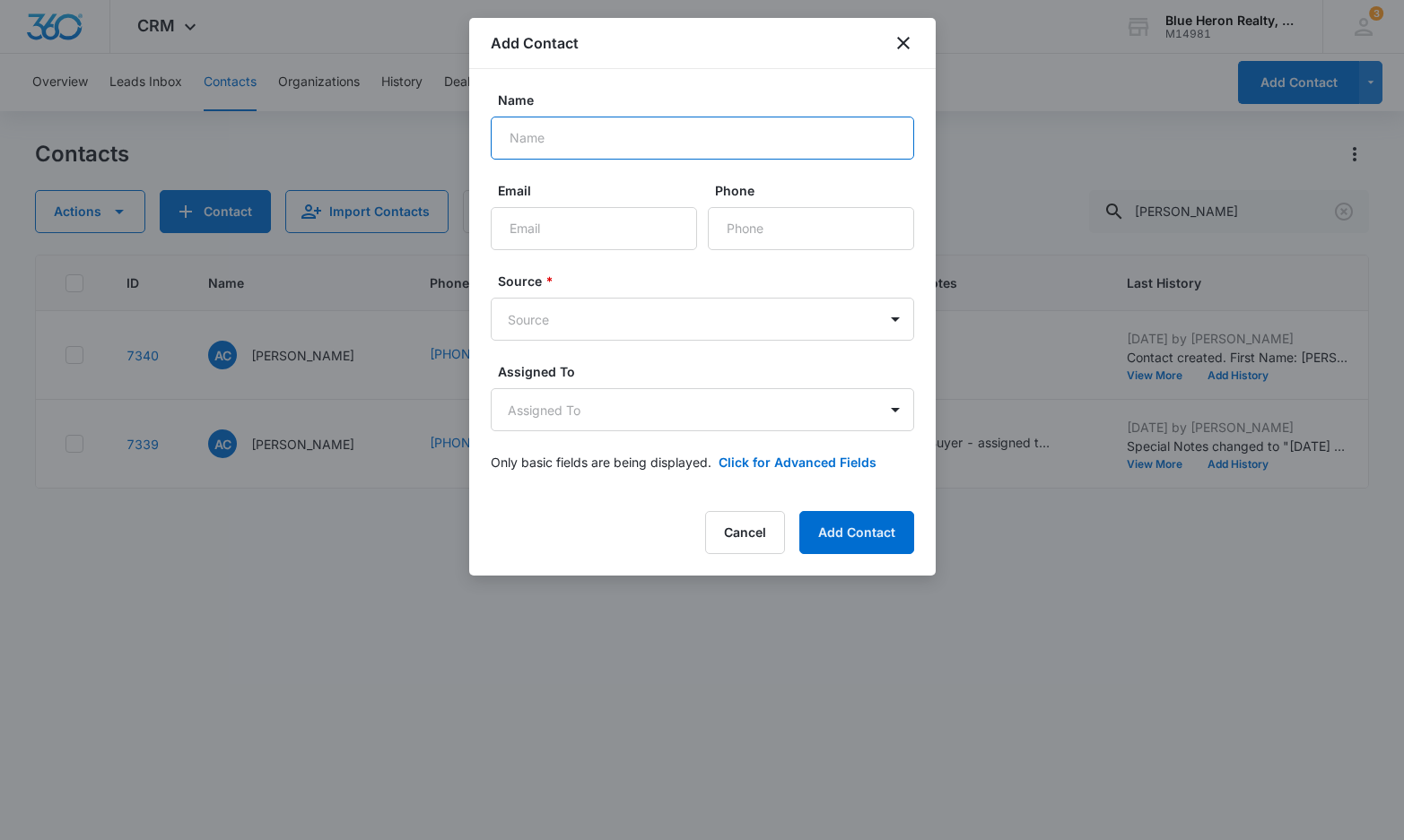
click at [579, 137] on input "Name" at bounding box center [702, 138] width 424 height 43
type input "Marta Peterson"
type input "martapete@gmail.com"
type input "(301) 466-5957"
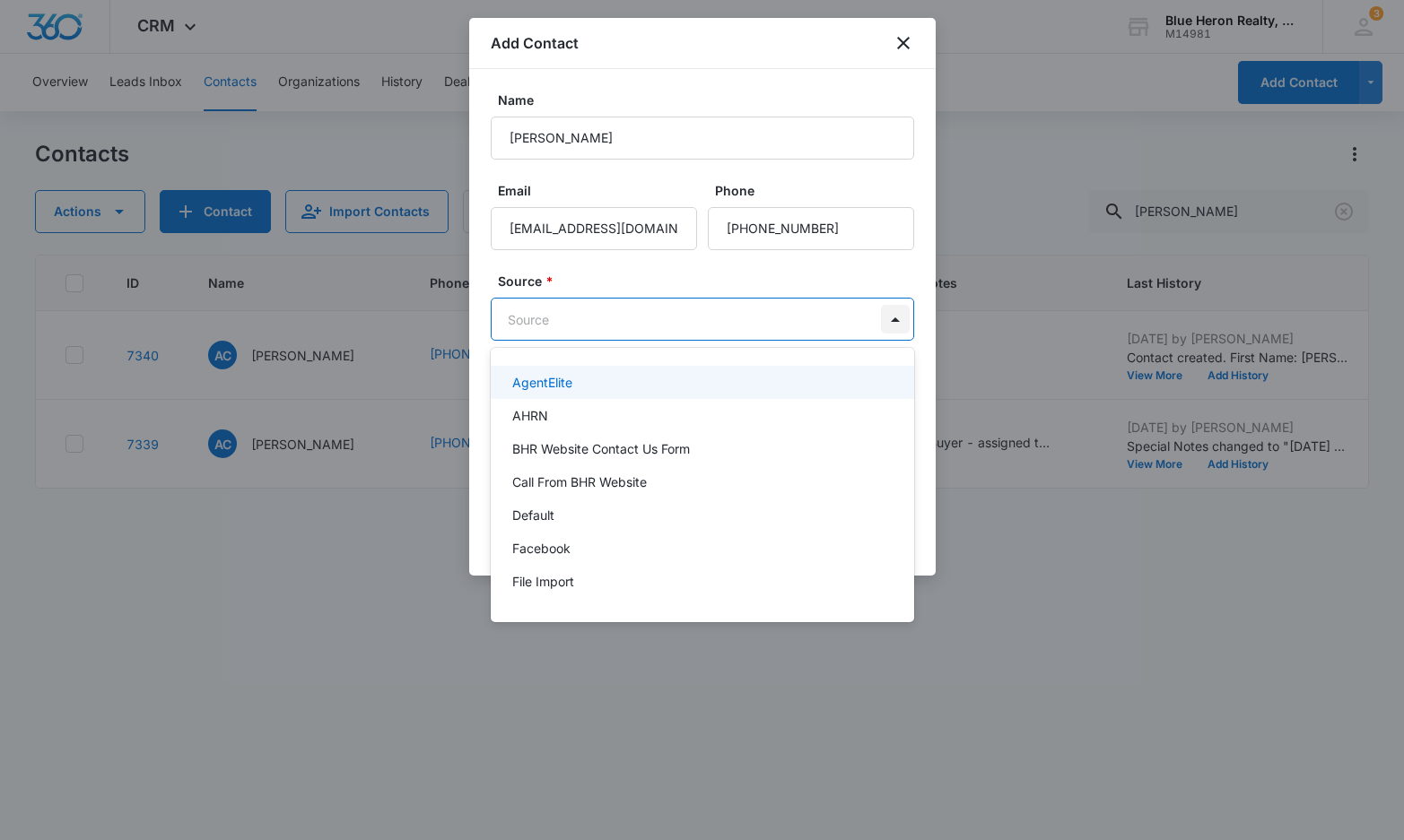
click at [893, 317] on body "CRM Apps Reputation Websites Forms CRM Email Social Shop Payments POS Content A…" at bounding box center [702, 420] width 1404 height 840
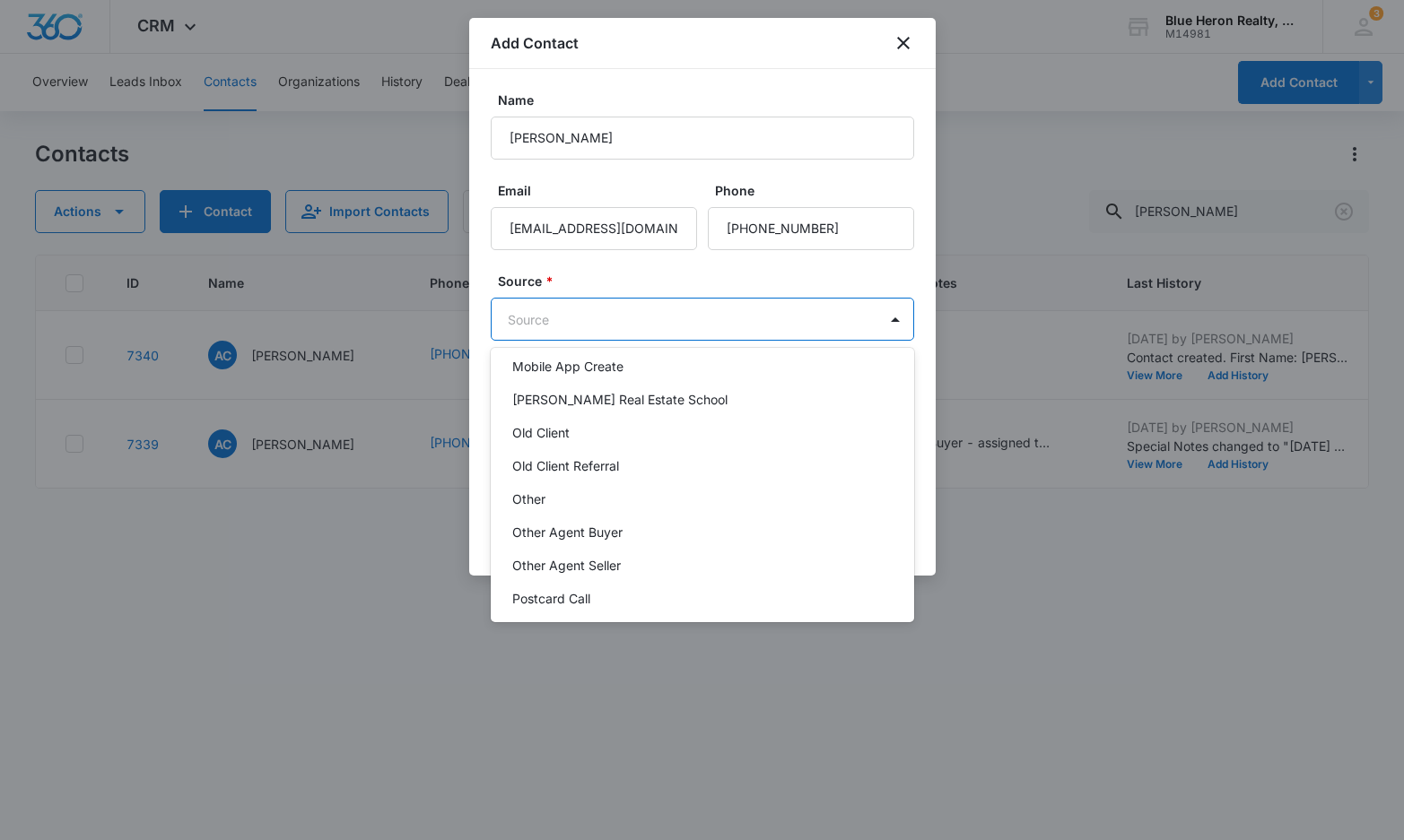
scroll to position [359, 0]
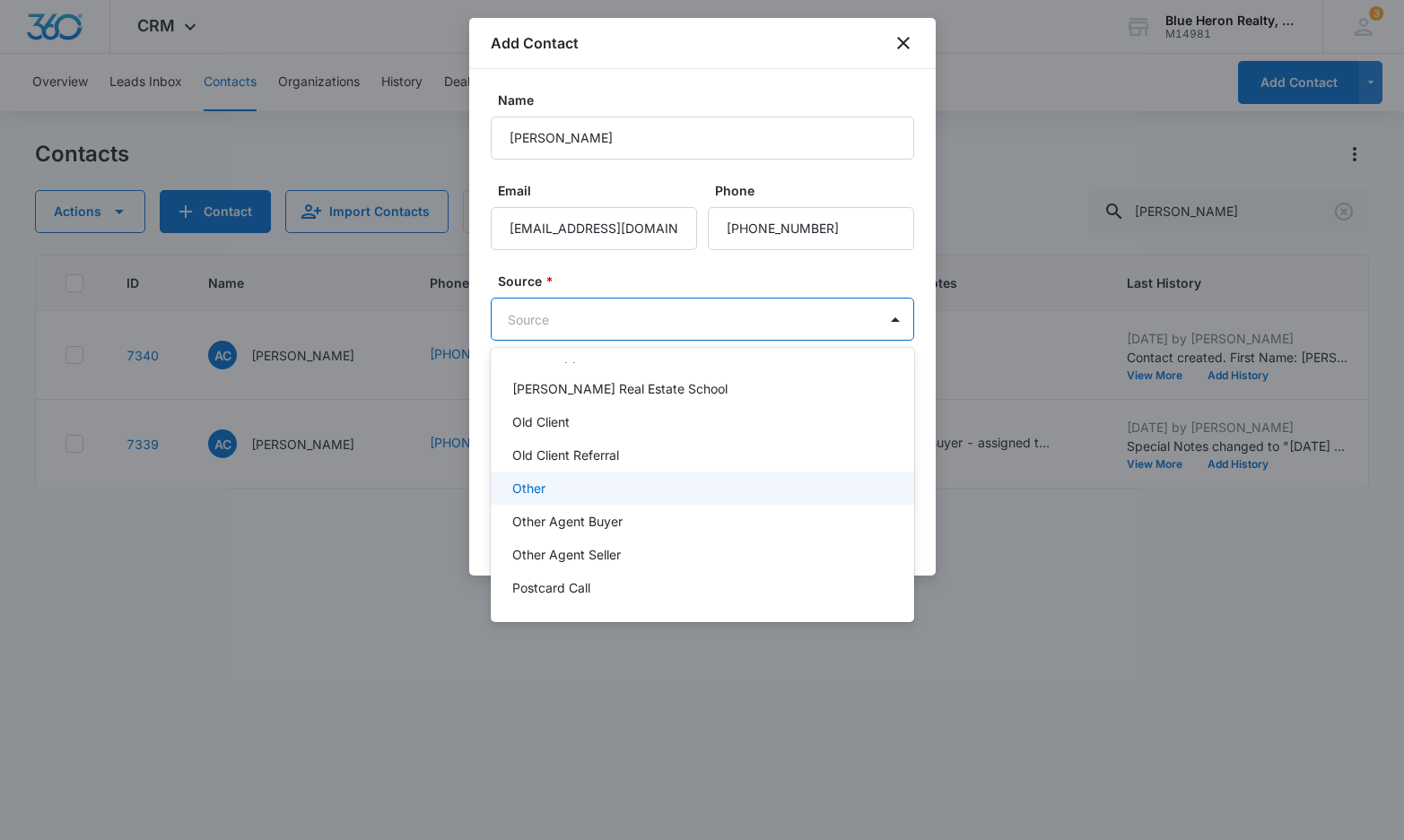
click at [532, 477] on div "Other" at bounding box center [702, 488] width 424 height 33
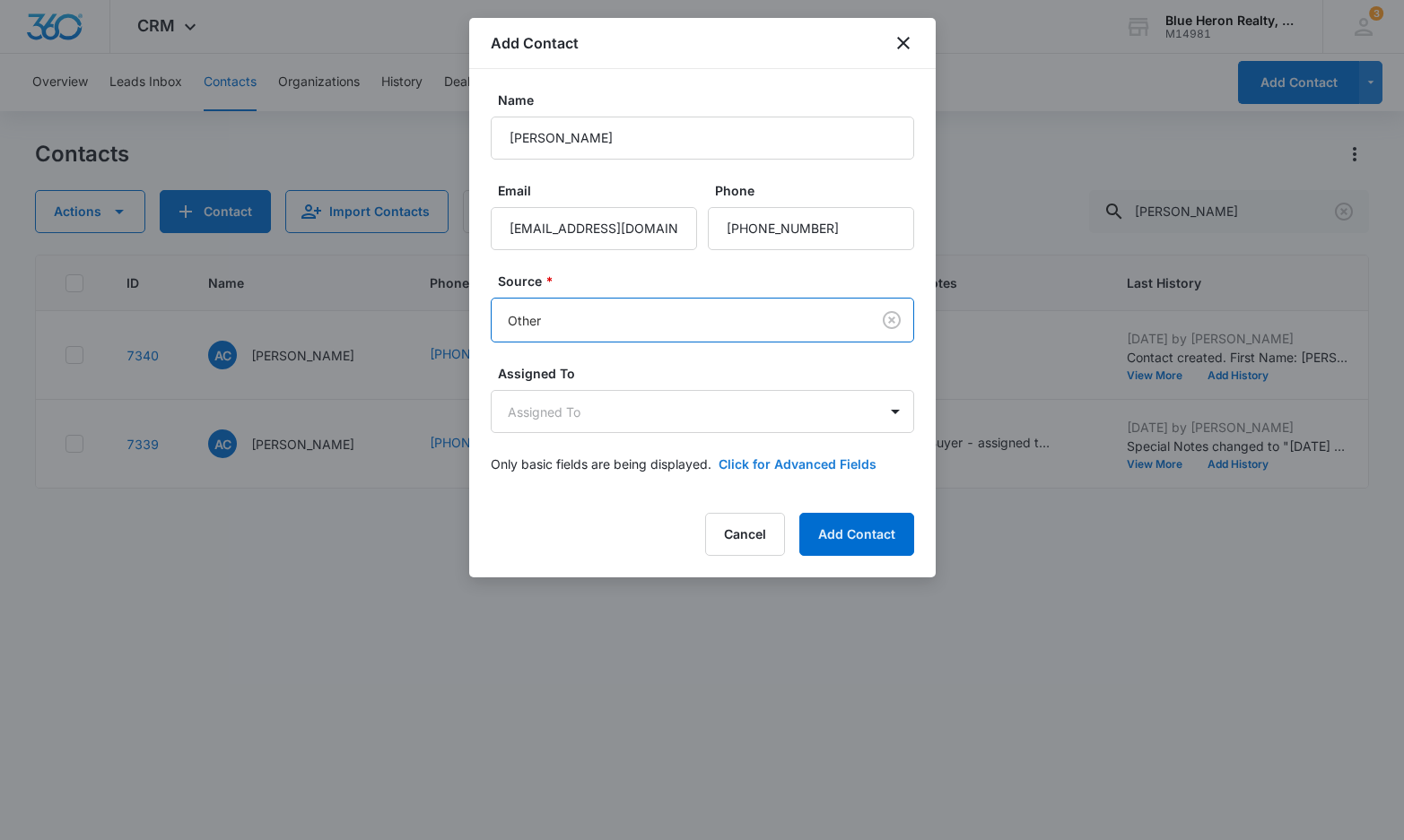
click at [761, 462] on button "Click for Advanced Fields" at bounding box center [798, 464] width 158 height 19
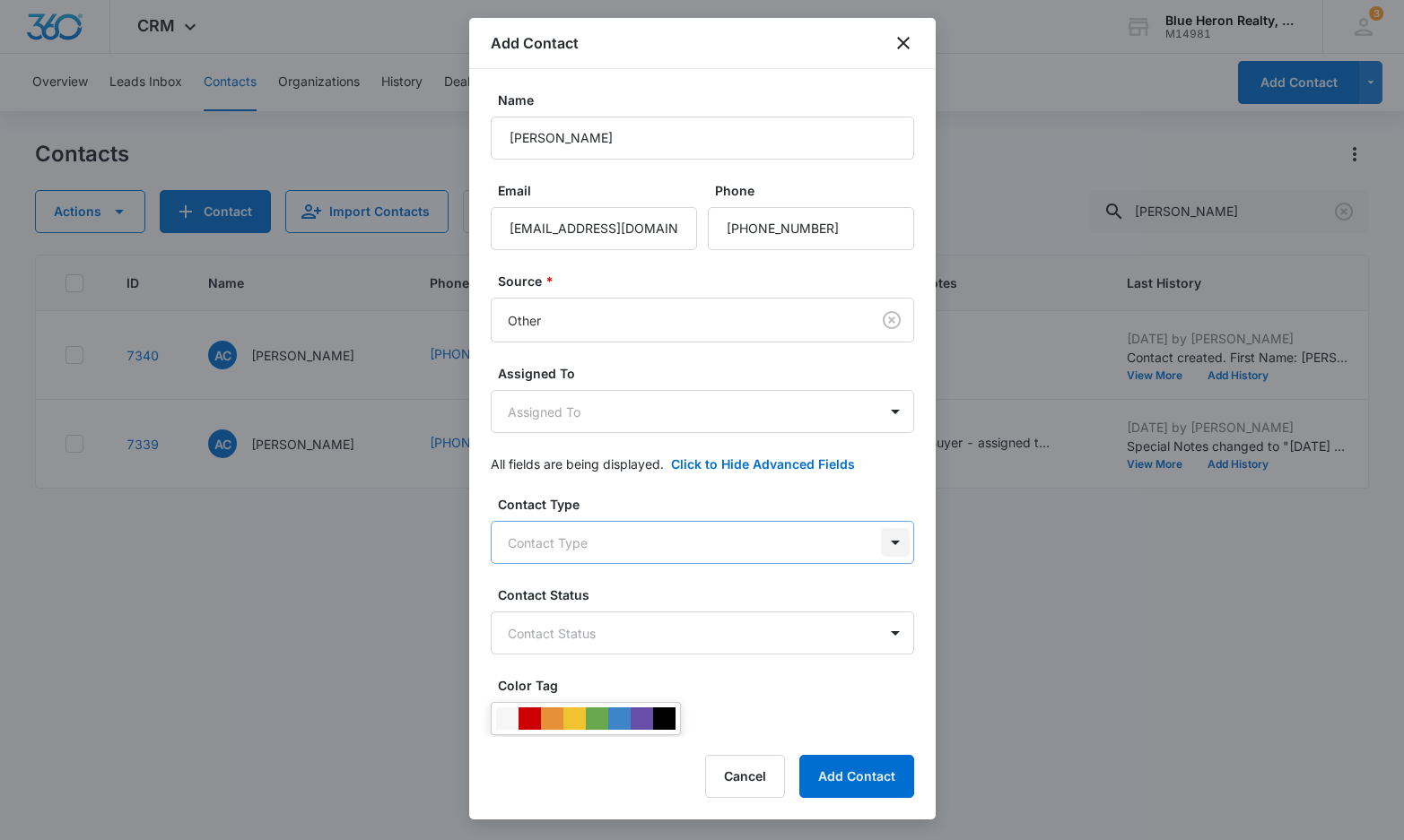
click at [879, 539] on body "CRM Apps Reputation Websites Forms CRM Email Social Shop Payments POS Content A…" at bounding box center [702, 420] width 1404 height 840
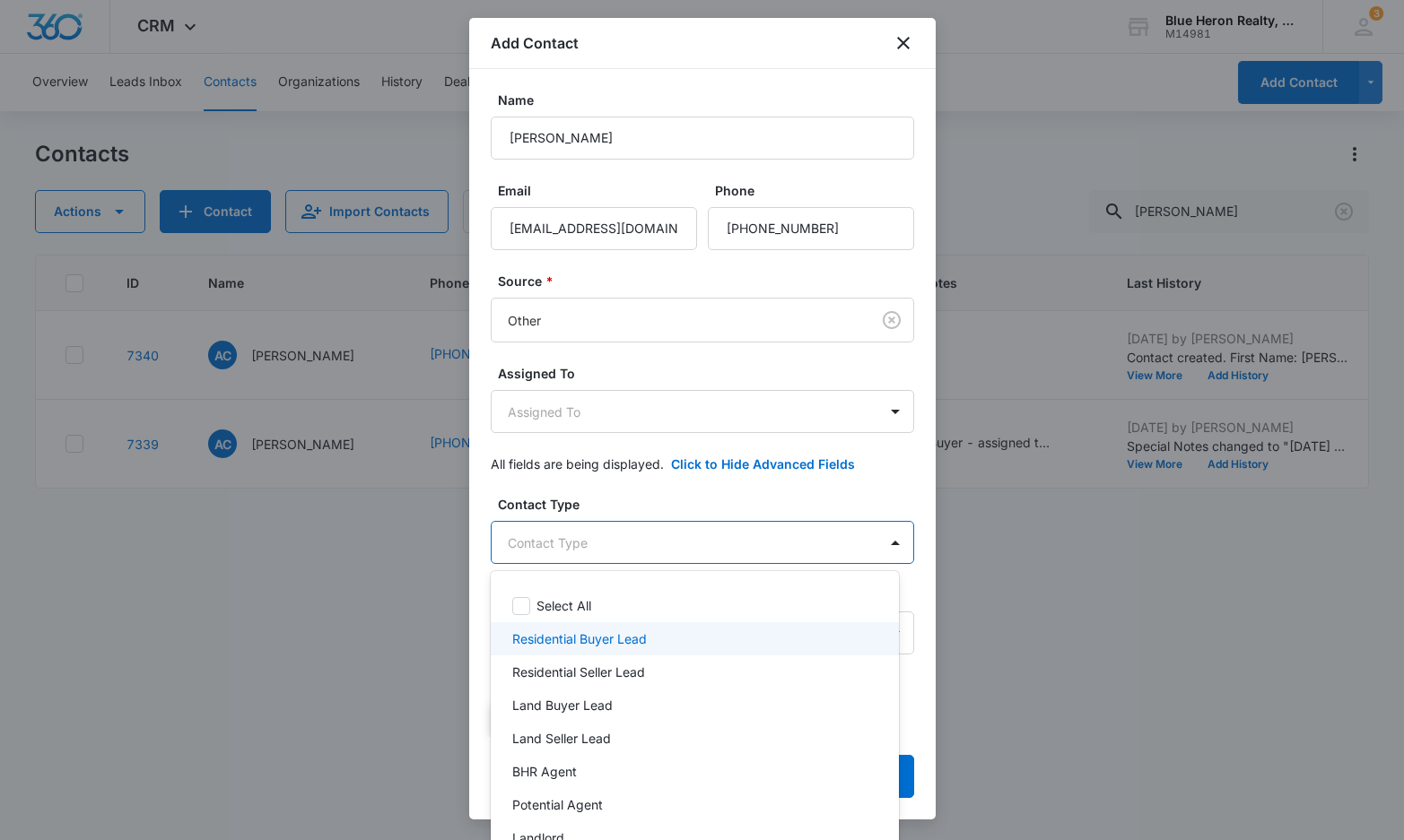
click at [619, 638] on p "Residential Buyer Lead" at bounding box center [579, 639] width 134 height 19
drag, startPoint x: 925, startPoint y: 277, endPoint x: 931, endPoint y: 386, distance: 109.2
click at [931, 384] on div at bounding box center [702, 420] width 1404 height 840
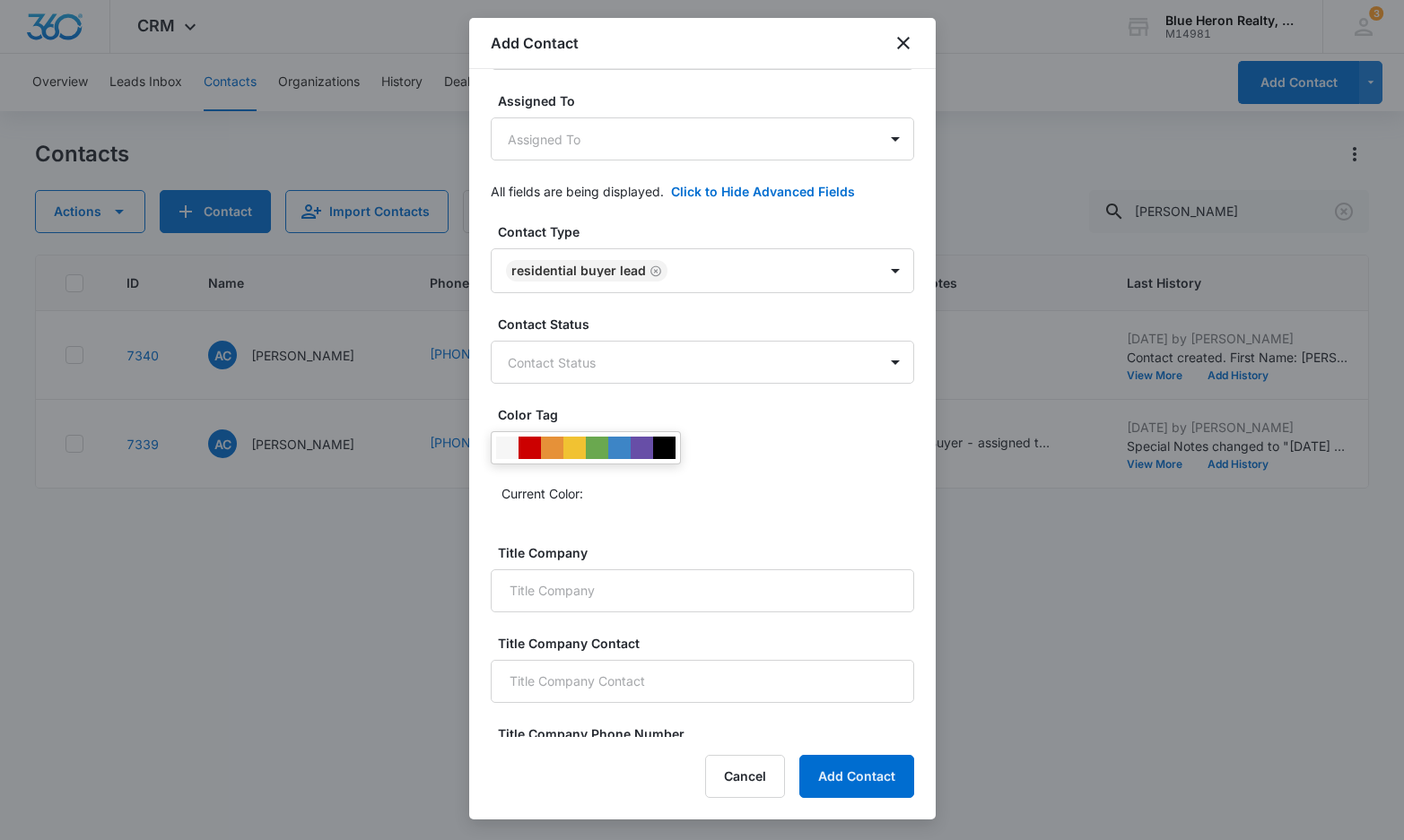
scroll to position [275, 0]
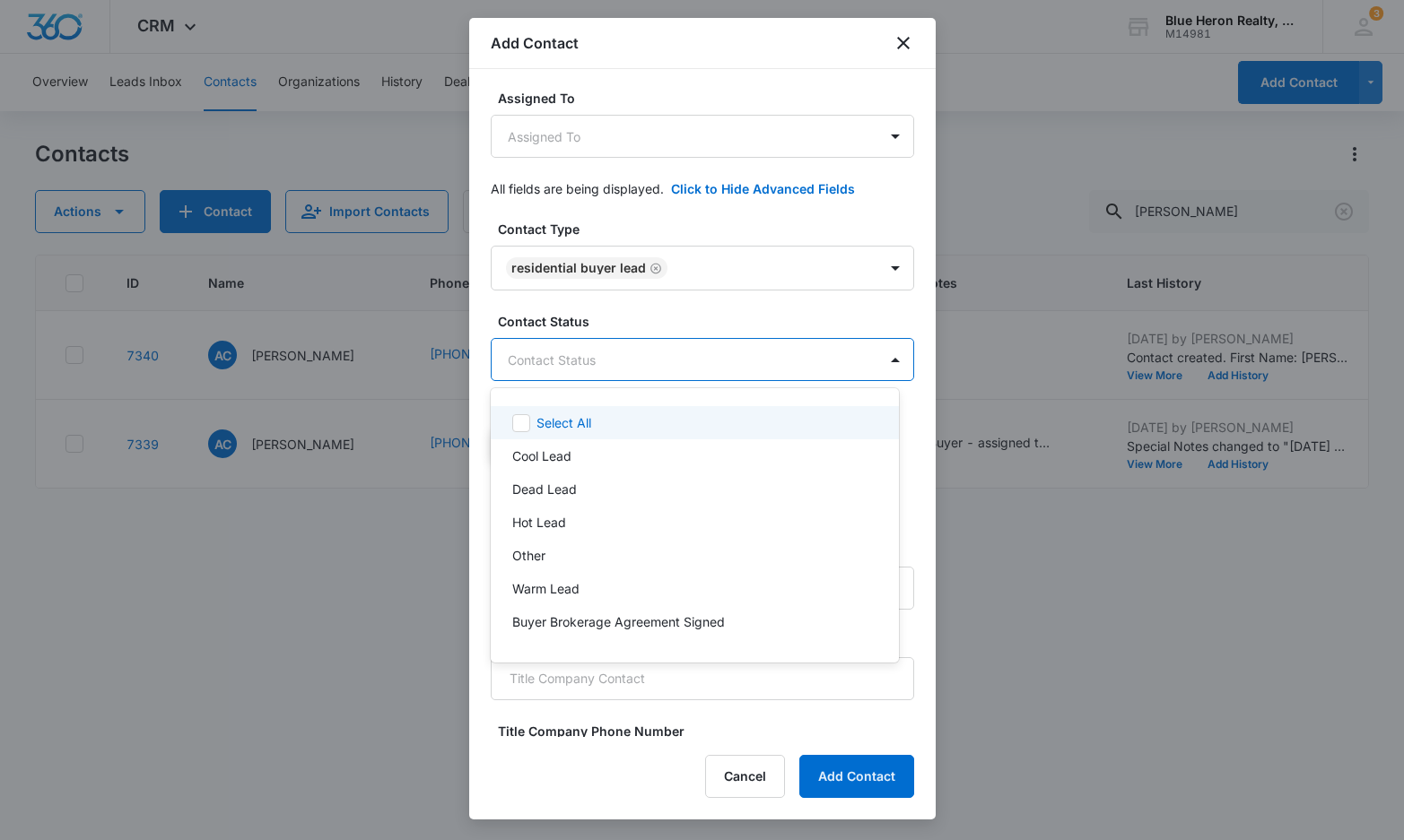
click at [861, 359] on body "CRM Apps Reputation Websites Forms CRM Email Social Shop Payments POS Content A…" at bounding box center [702, 420] width 1404 height 840
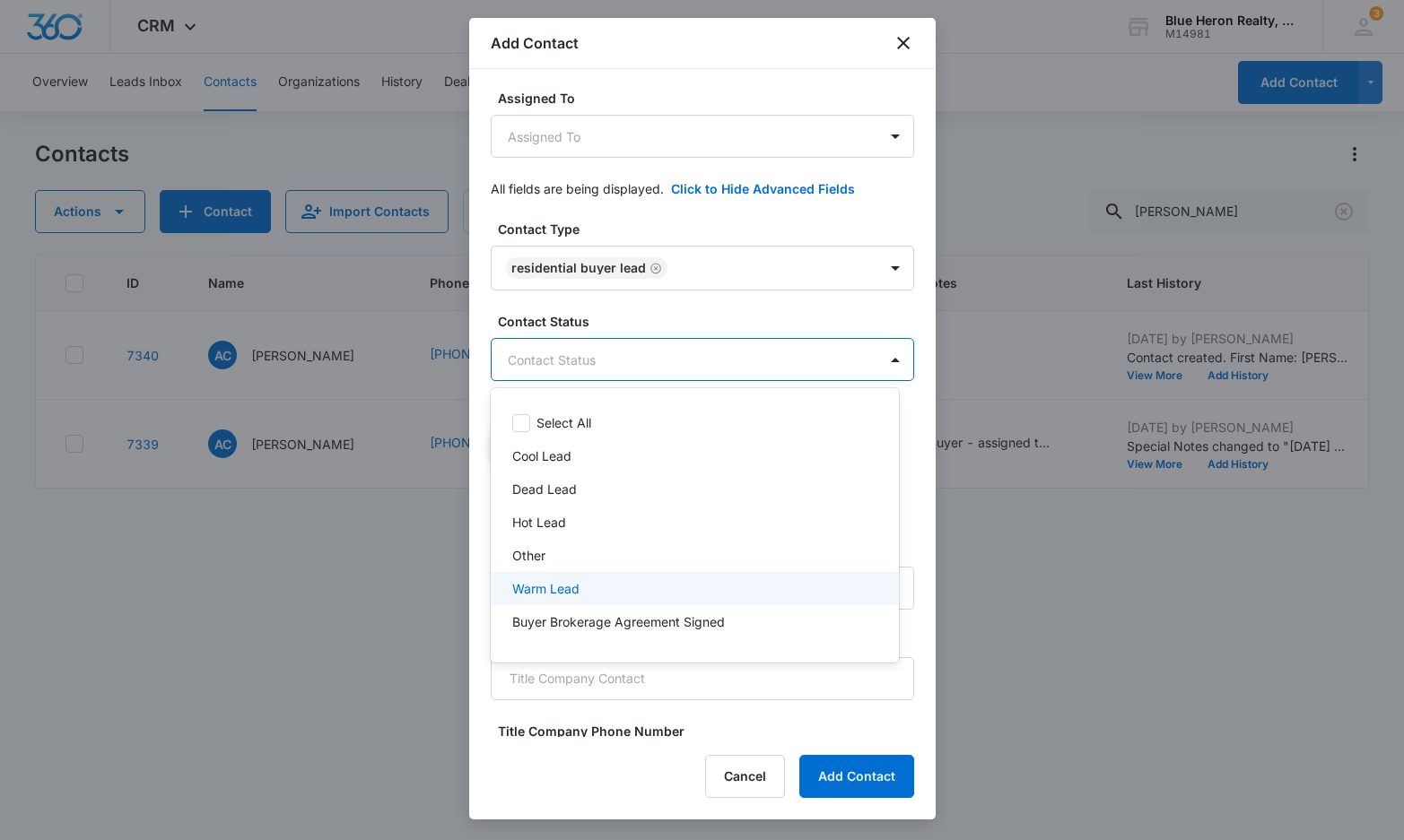
click at [529, 583] on p "Warm Lead" at bounding box center [546, 589] width 68 height 19
drag, startPoint x: 927, startPoint y: 379, endPoint x: 939, endPoint y: 463, distance: 84.9
click at [939, 463] on div at bounding box center [702, 420] width 1404 height 840
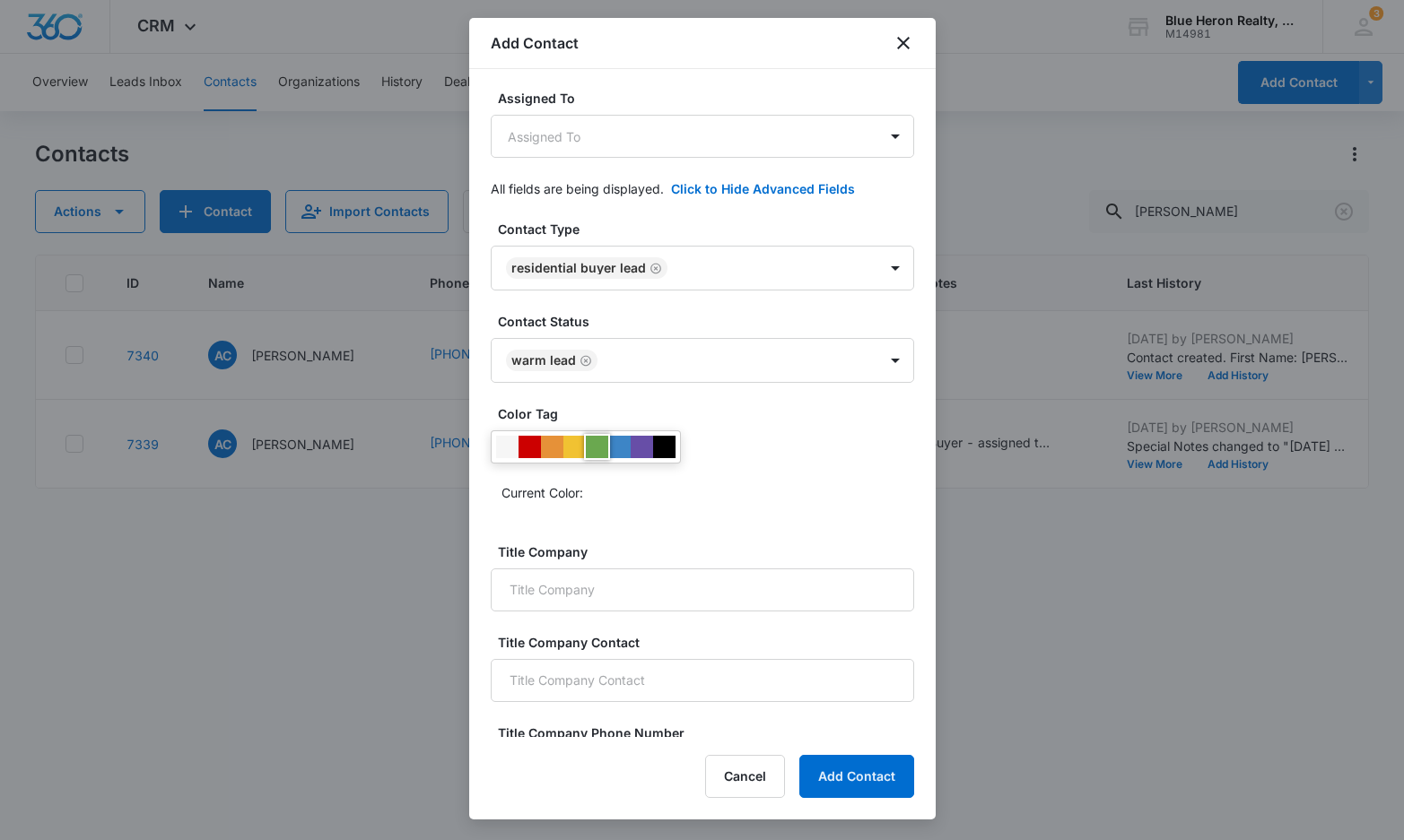
click at [595, 448] on div at bounding box center [596, 447] width 22 height 22
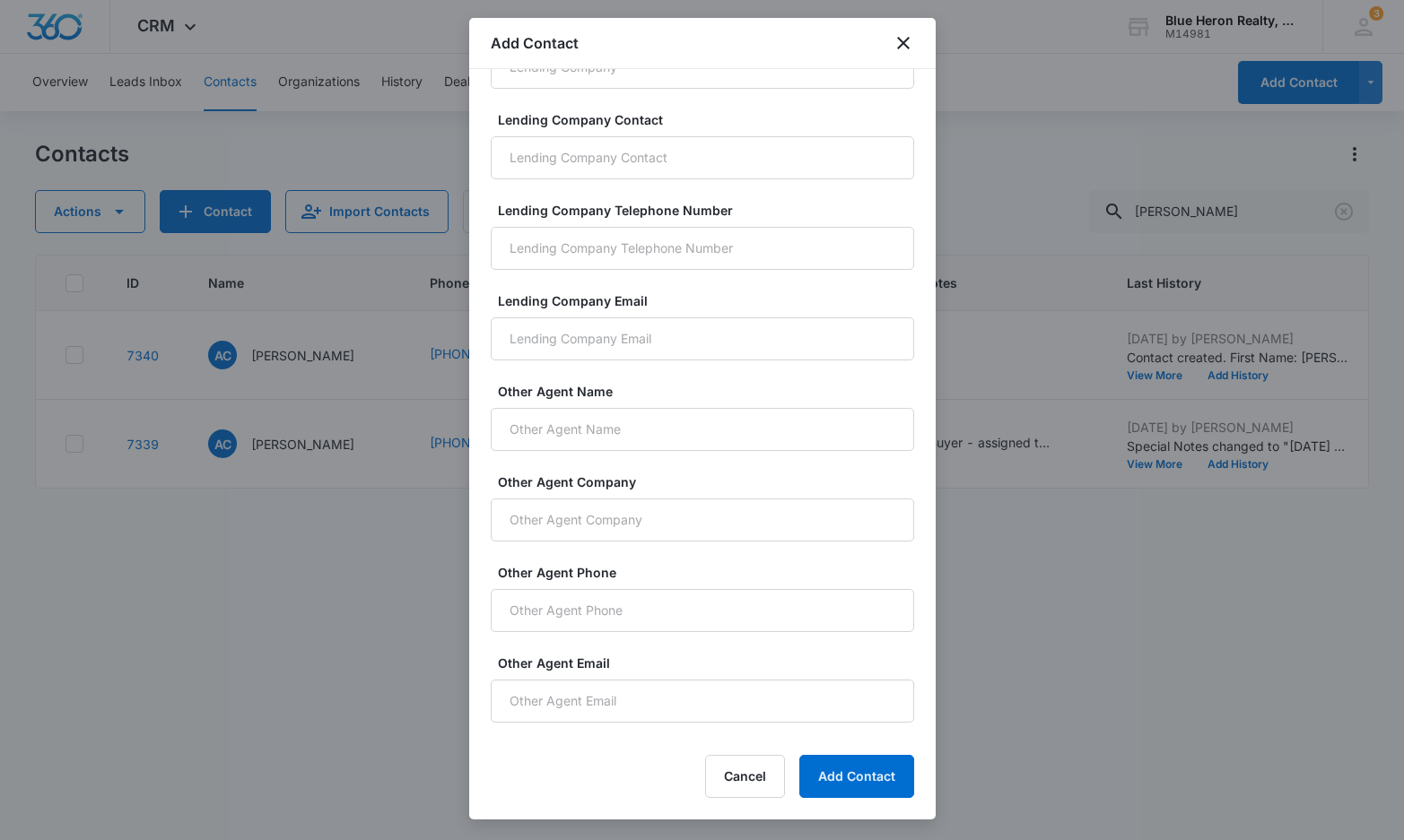
scroll to position [1146, 0]
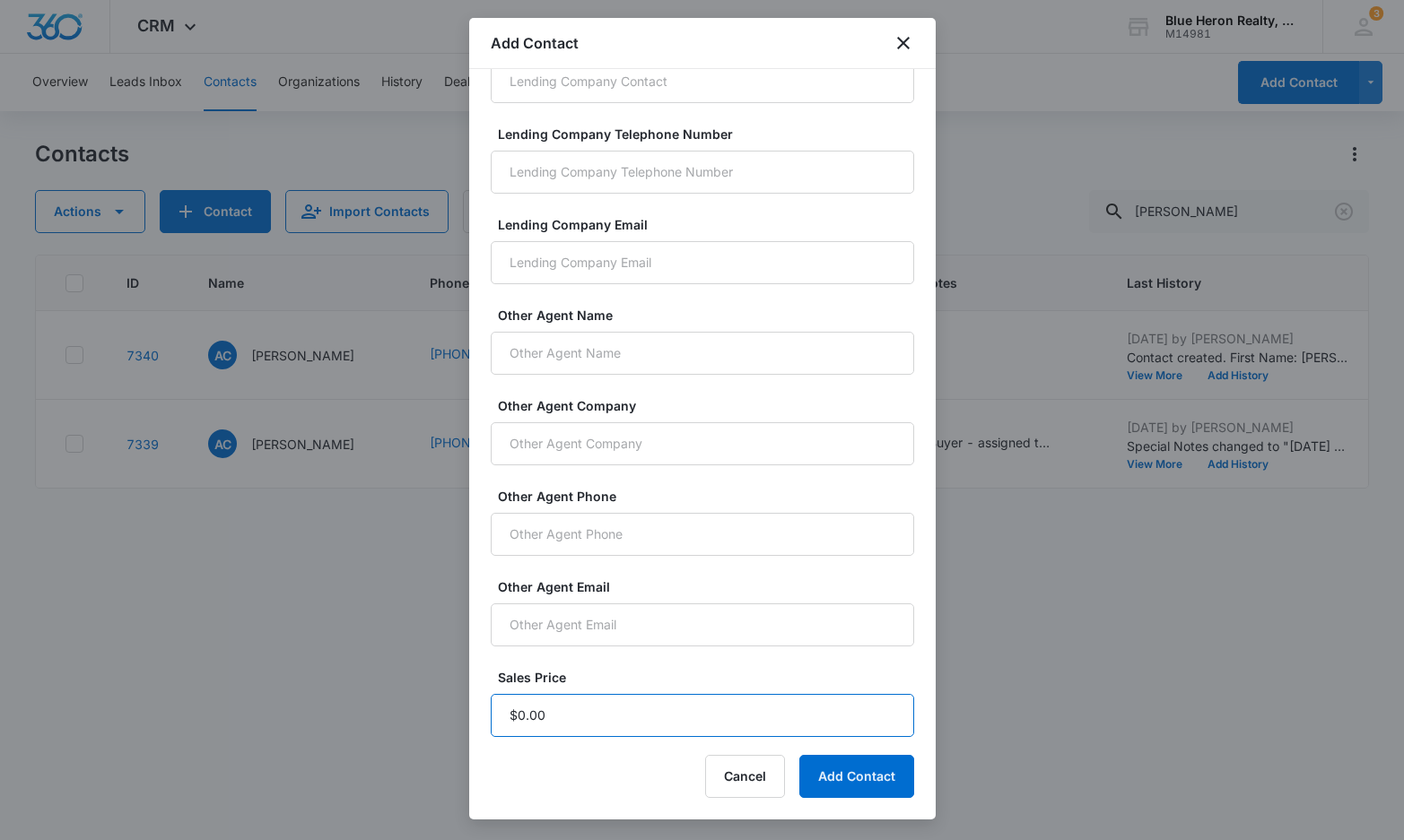
click at [541, 718] on input "Sales Price" at bounding box center [702, 716] width 424 height 43
type input "$1.00"
click at [884, 781] on button "Add Contact" at bounding box center [856, 776] width 115 height 43
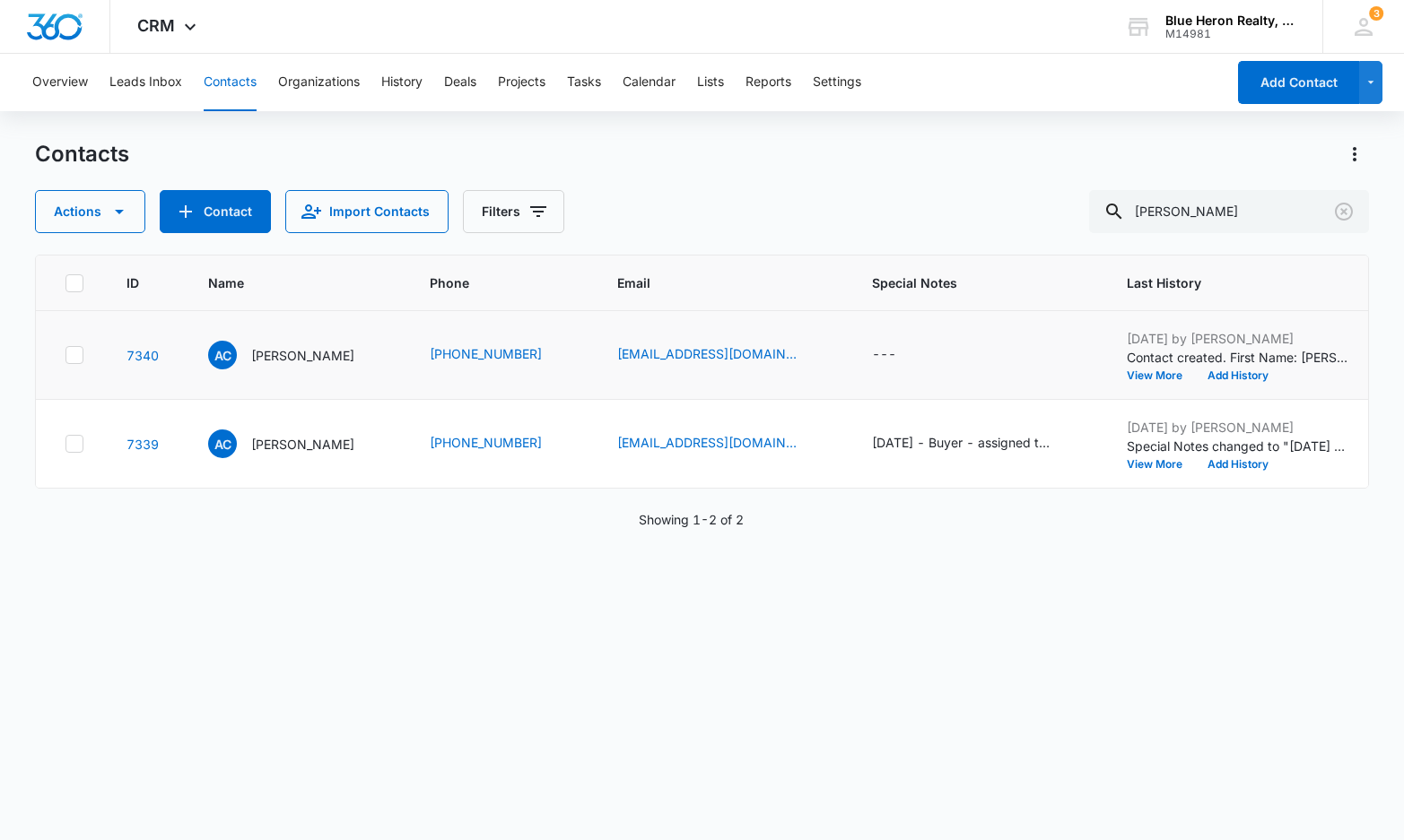
click at [70, 355] on icon at bounding box center [74, 354] width 11 height 8
click at [66, 355] on input "checkbox" at bounding box center [65, 355] width 1 height 1
click at [89, 215] on button "Actions" at bounding box center [90, 211] width 110 height 43
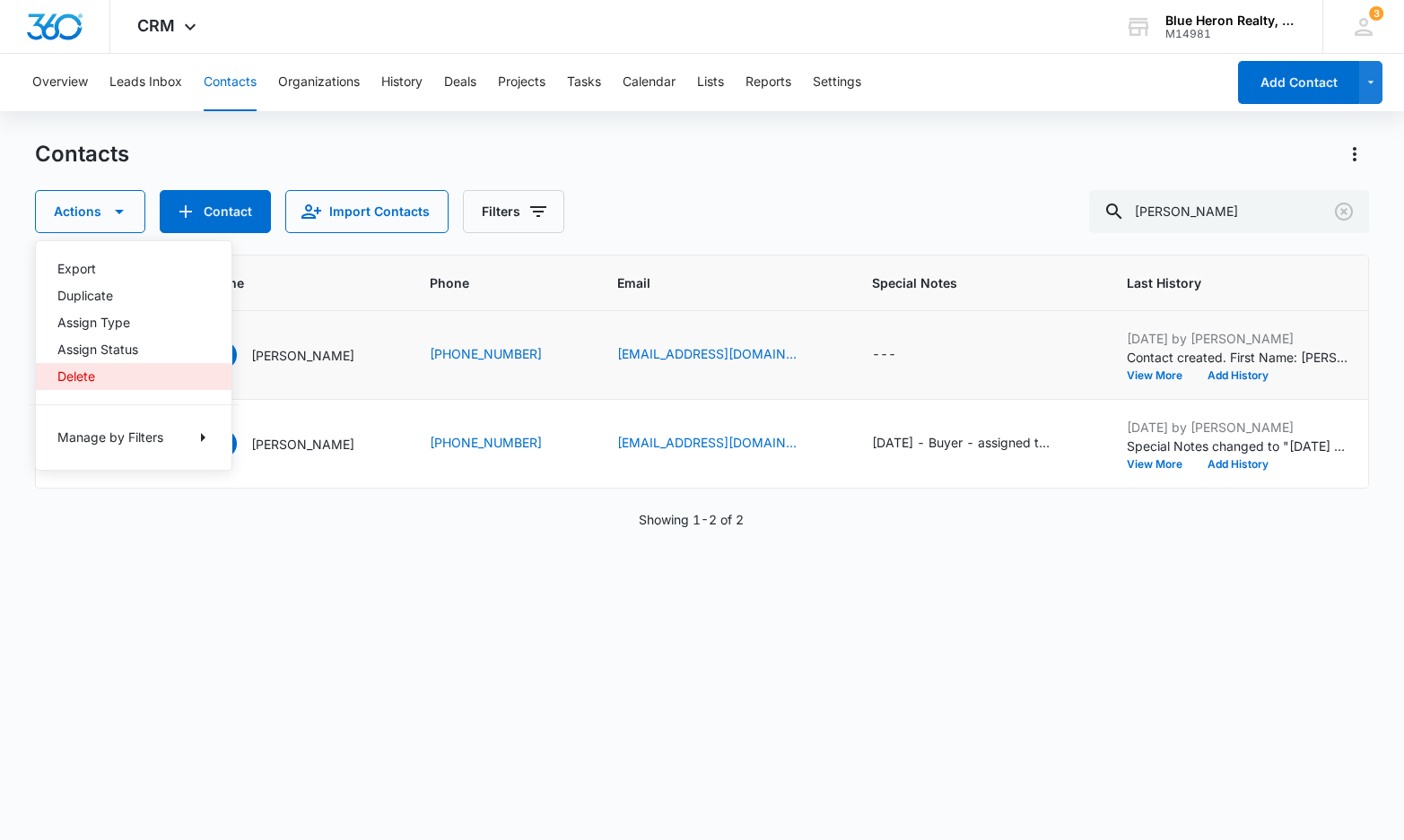
click at [70, 371] on div "Delete" at bounding box center [123, 376] width 131 height 13
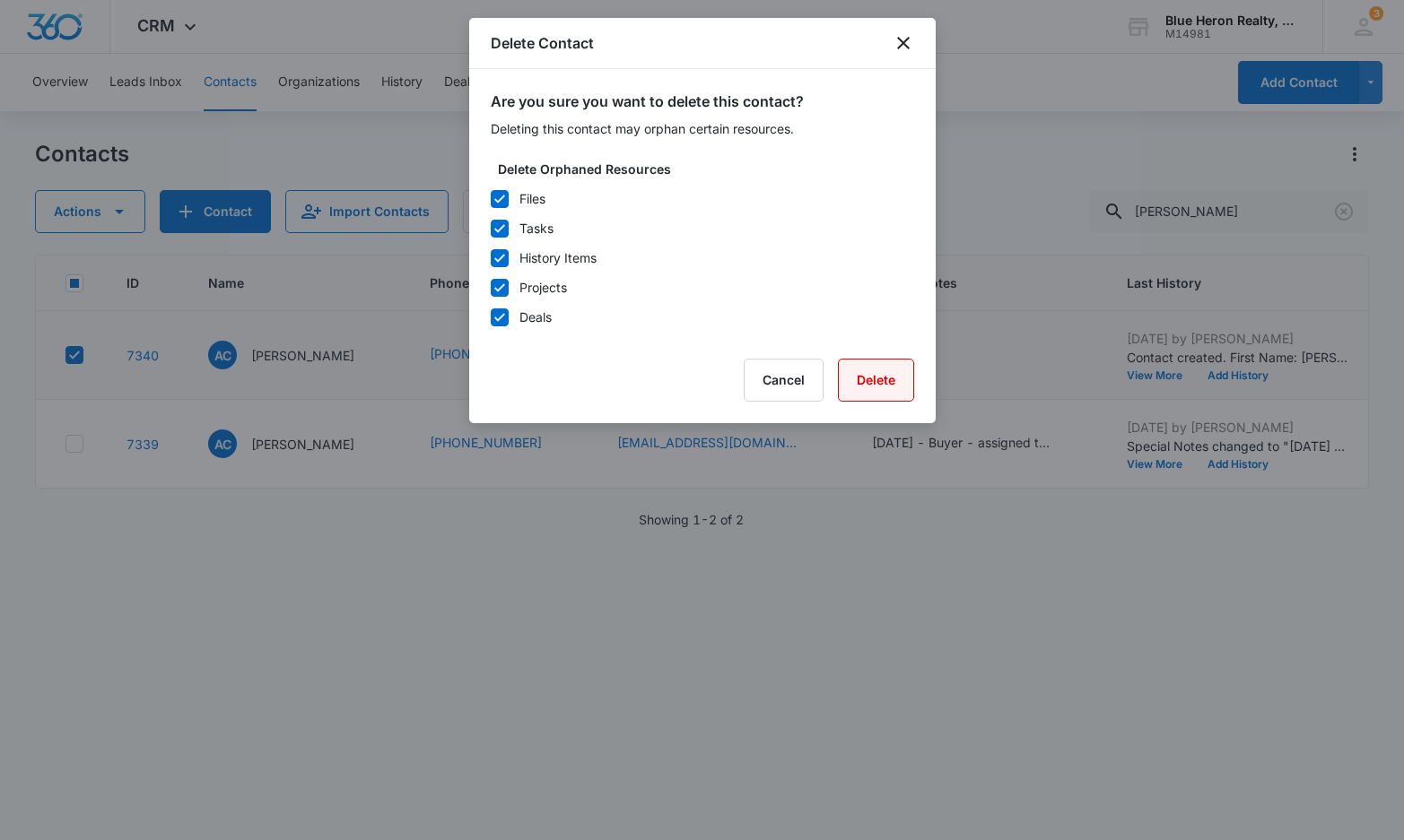
click at [868, 387] on button "Delete" at bounding box center [875, 380] width 76 height 43
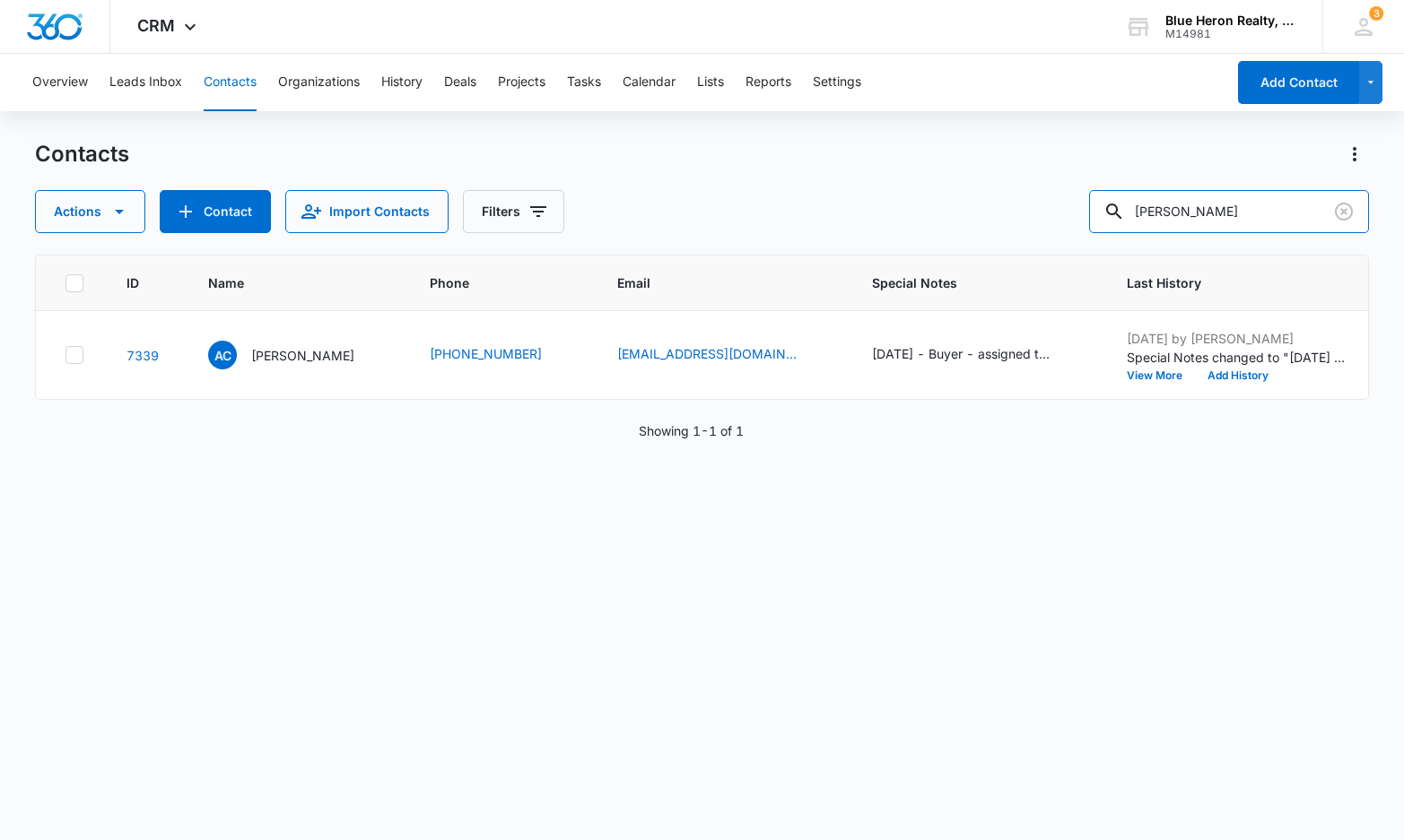
drag, startPoint x: 1268, startPoint y: 208, endPoint x: 1061, endPoint y: 162, distance: 212.0
click at [1061, 165] on div "Contacts Actions Contact Import Contacts Filters Ashish Chhitwal" at bounding box center [702, 186] width 1334 height 94
type input "Marta Peterson"
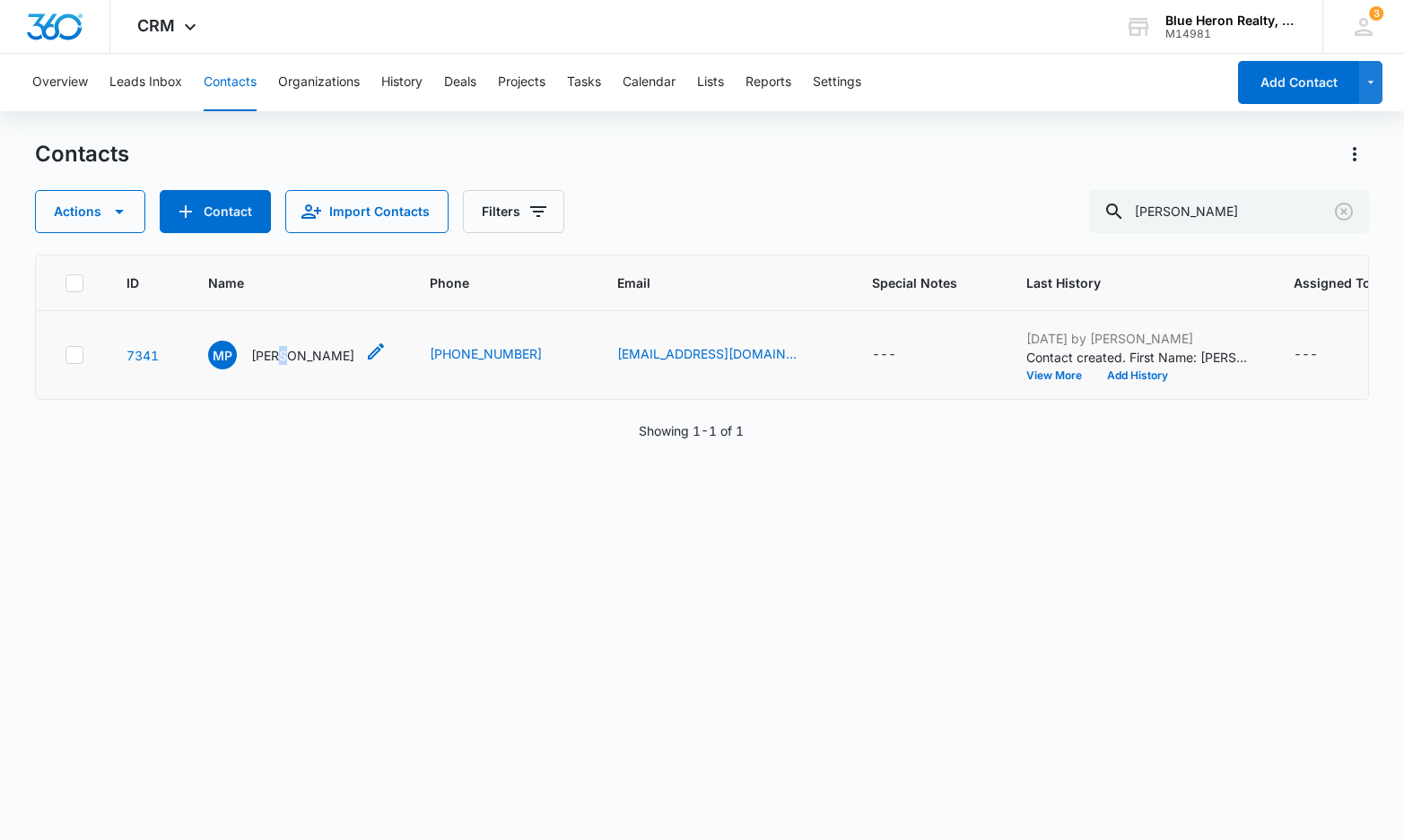
click at [282, 356] on p "Marta Peterson" at bounding box center [302, 356] width 103 height 19
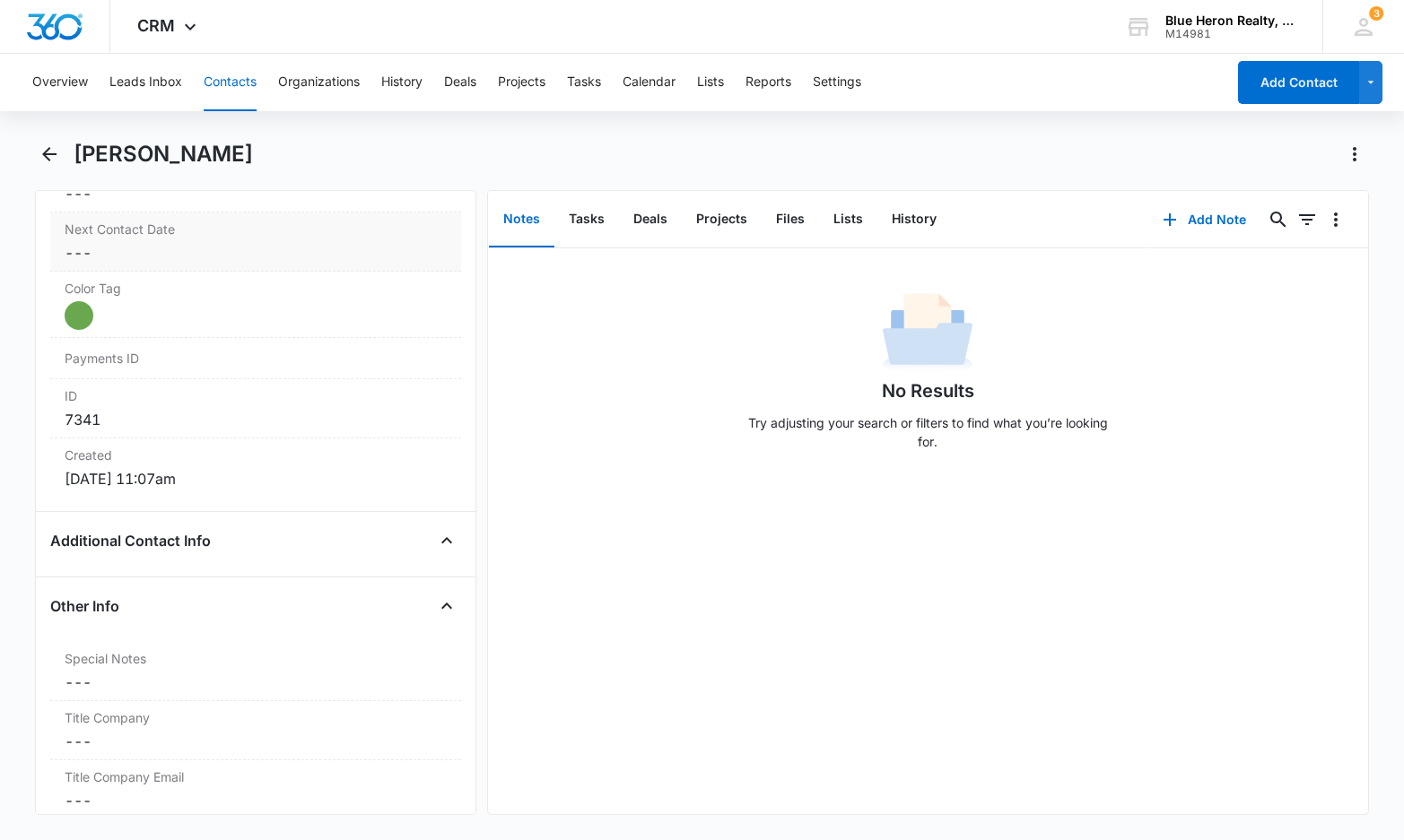
scroll to position [1091, 0]
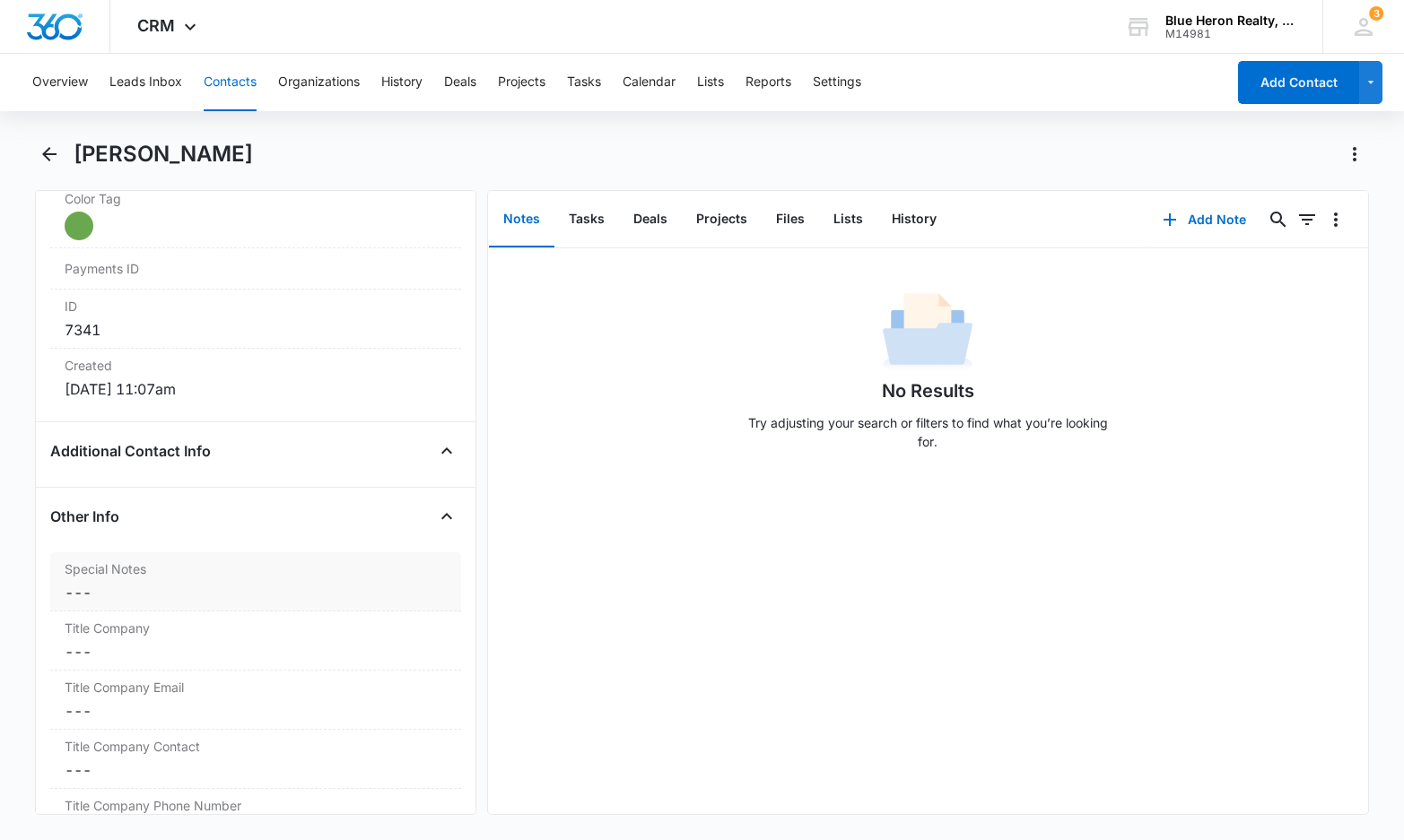
click at [124, 587] on dd "Cancel Save Changes ---" at bounding box center [256, 592] width 382 height 21
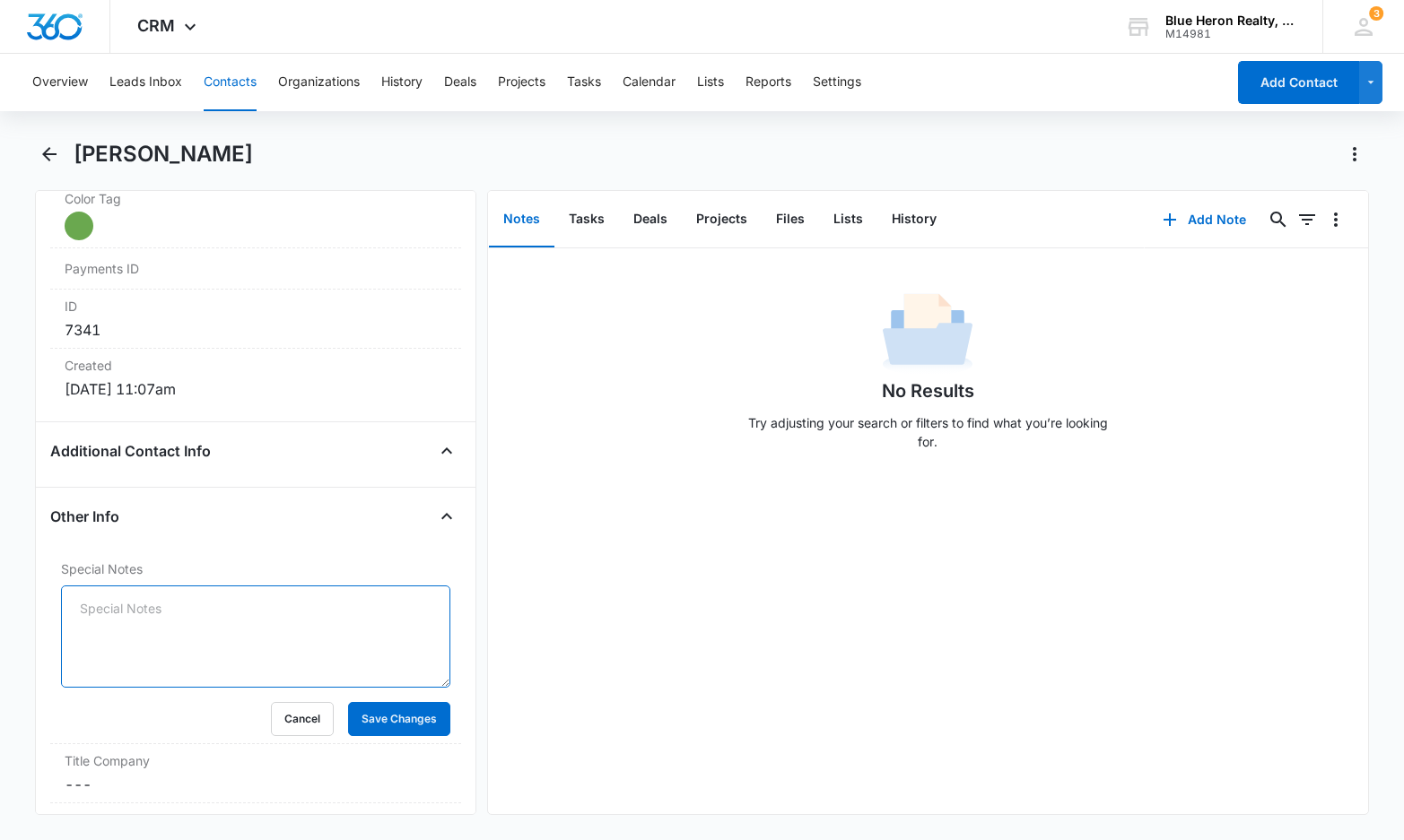
click at [91, 603] on textarea "Special Notes" at bounding box center [255, 637] width 389 height 102
type textarea "9/16/2025 - Buyer - assigned to LZ - A. Williams"
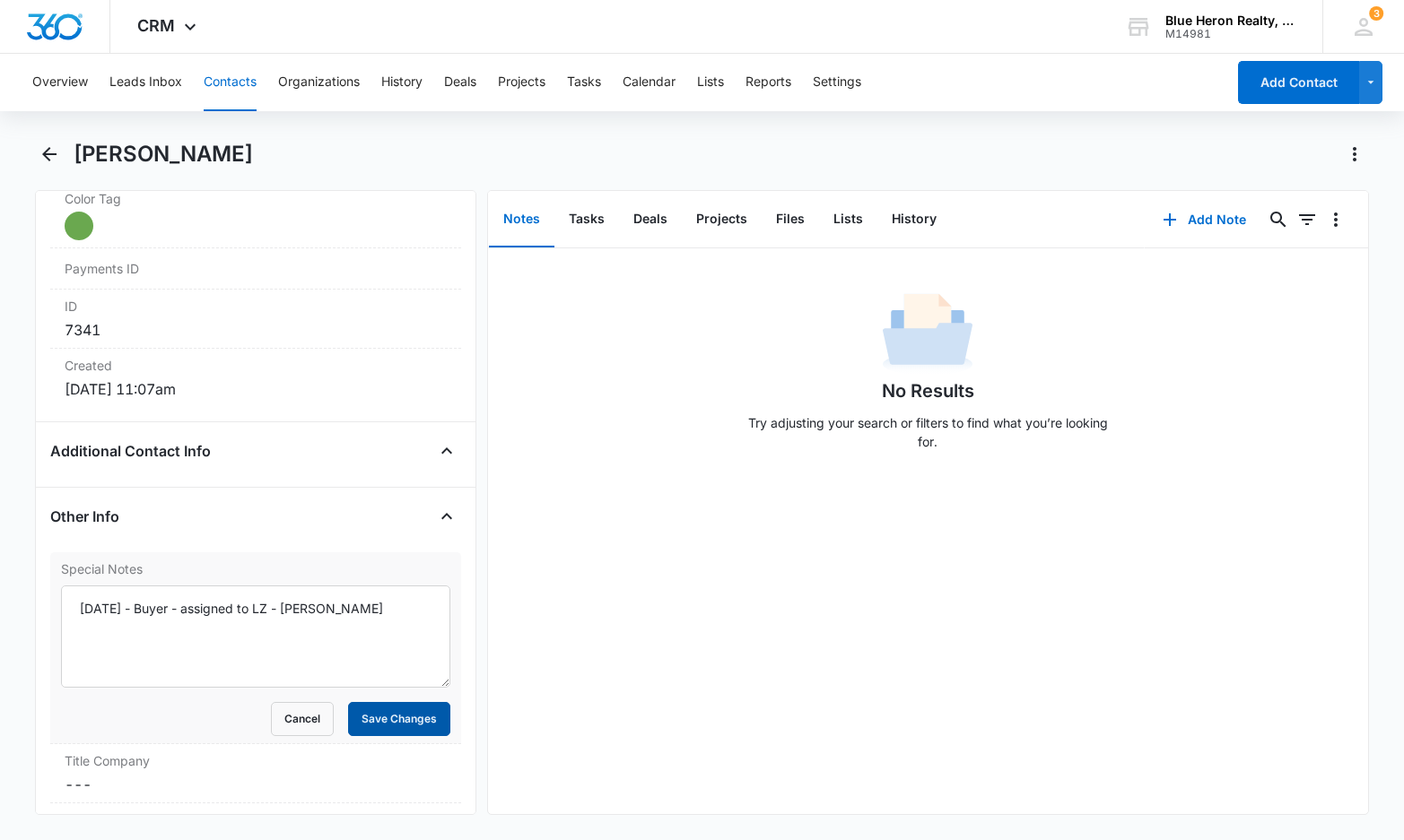
click at [359, 721] on button "Save Changes" at bounding box center [399, 718] width 102 height 34
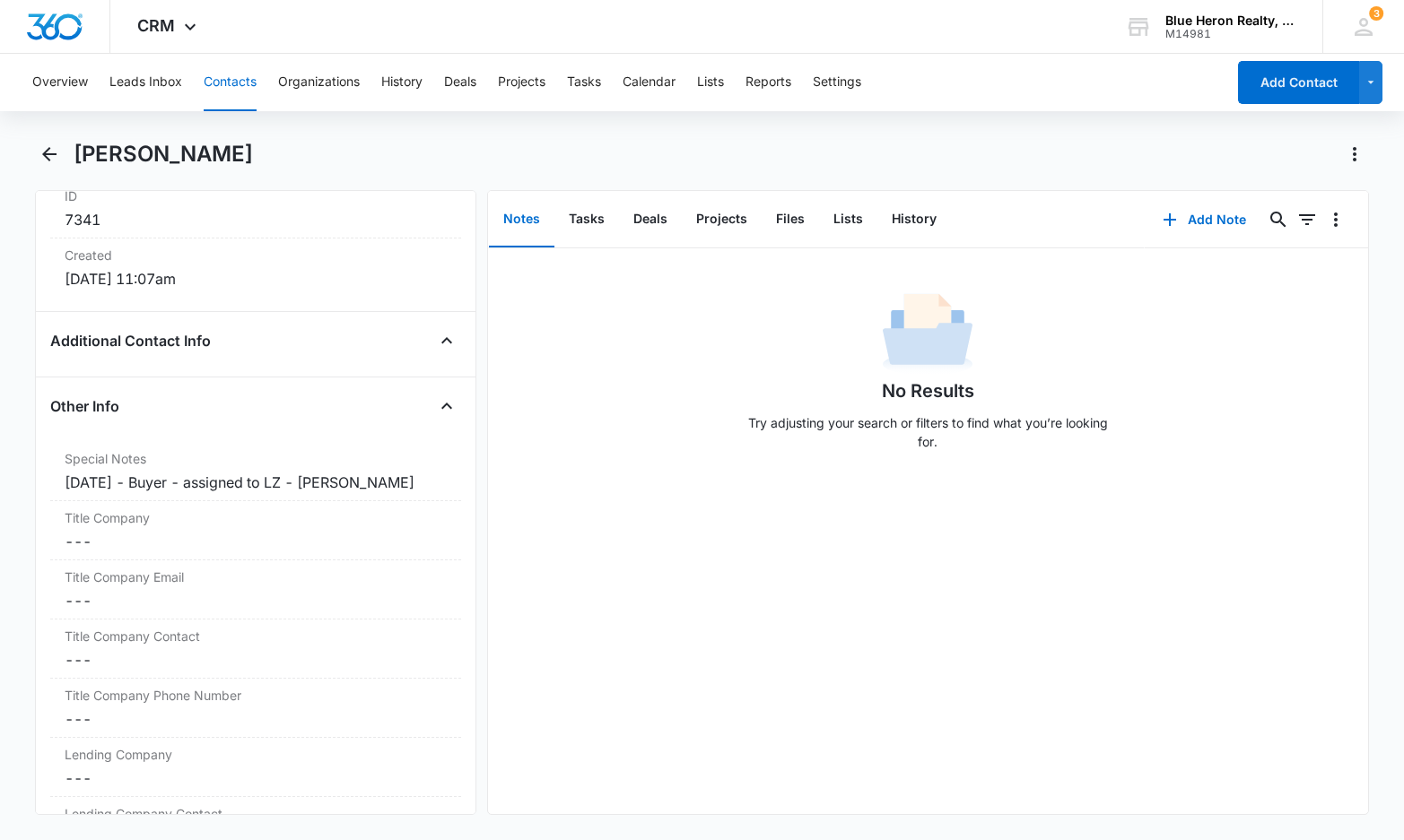
scroll to position [1206, 0]
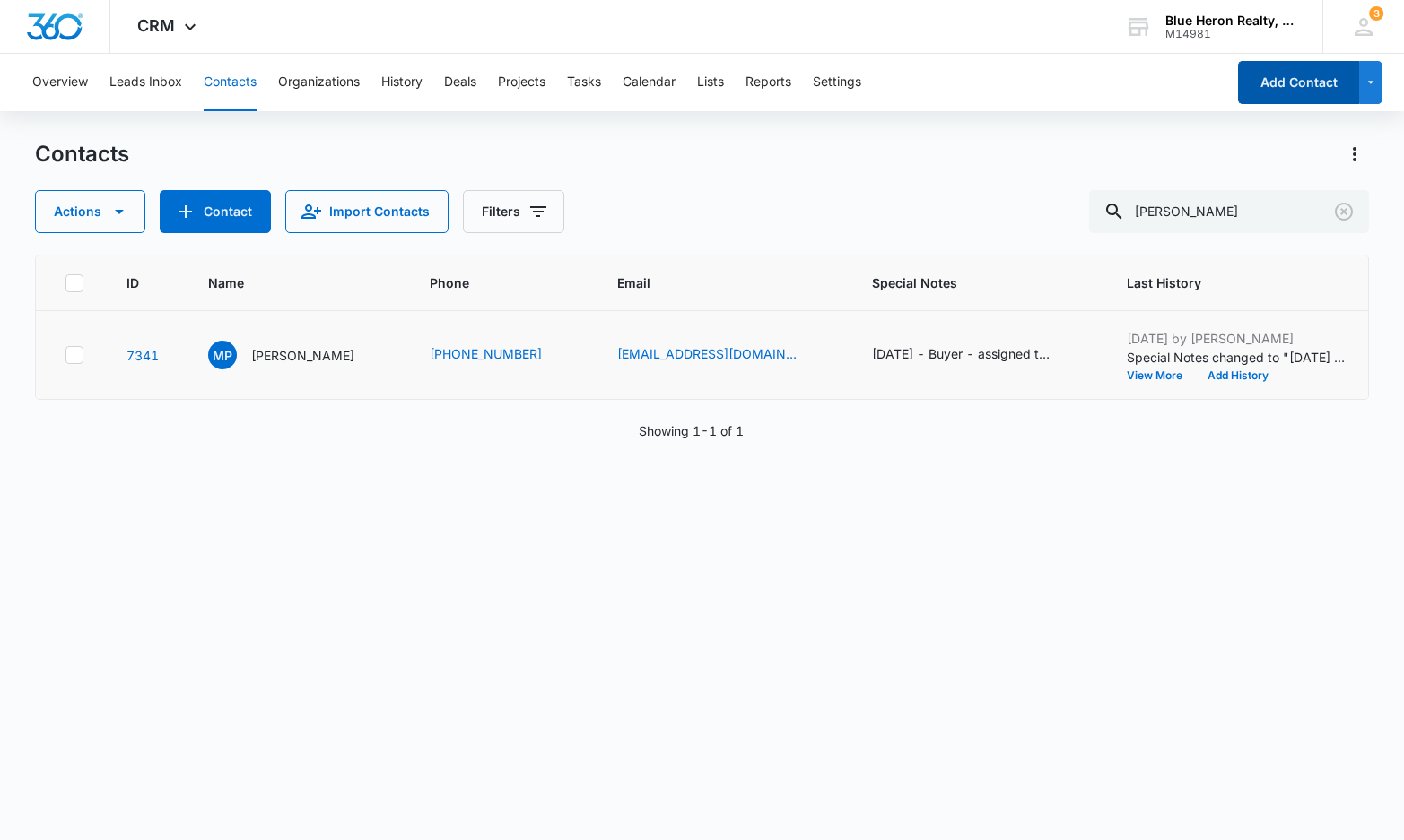
click at [1294, 83] on button "Add Contact" at bounding box center [1298, 82] width 121 height 43
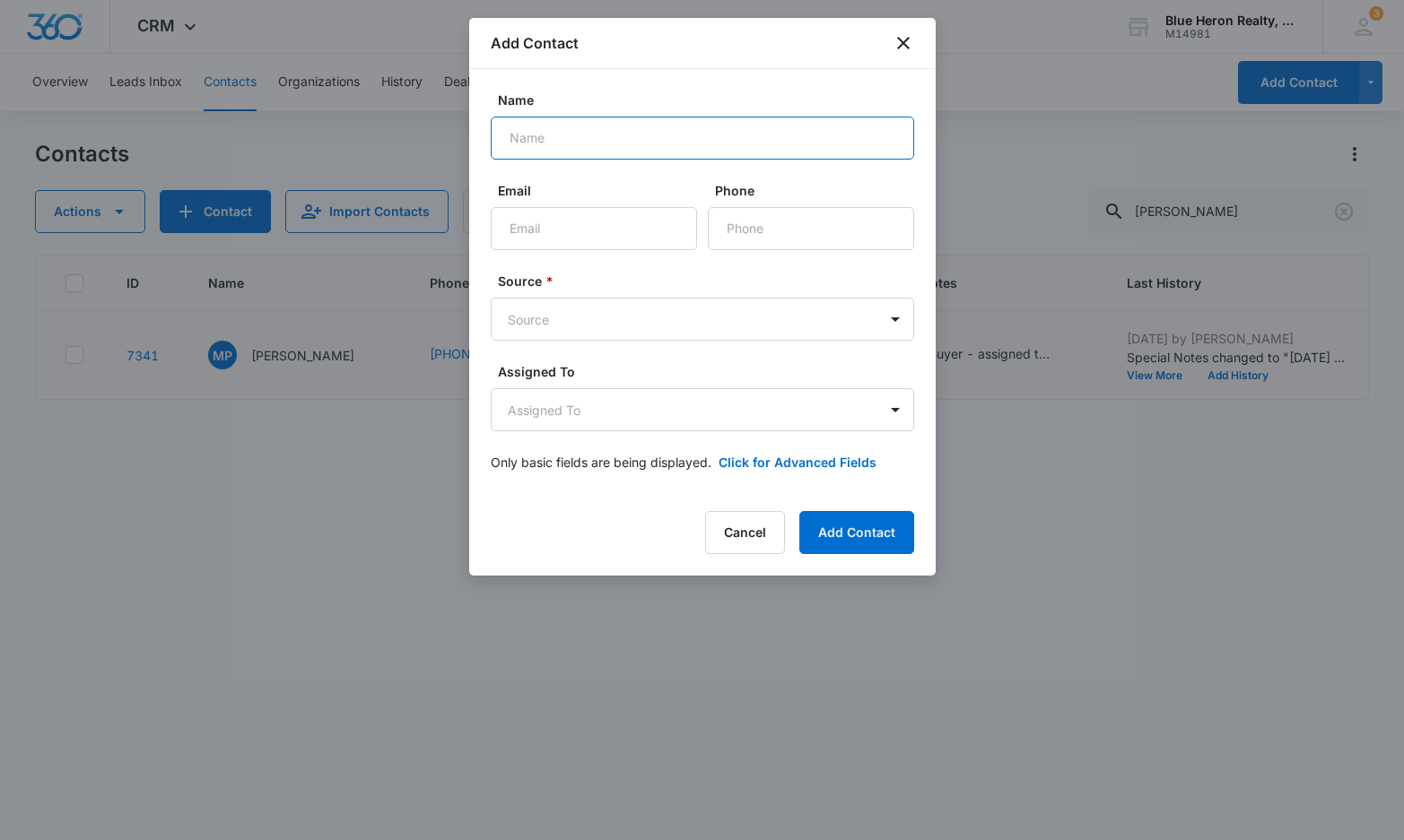
click at [581, 122] on input "Name" at bounding box center [702, 138] width 424 height 43
type input "Lashunda"
type input "info@stcabangship.com"
type input "(613) 751-9054"
click at [897, 319] on body "CRM Apps Reputation Websites Forms CRM Email Social Shop Payments POS Content A…" at bounding box center [702, 420] width 1404 height 840
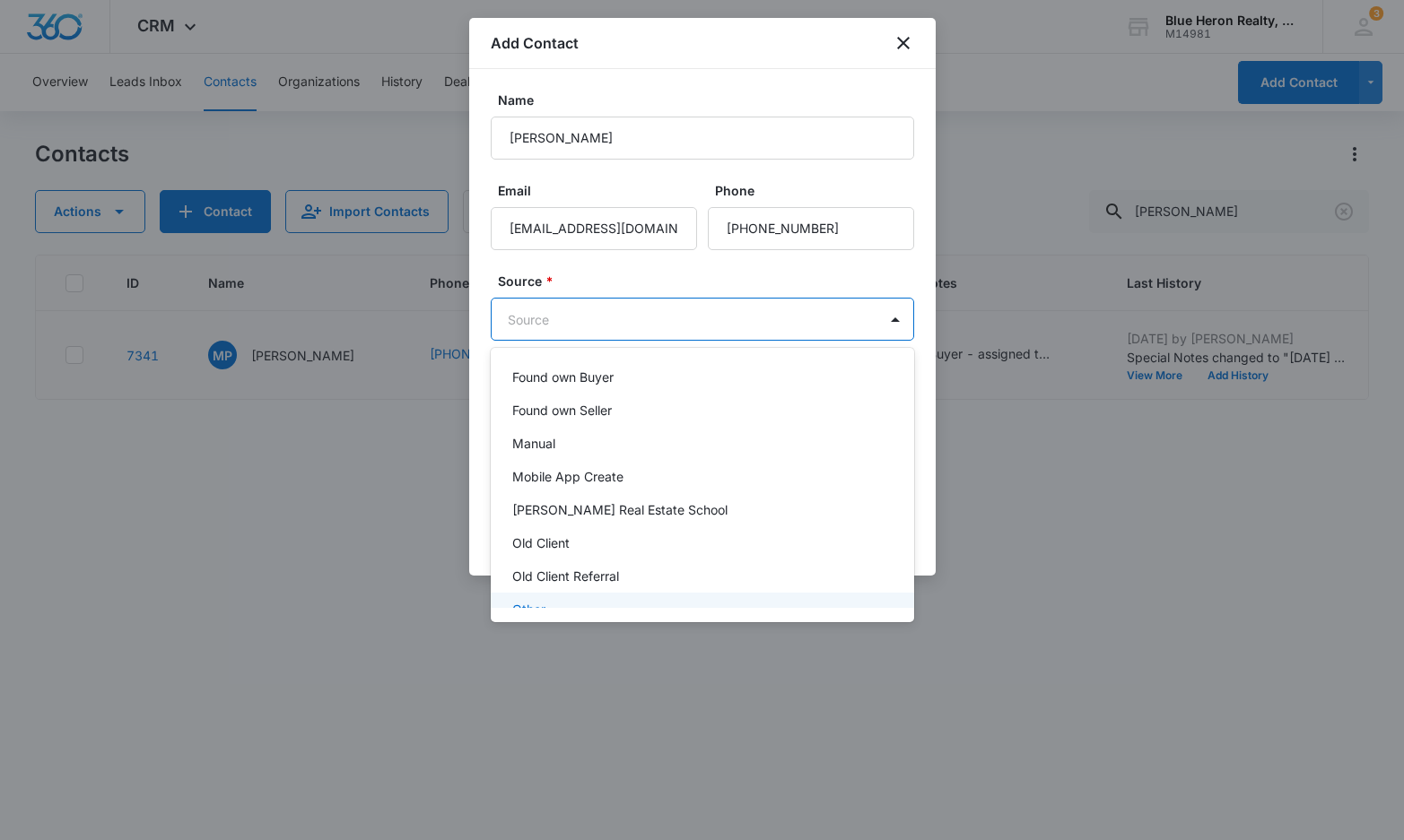
scroll to position [269, 0]
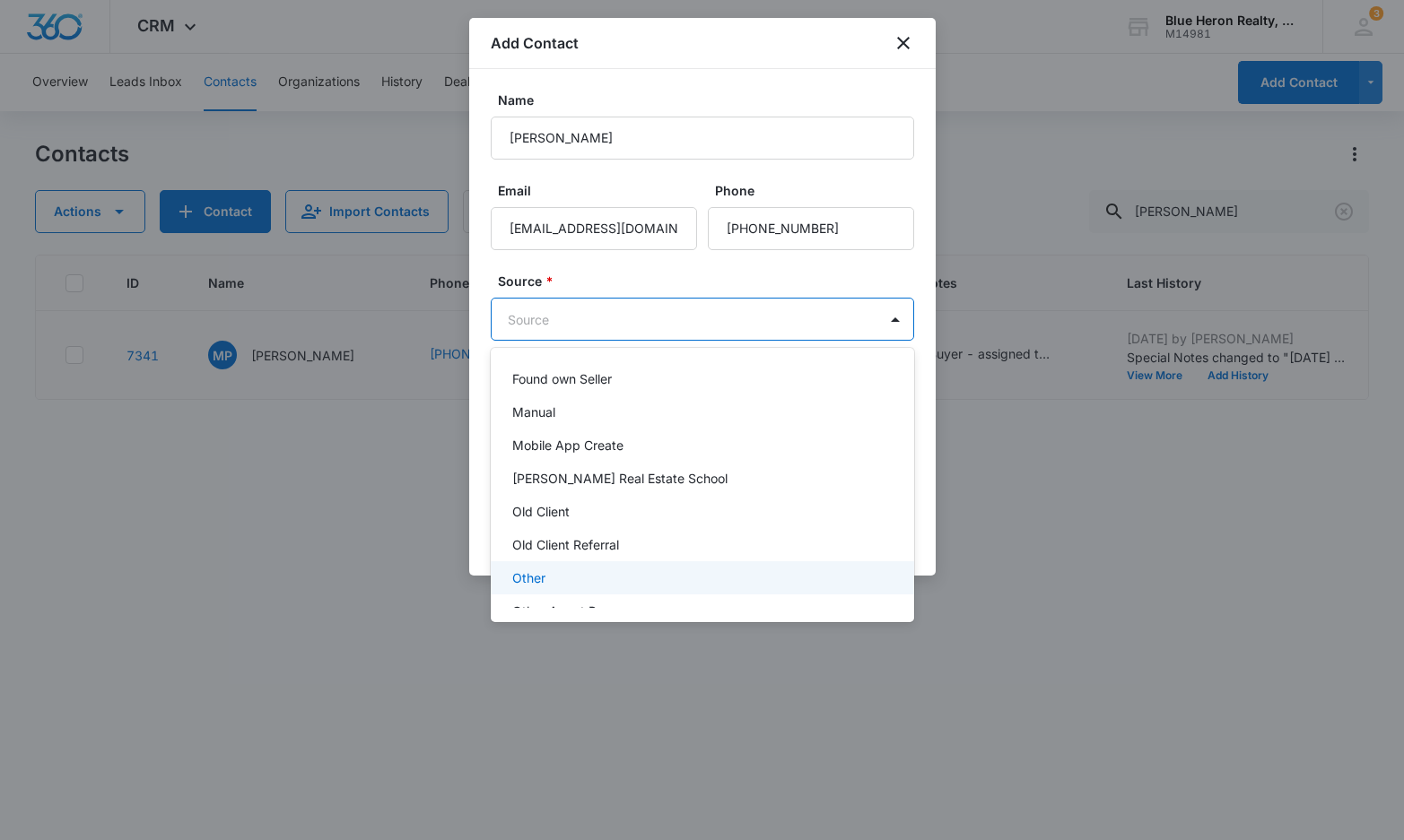
click at [545, 578] on div "Other" at bounding box center [701, 578] width 376 height 19
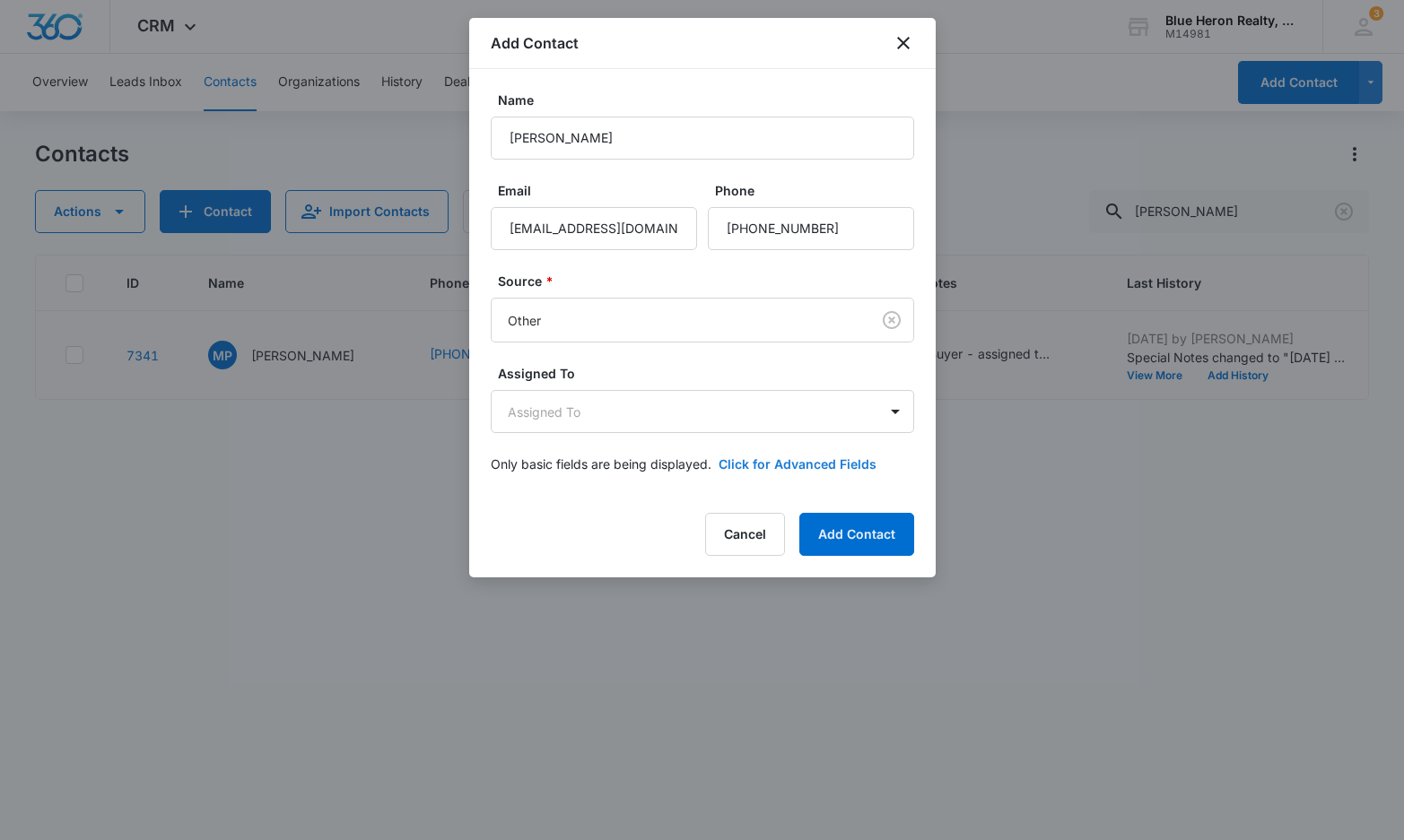
click at [797, 465] on button "Click for Advanced Fields" at bounding box center [798, 464] width 158 height 19
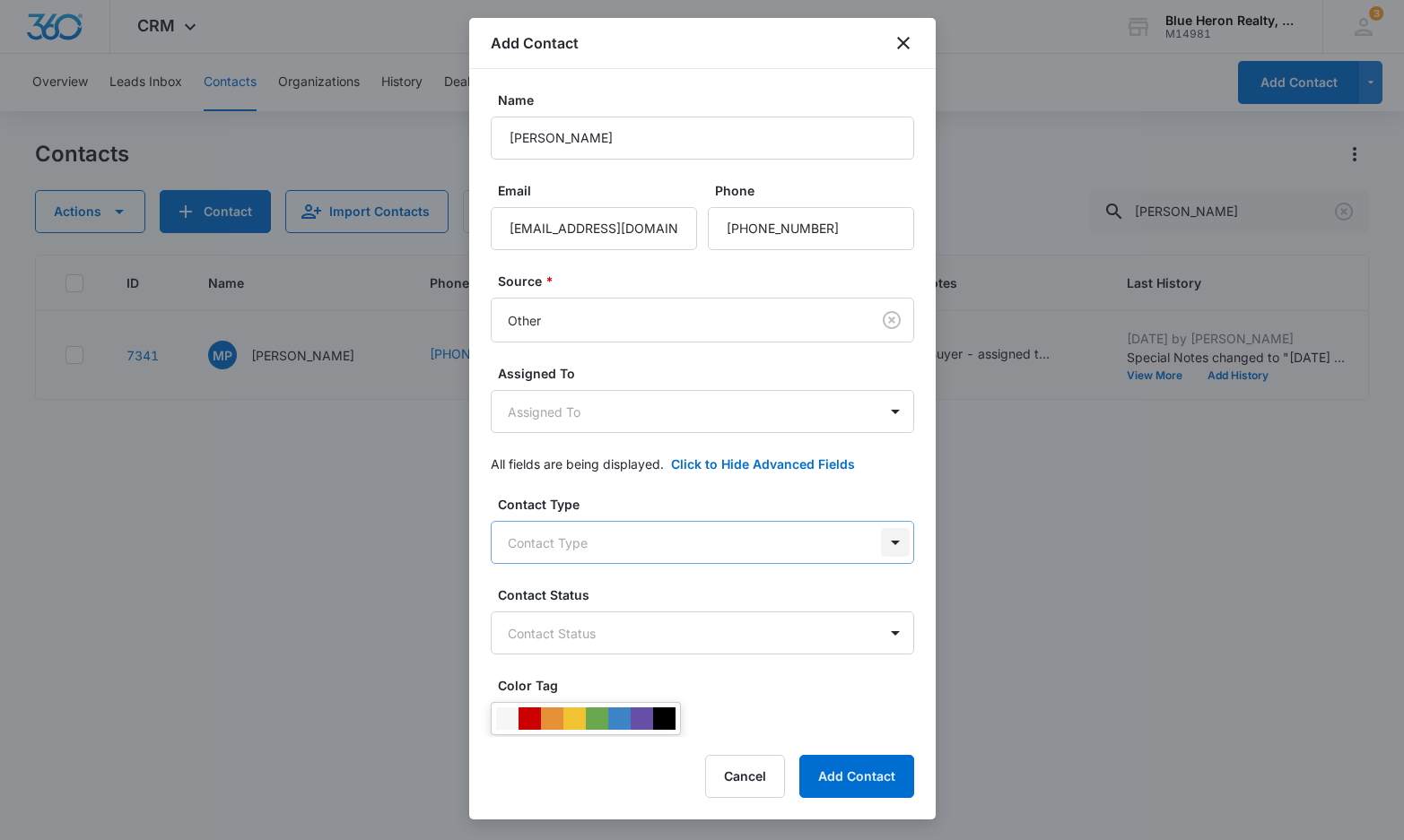
click at [881, 542] on body "CRM Apps Reputation Websites Forms CRM Email Social Shop Payments POS Content A…" at bounding box center [702, 420] width 1404 height 840
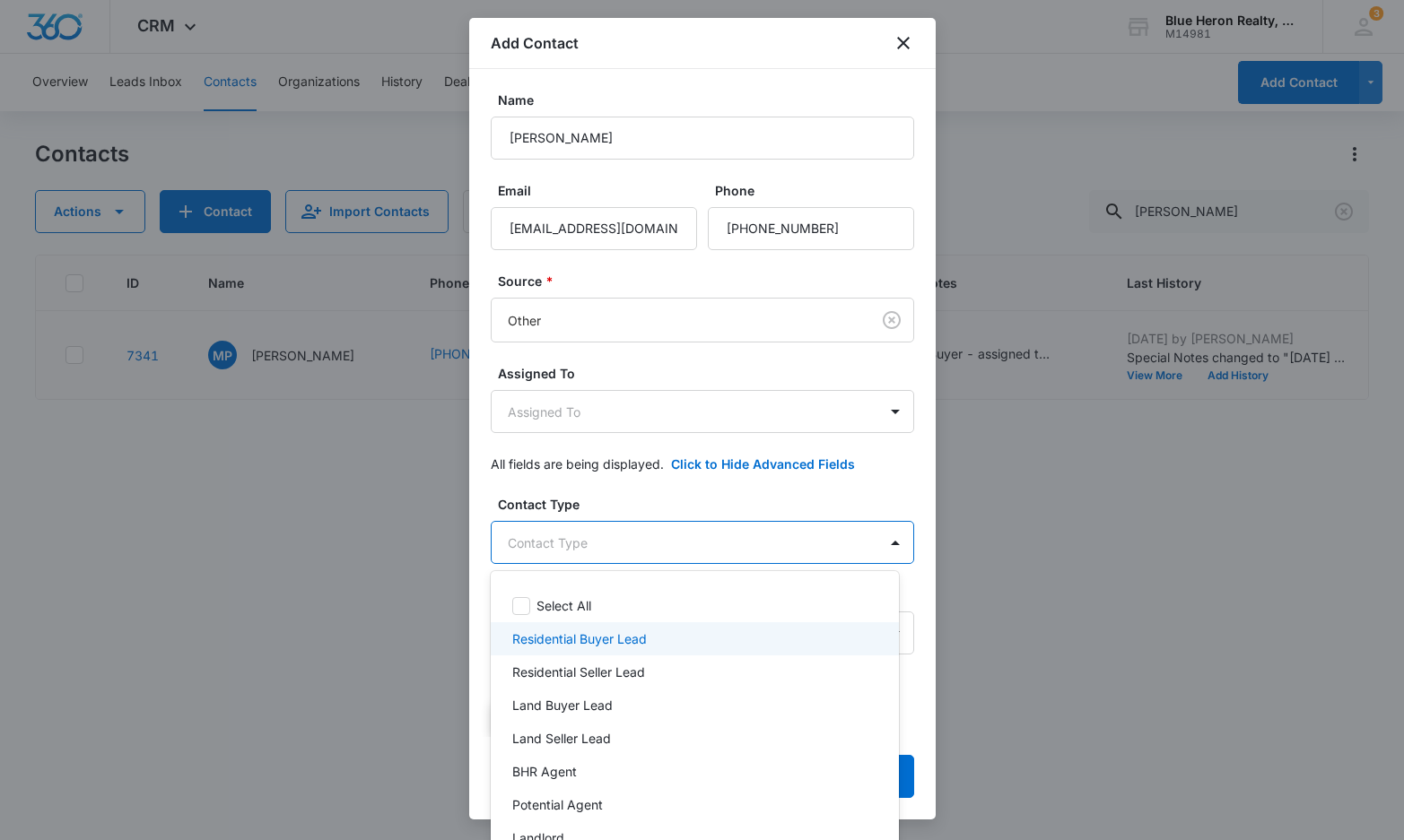
click at [604, 643] on p "Residential Buyer Lead" at bounding box center [579, 639] width 134 height 19
drag, startPoint x: 928, startPoint y: 286, endPoint x: 928, endPoint y: 378, distance: 92.0
click at [928, 377] on div at bounding box center [702, 420] width 1404 height 840
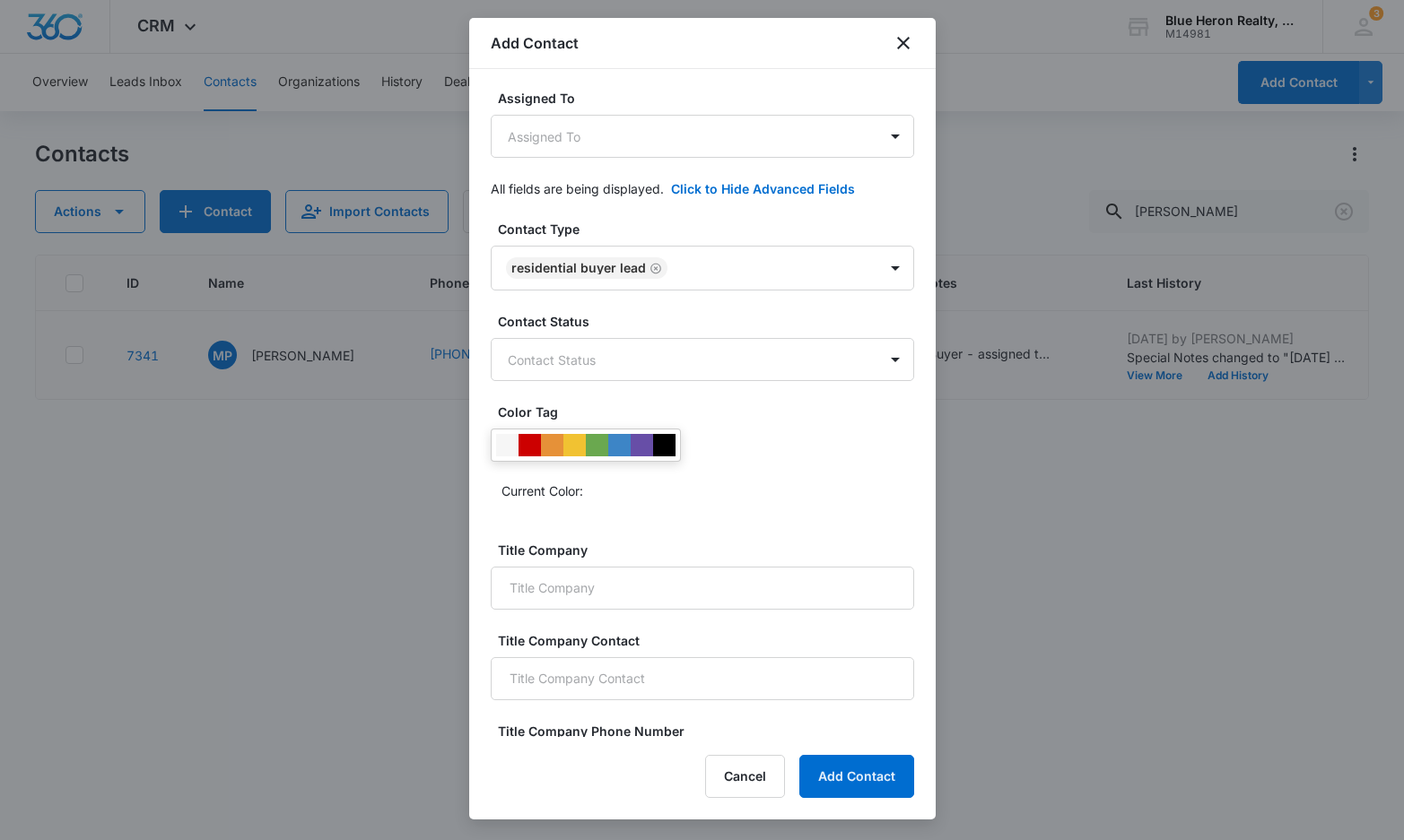
scroll to position [287, 0]
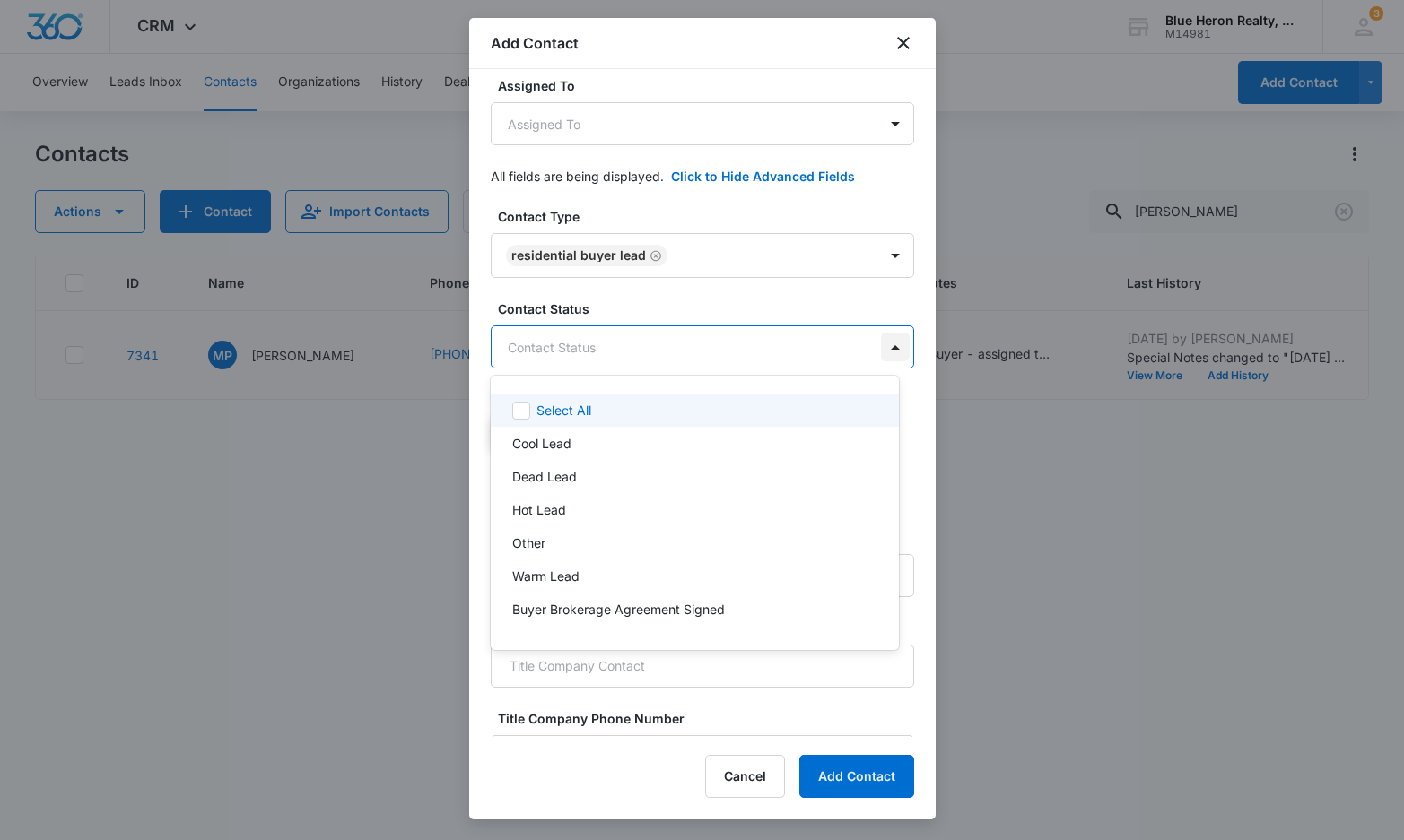
click at [876, 344] on body "CRM Apps Reputation Websites Forms CRM Email Social Shop Payments POS Content A…" at bounding box center [702, 420] width 1404 height 840
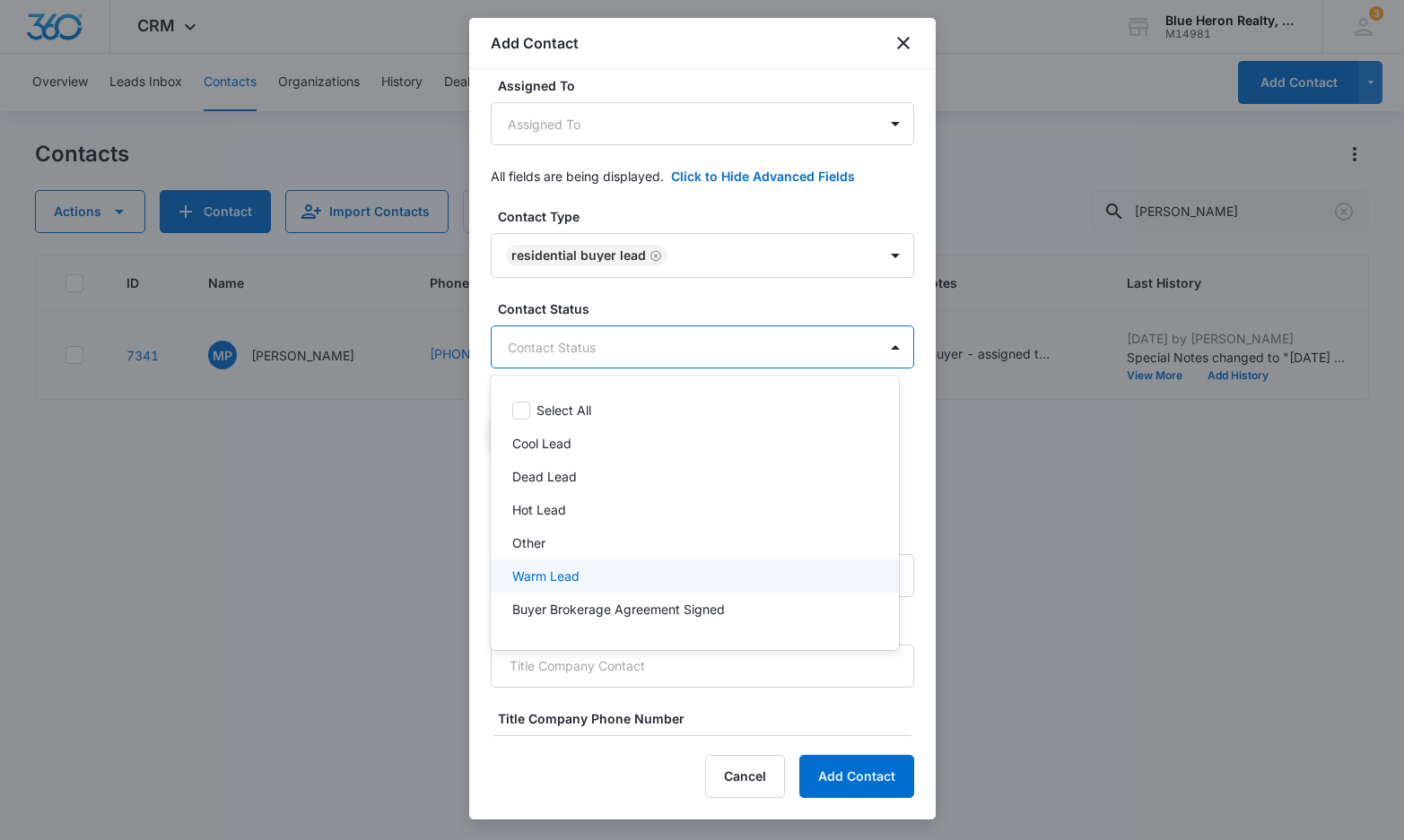
click at [538, 574] on p "Warm Lead" at bounding box center [546, 577] width 68 height 19
drag, startPoint x: 927, startPoint y: 299, endPoint x: 927, endPoint y: 372, distance: 73.0
click at [927, 372] on div at bounding box center [702, 420] width 1404 height 840
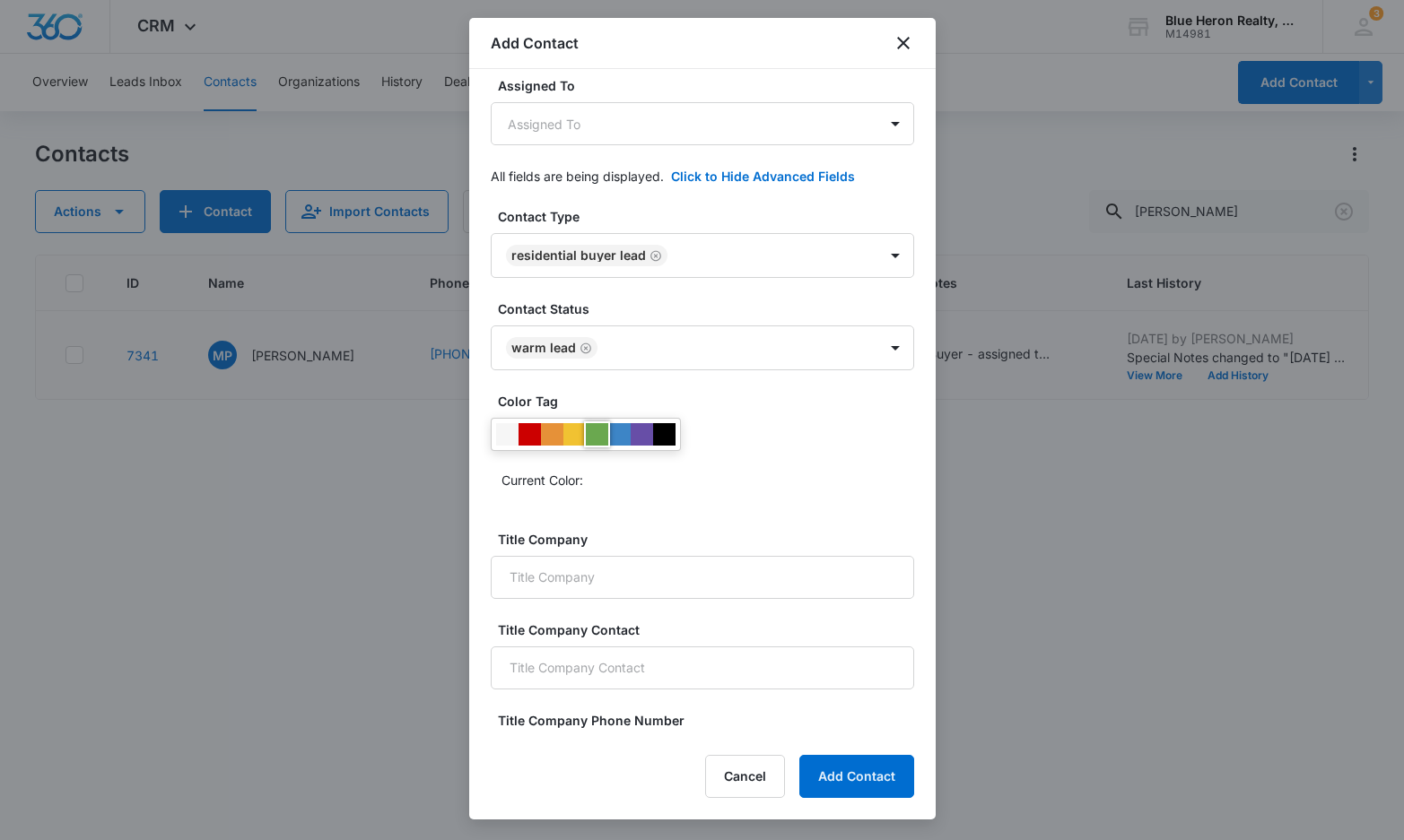
click at [593, 437] on div at bounding box center [596, 434] width 22 height 22
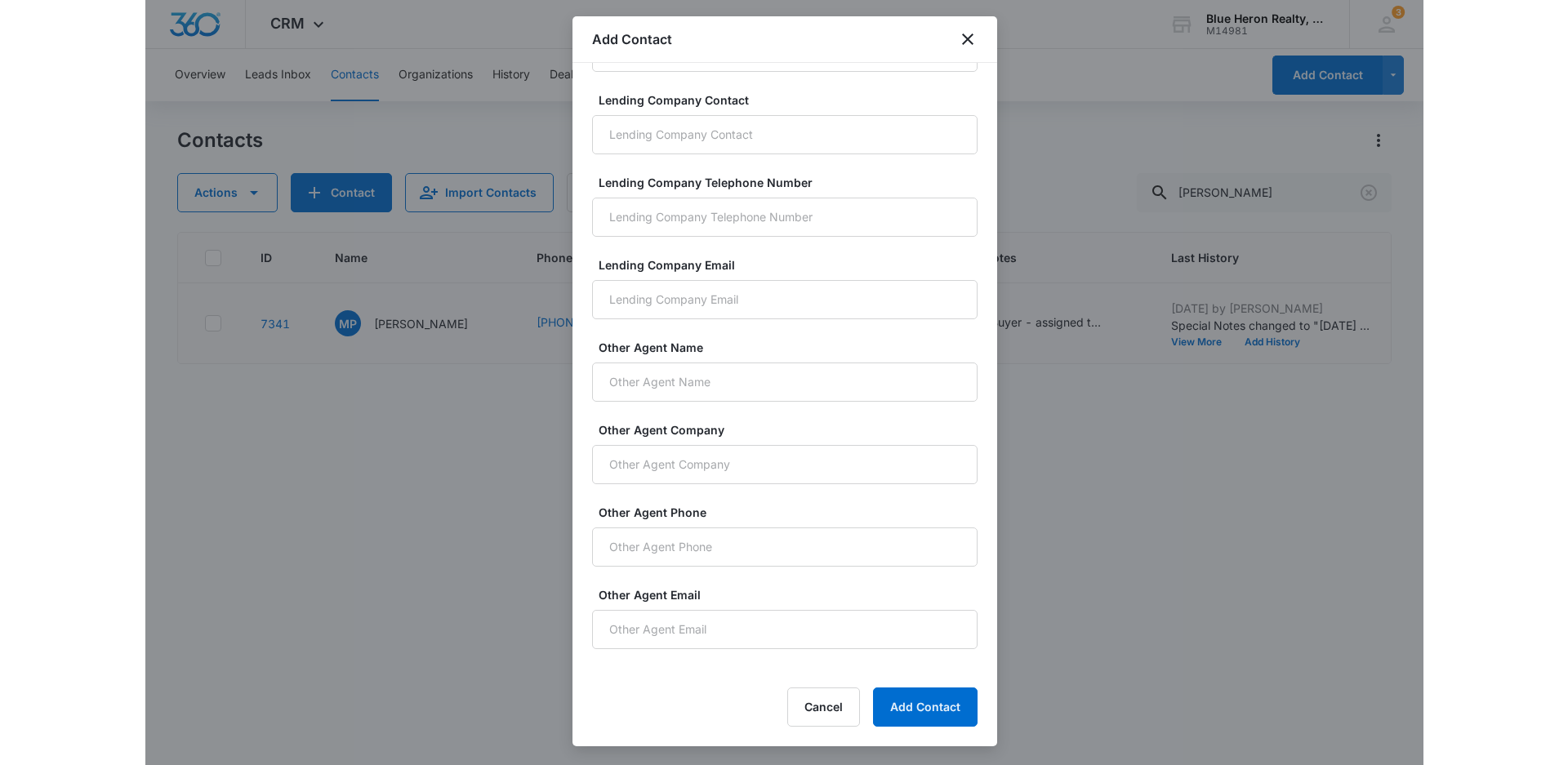
scroll to position [1043, 0]
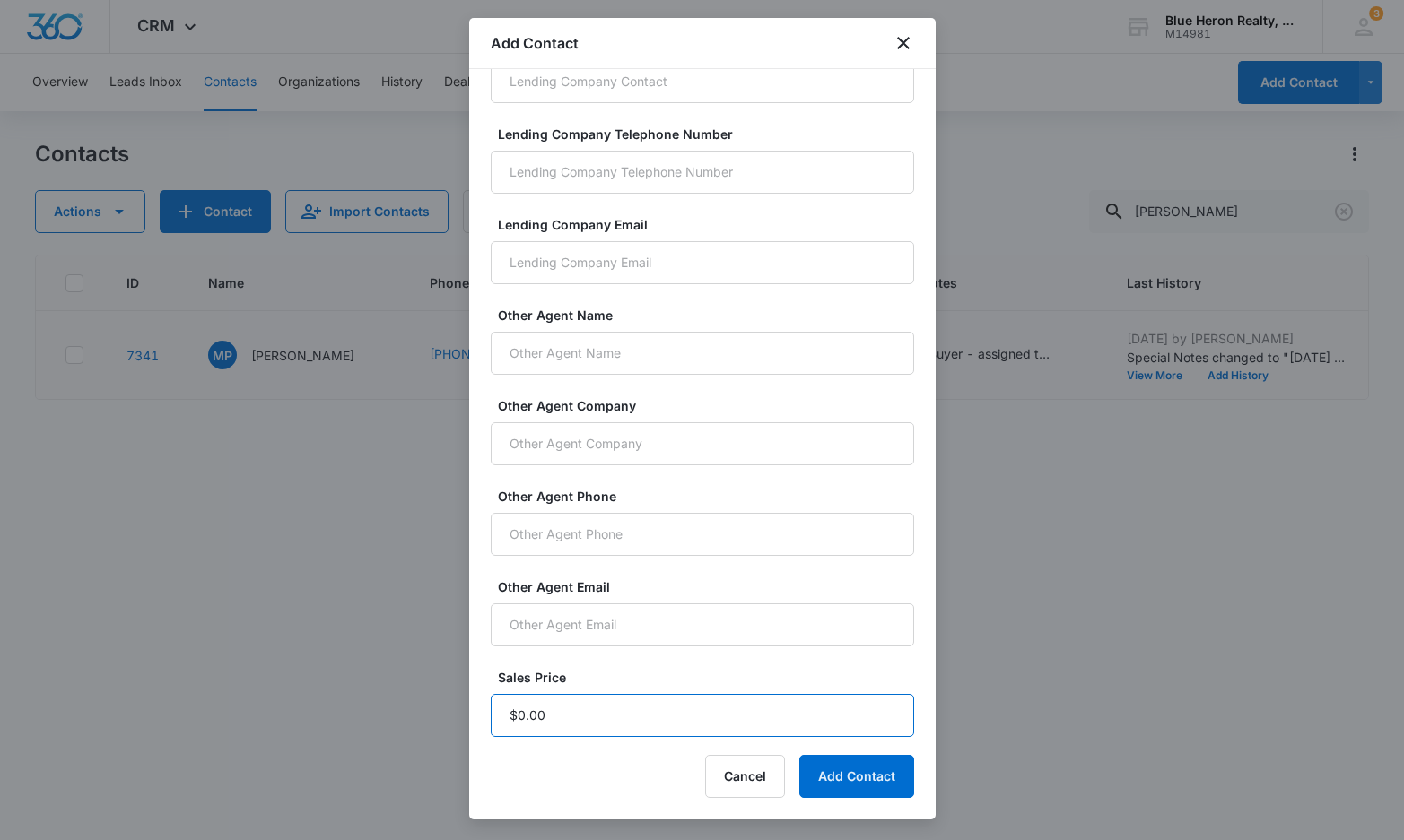
click at [552, 712] on input "Sales Price" at bounding box center [702, 716] width 424 height 43
type input "$1.00"
click at [832, 772] on button "Add Contact" at bounding box center [856, 776] width 115 height 43
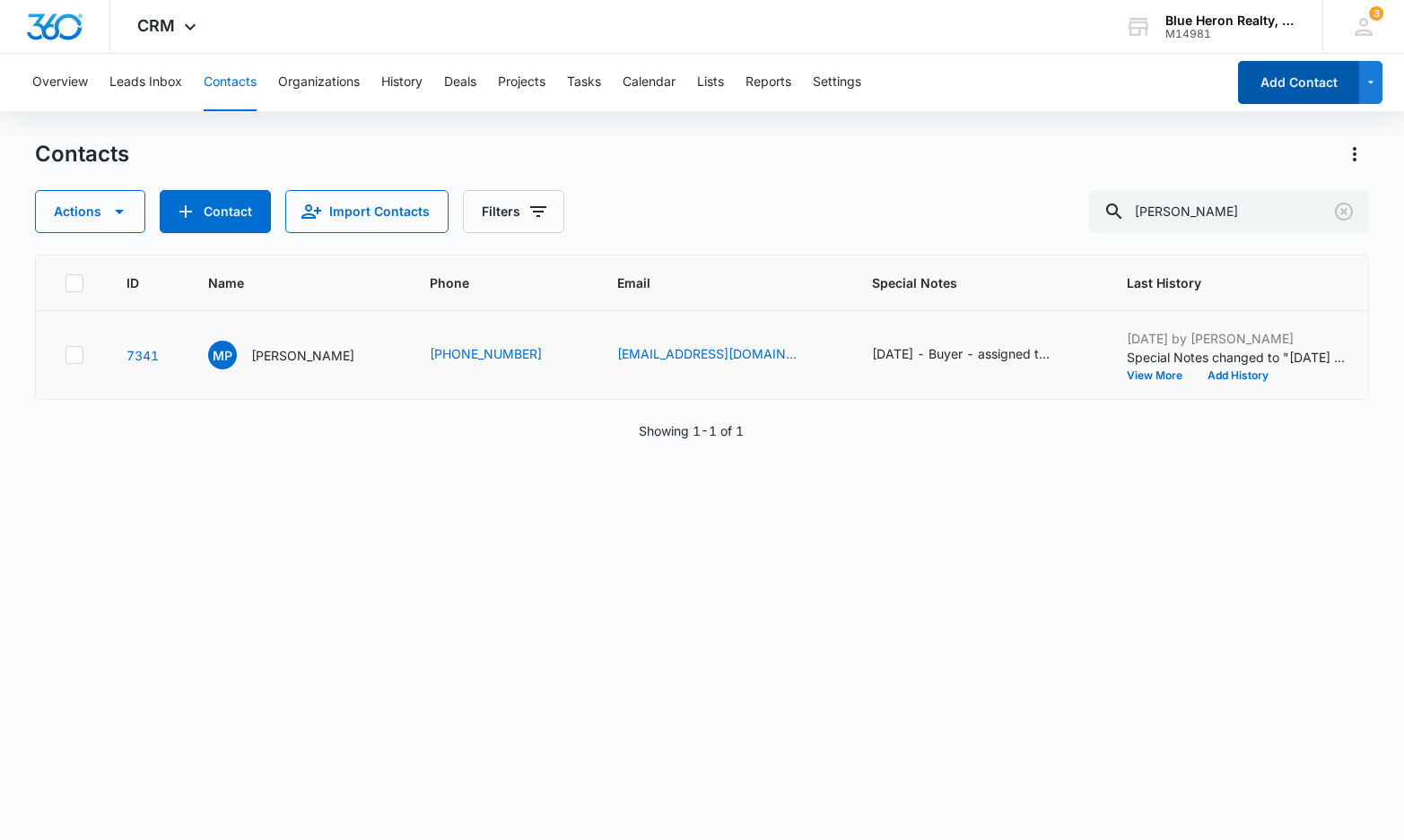
click at [1297, 76] on button "Add Contact" at bounding box center [1298, 82] width 121 height 43
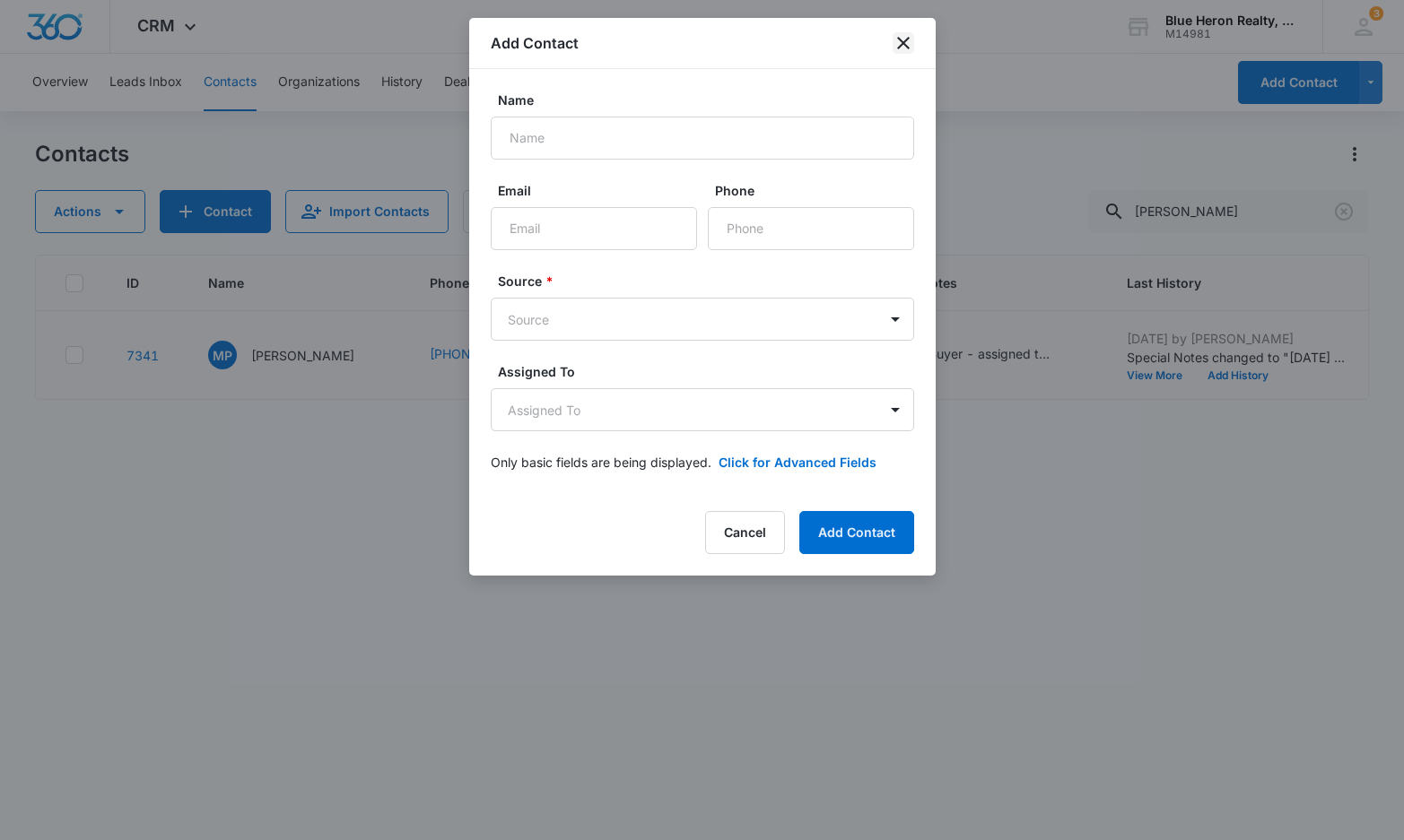
click at [903, 42] on icon "close" at bounding box center [903, 42] width 13 height 13
